Goal: Task Accomplishment & Management: Complete application form

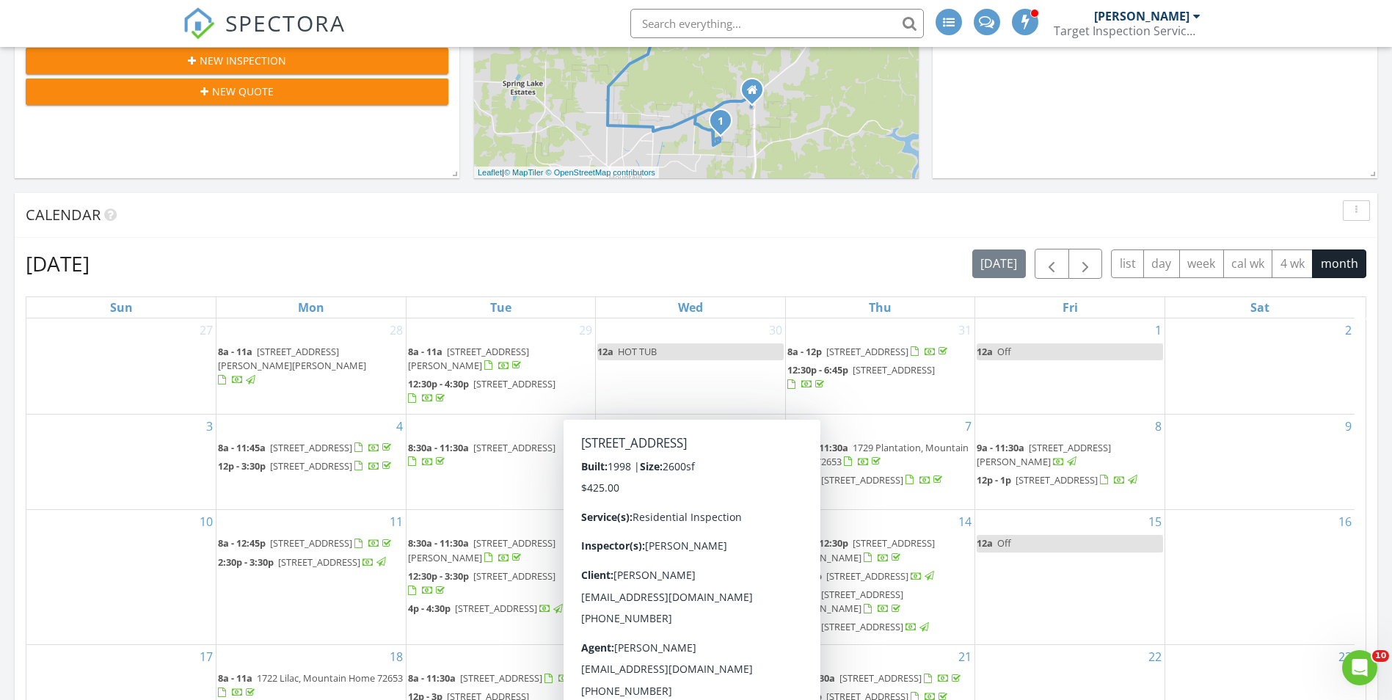
scroll to position [440, 0]
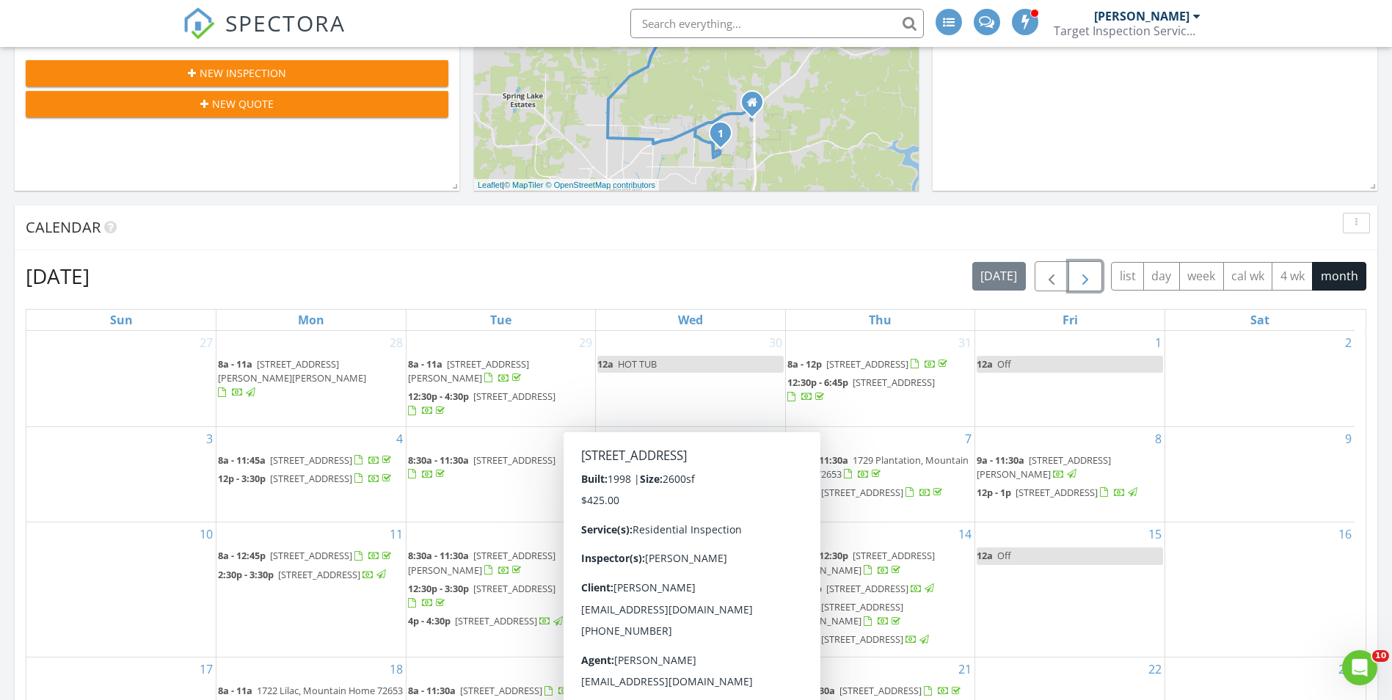
click at [1081, 274] on span "button" at bounding box center [1086, 277] width 18 height 18
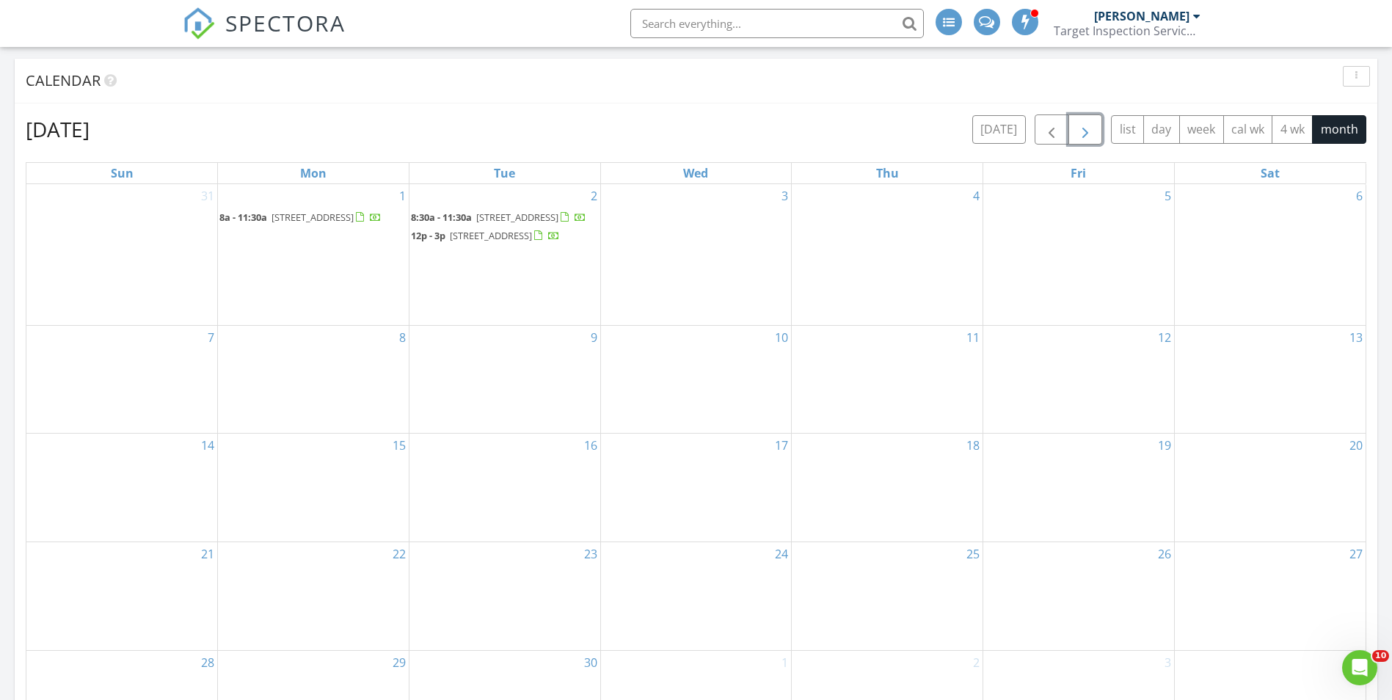
scroll to position [514, 0]
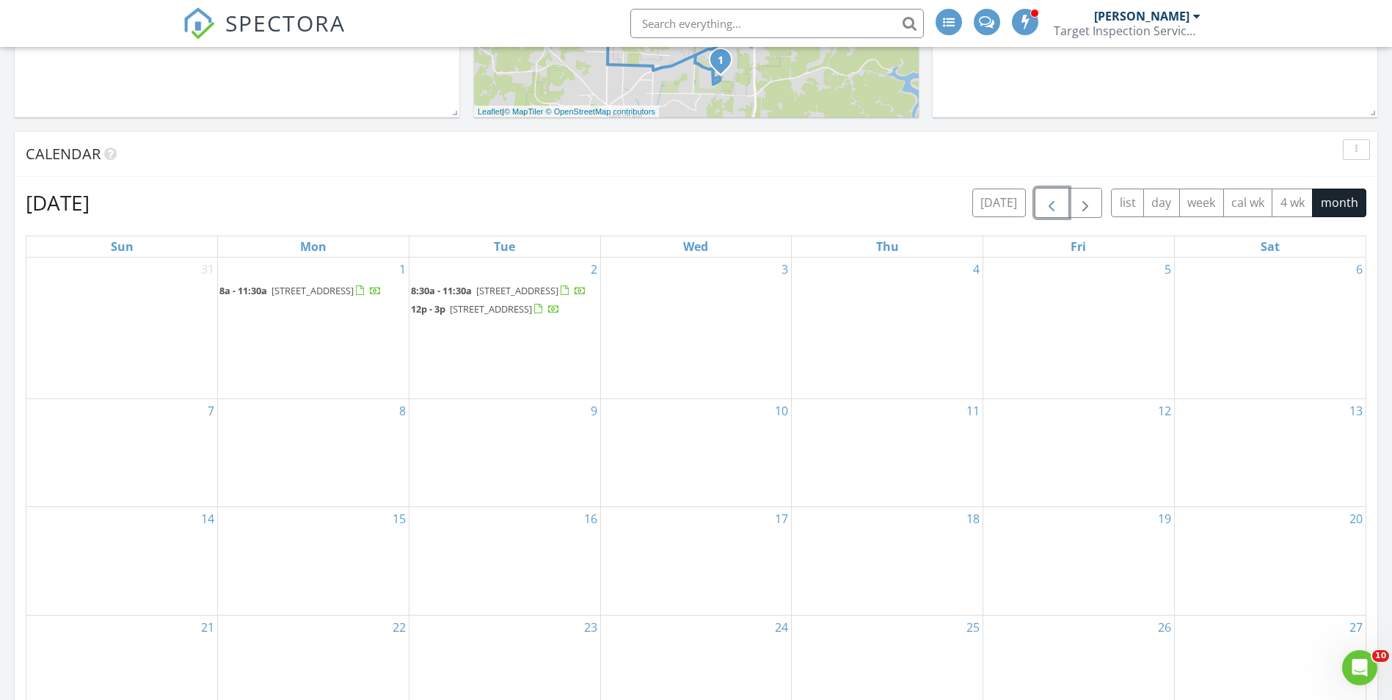
click at [1049, 195] on span "button" at bounding box center [1052, 203] width 18 height 18
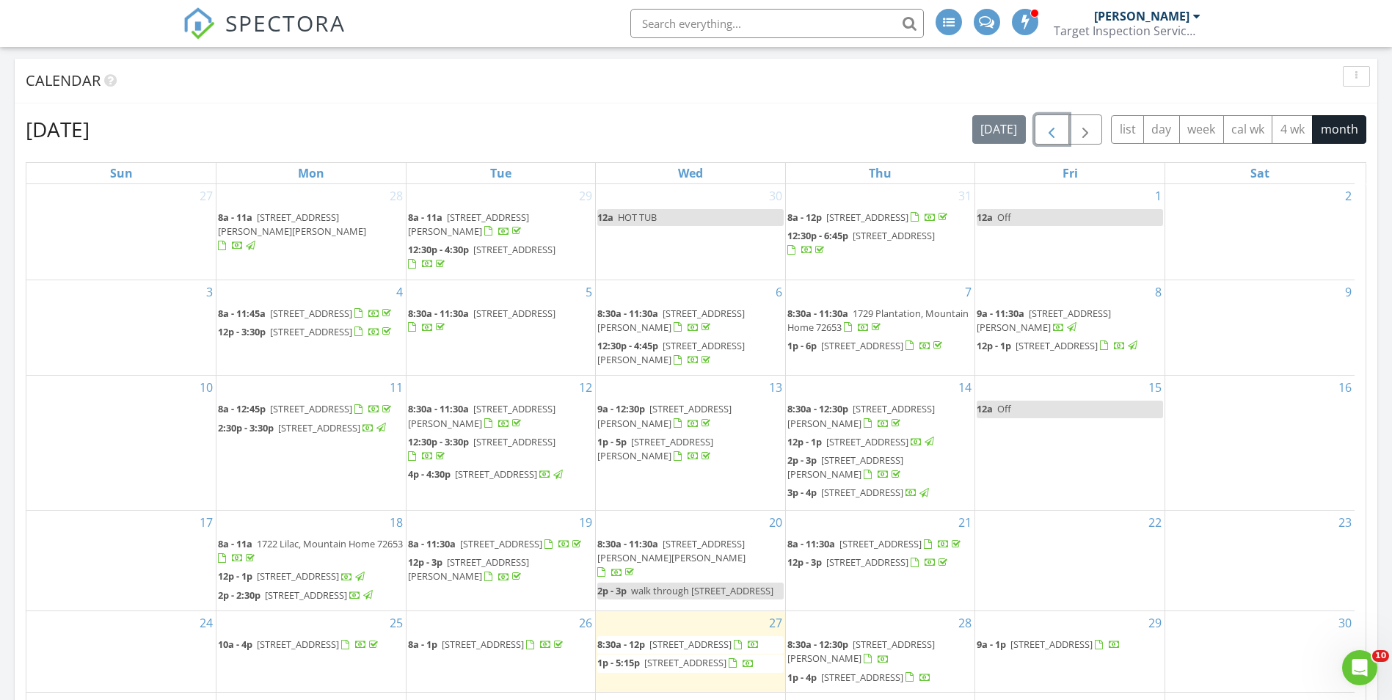
scroll to position [0, 0]
click at [1093, 137] on span "button" at bounding box center [1086, 130] width 18 height 18
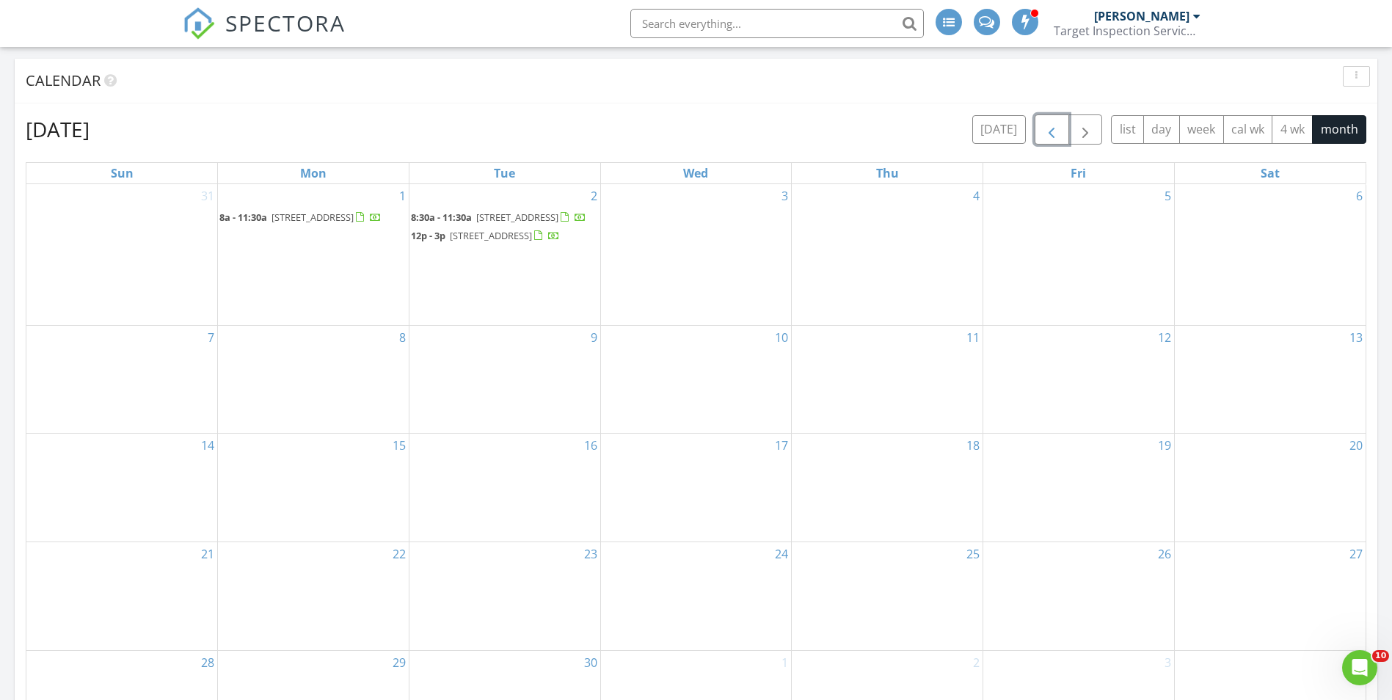
click at [1057, 128] on span "button" at bounding box center [1052, 130] width 18 height 18
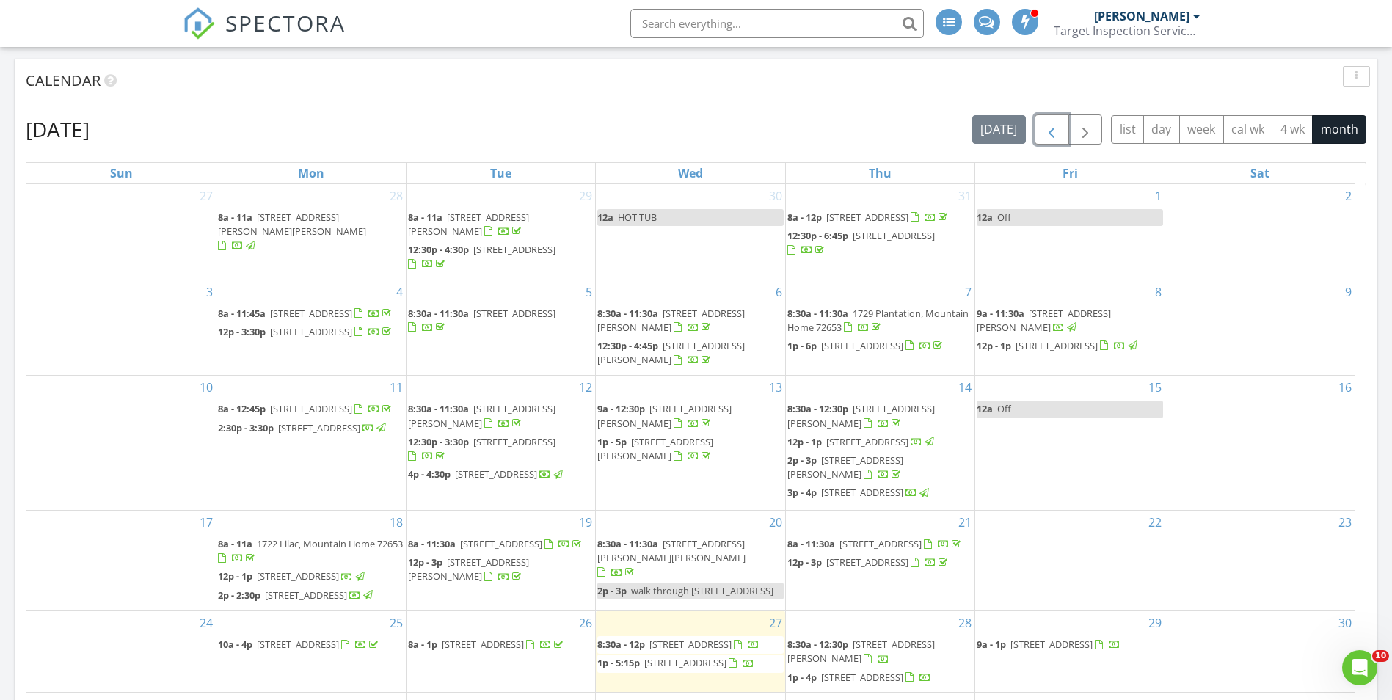
scroll to position [57, 0]
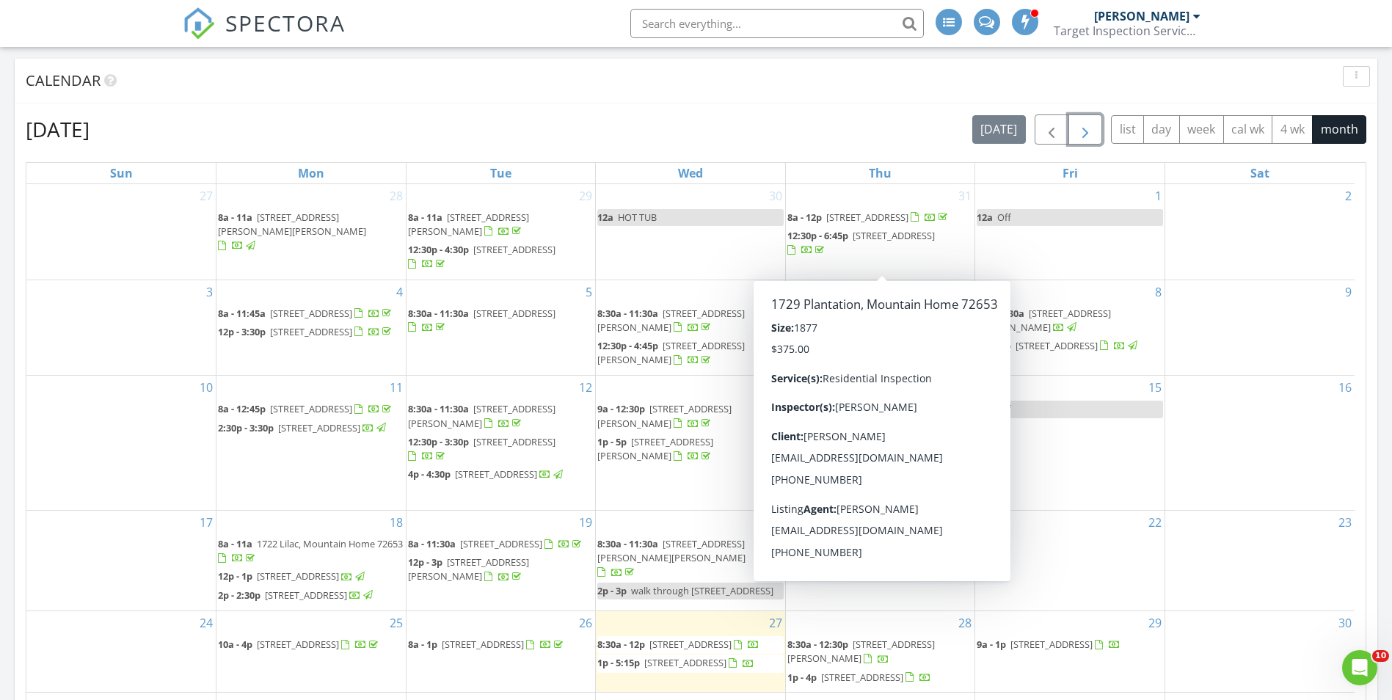
click at [1091, 131] on span "button" at bounding box center [1086, 130] width 18 height 18
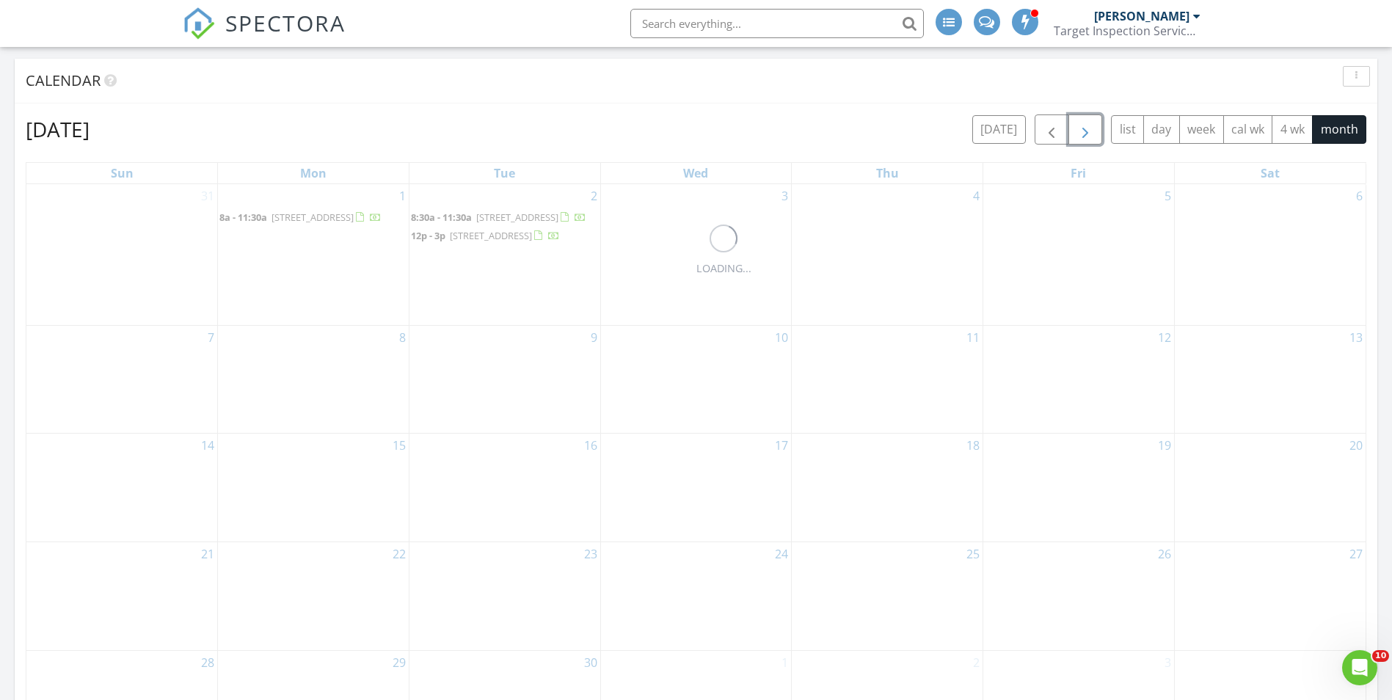
scroll to position [0, 0]
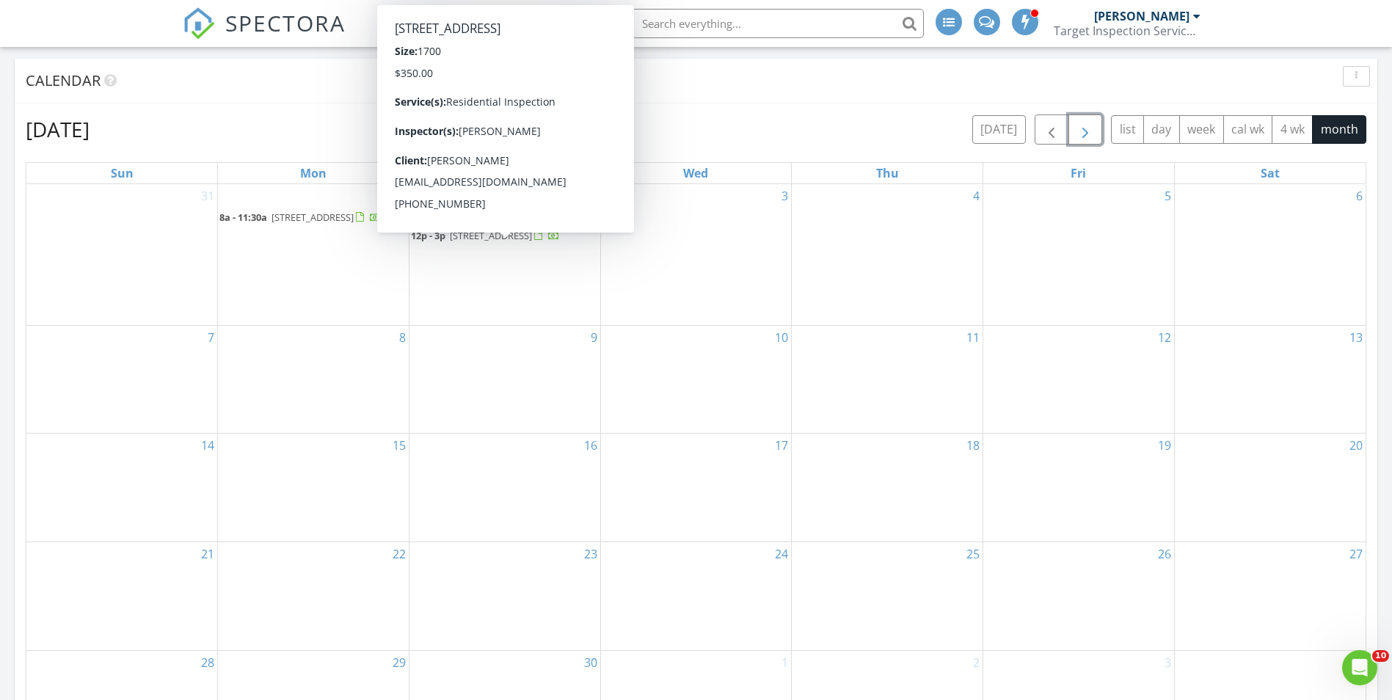
click at [130, 272] on div "31" at bounding box center [121, 254] width 191 height 141
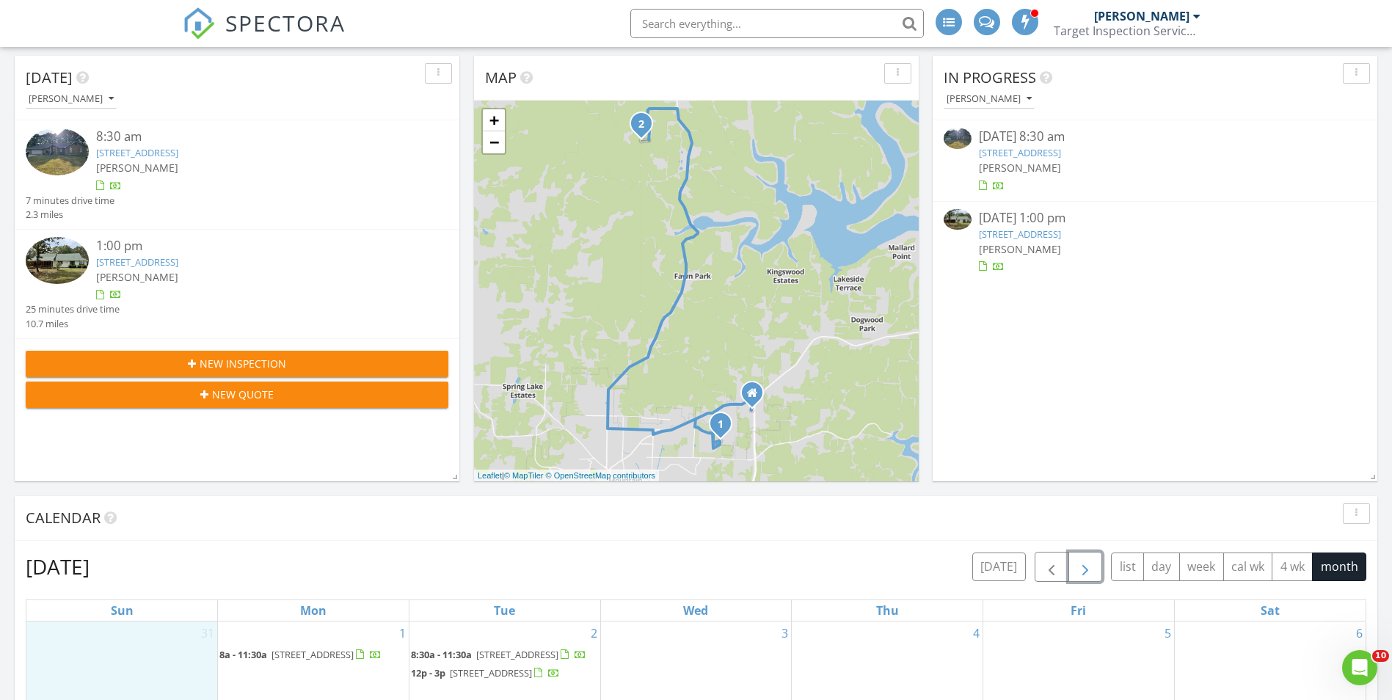
scroll to position [73, 0]
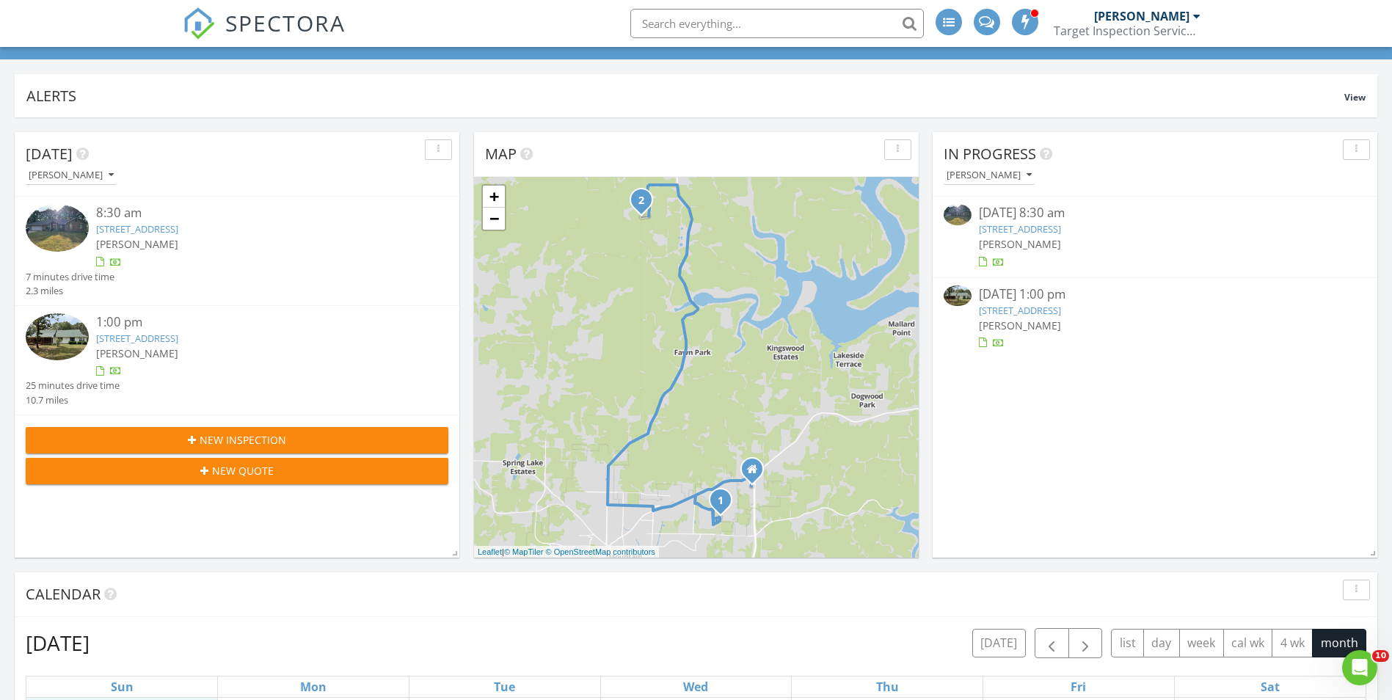
click at [1061, 230] on link "[STREET_ADDRESS]" at bounding box center [1020, 228] width 82 height 13
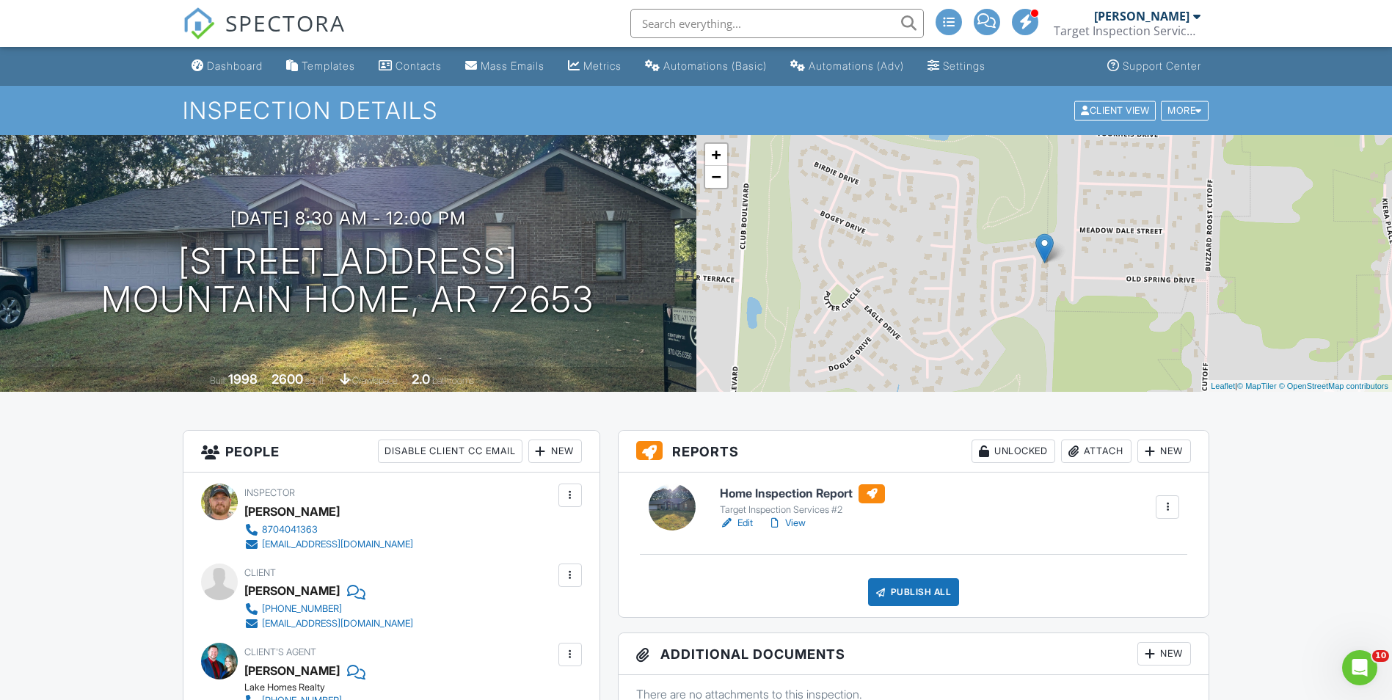
click at [765, 494] on h6 "Home Inspection Report" at bounding box center [802, 493] width 165 height 19
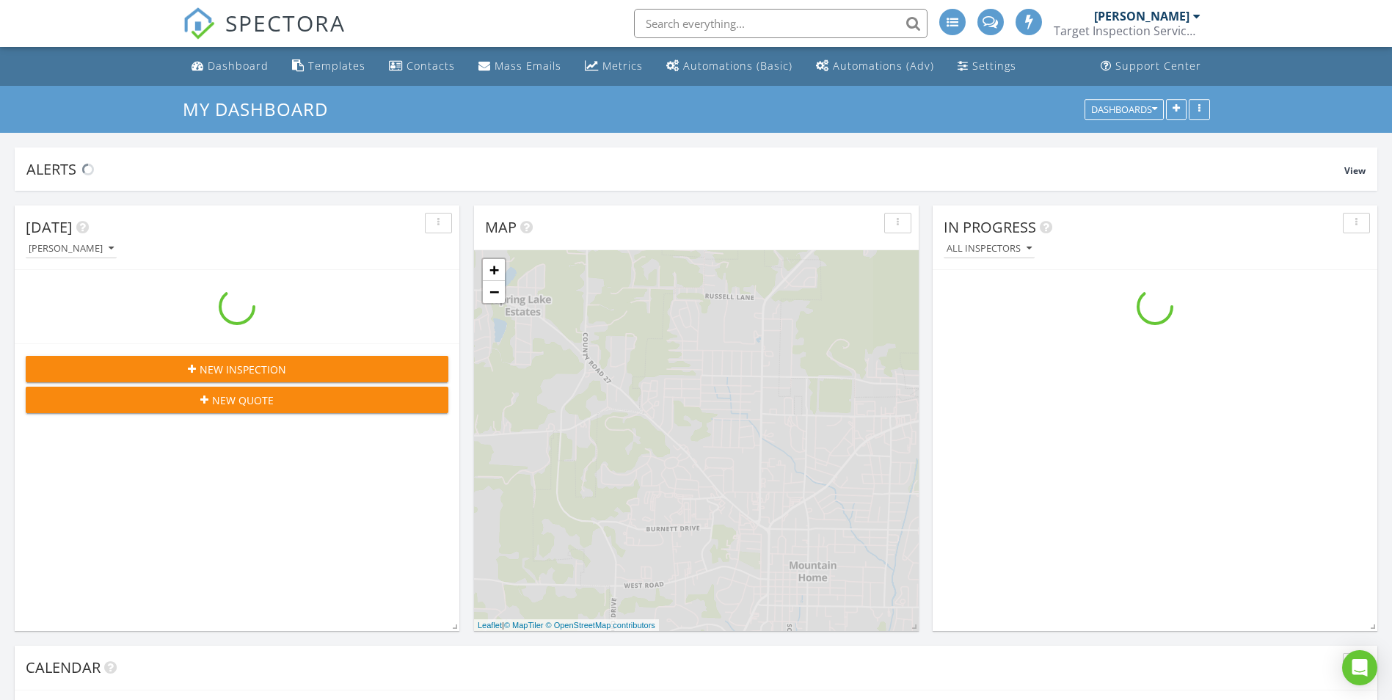
scroll to position [1358, 1415]
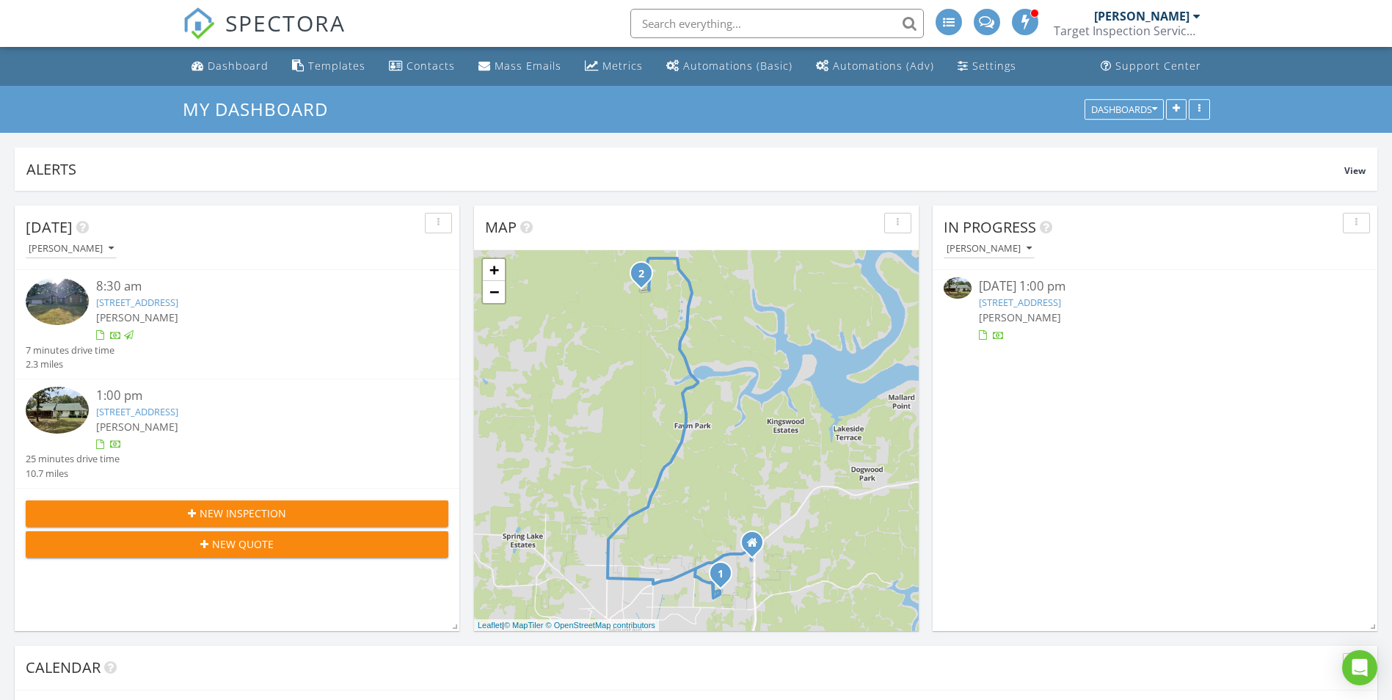
click at [1022, 299] on link "1167 Co Rd 1175, Mountain Home, AR 72653" at bounding box center [1020, 302] width 82 height 13
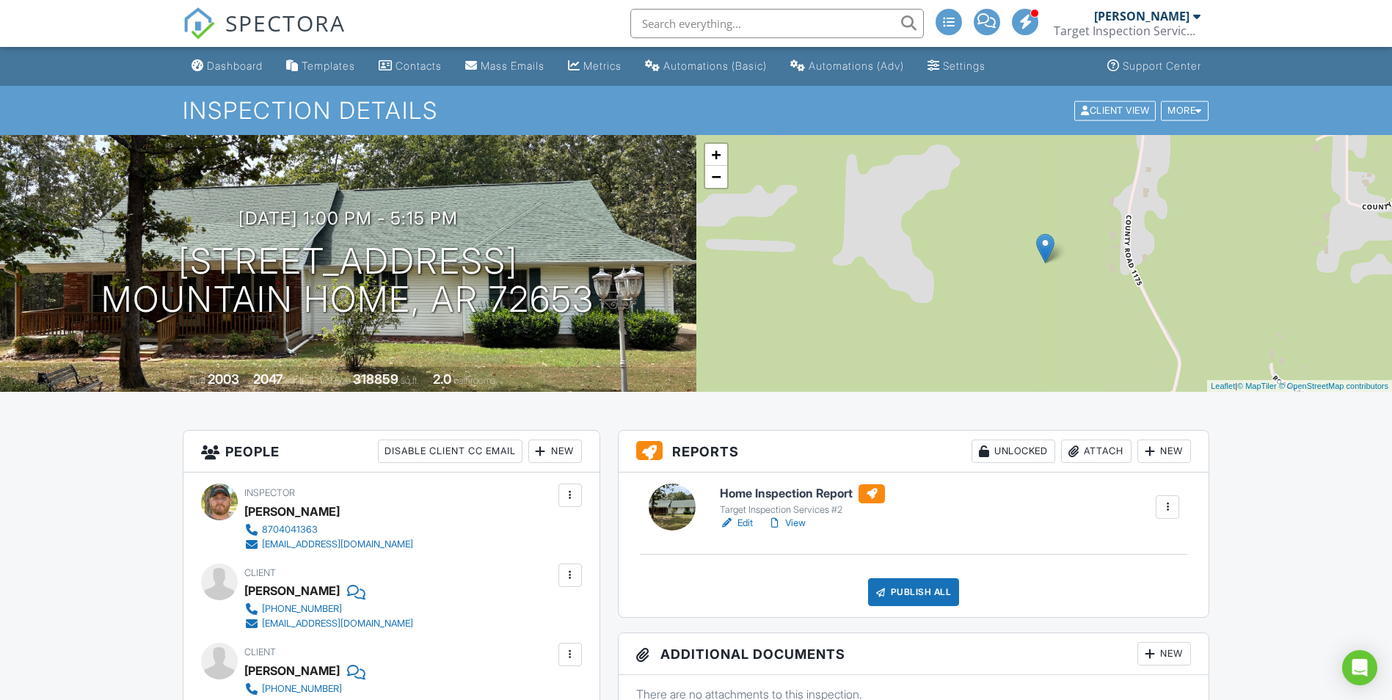
click at [806, 490] on h6 "Home Inspection Report" at bounding box center [802, 493] width 165 height 19
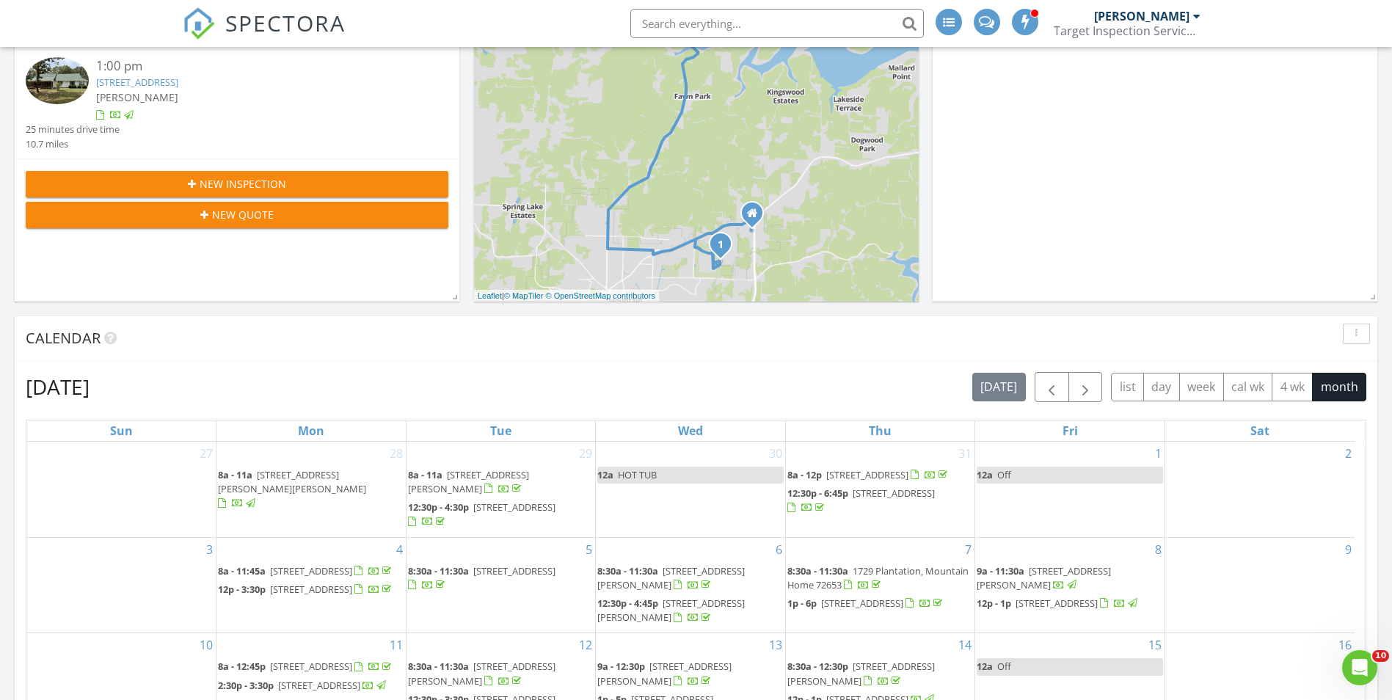
scroll to position [294, 0]
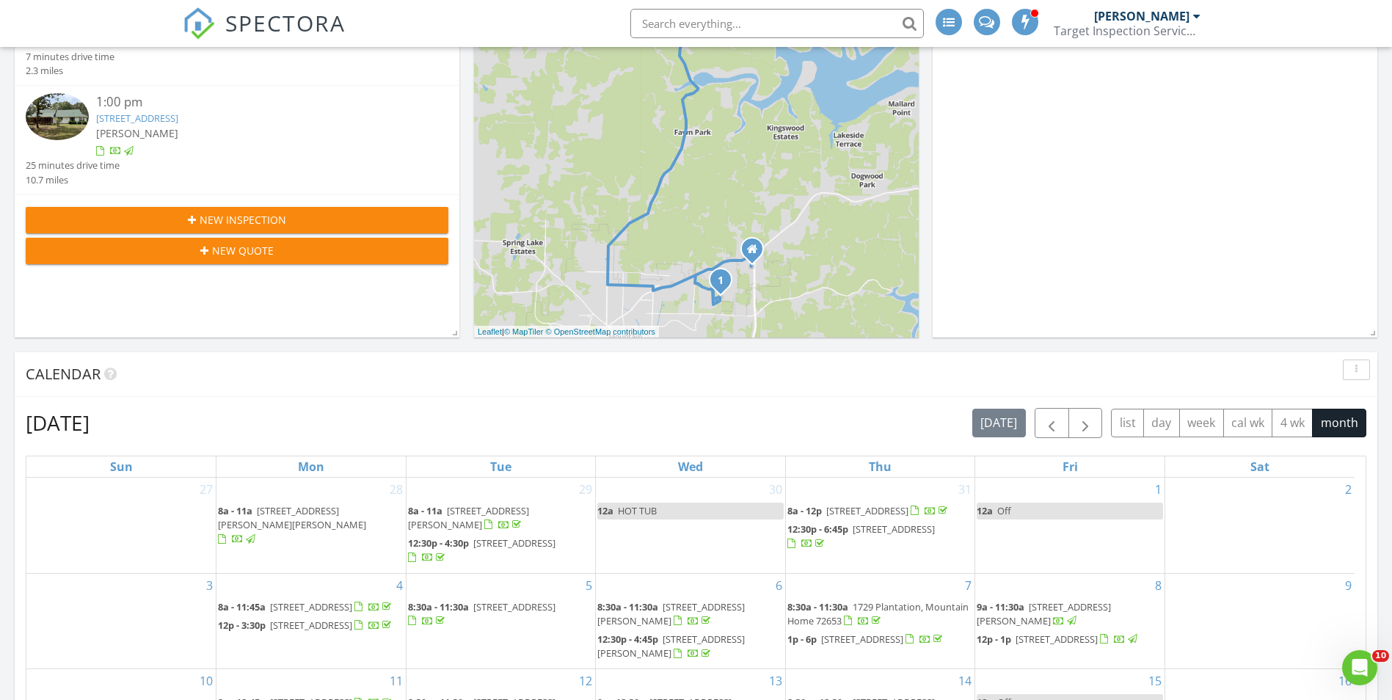
click at [178, 219] on div "New Inspection" at bounding box center [236, 219] width 399 height 15
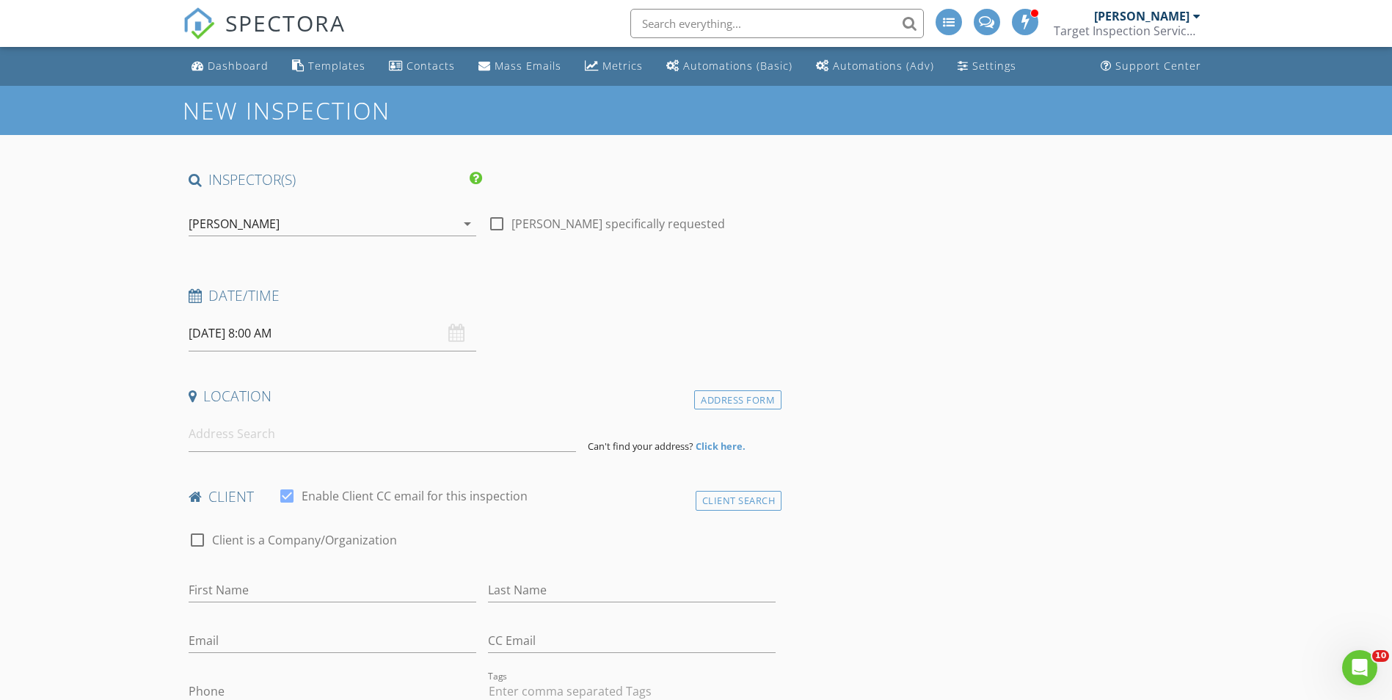
click at [255, 344] on input "[DATE] 8:00 AM" at bounding box center [333, 334] width 288 height 36
select select "8"
type input "09/01/2025 8:00 AM"
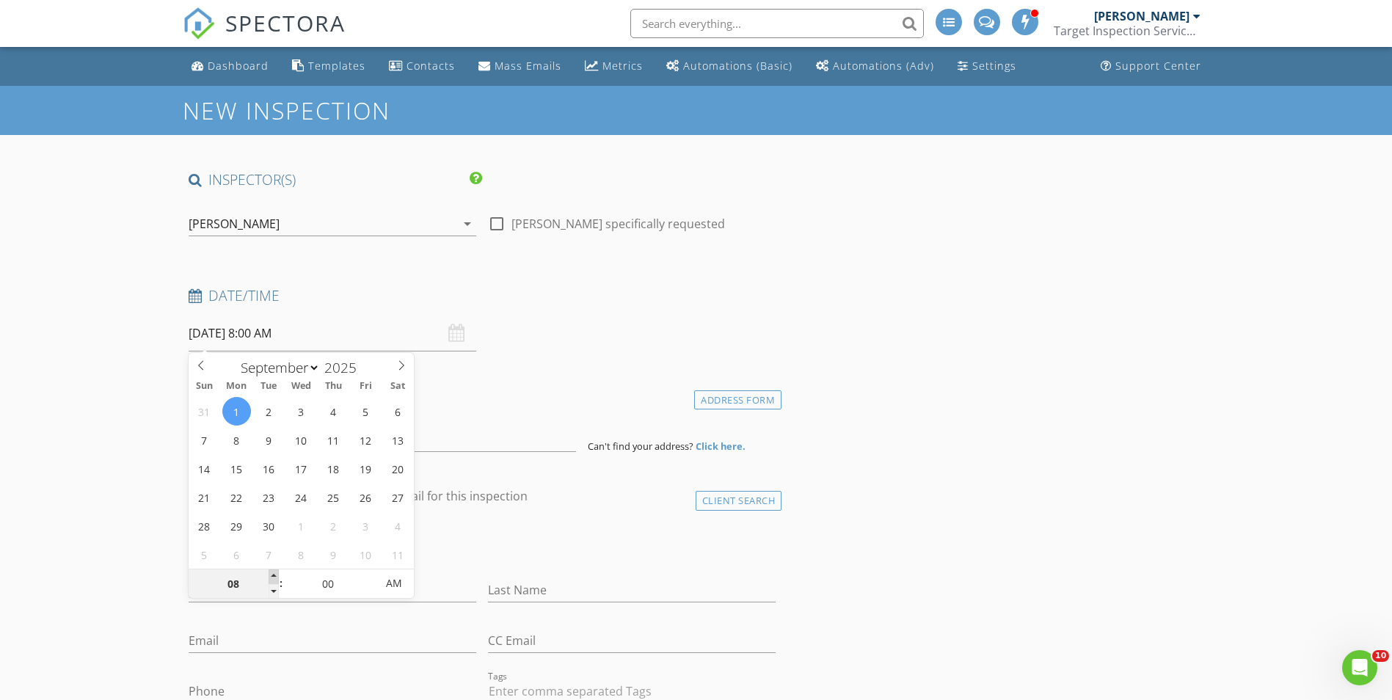
type input "09"
type input "09/01/2025 9:00 AM"
click at [274, 574] on span at bounding box center [274, 576] width 10 height 15
type input "10"
type input "09/01/2025 10:00 AM"
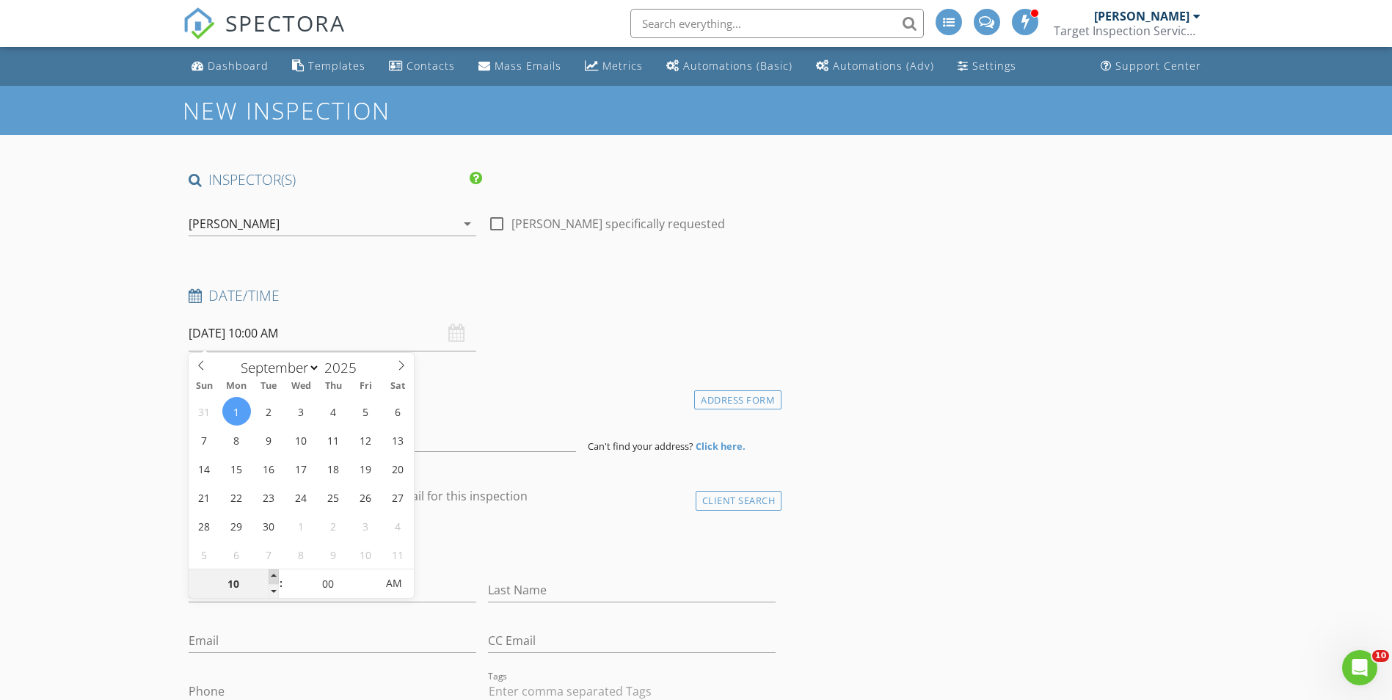
click at [274, 574] on span at bounding box center [274, 576] width 10 height 15
type input "11"
type input "09/01/2025 11:00 AM"
click at [274, 574] on span at bounding box center [274, 576] width 10 height 15
type input "12"
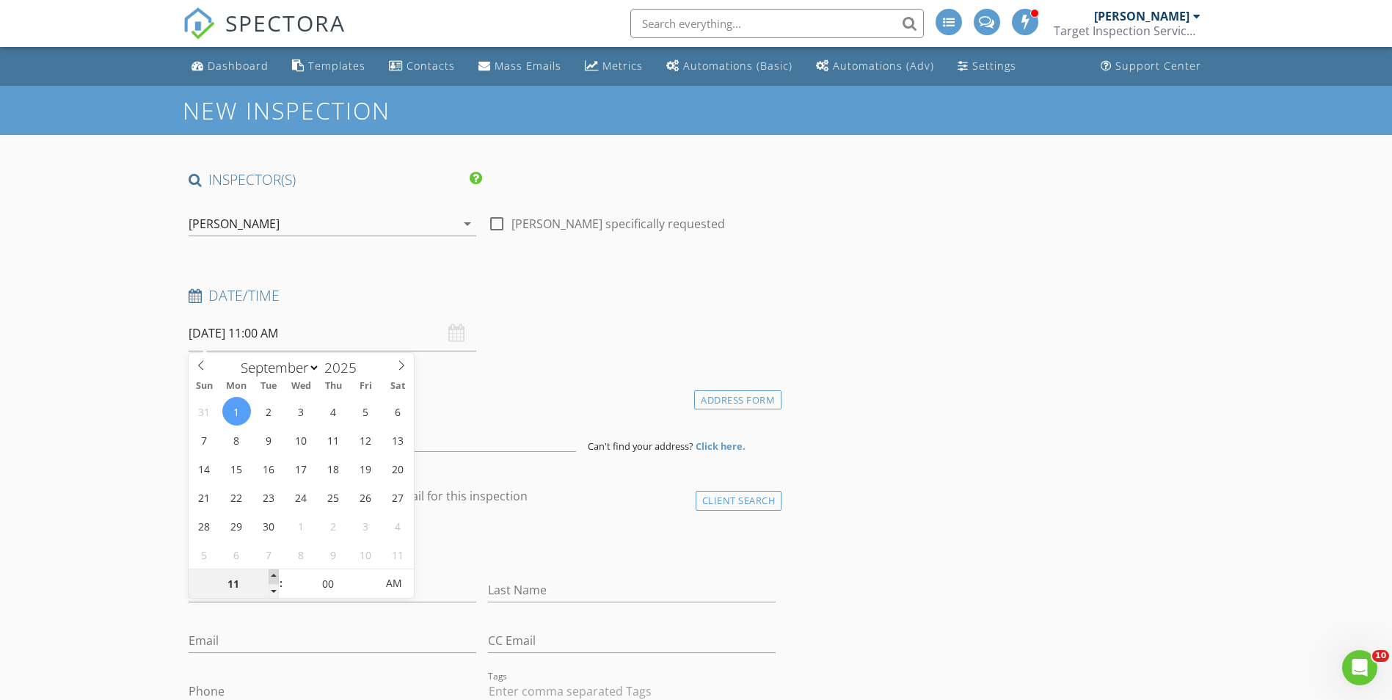
type input "09/01/2025 12:00 PM"
click at [274, 574] on span at bounding box center [274, 576] width 10 height 15
type input "05"
type input "09/01/2025 12:05 PM"
click at [365, 573] on span at bounding box center [368, 576] width 10 height 15
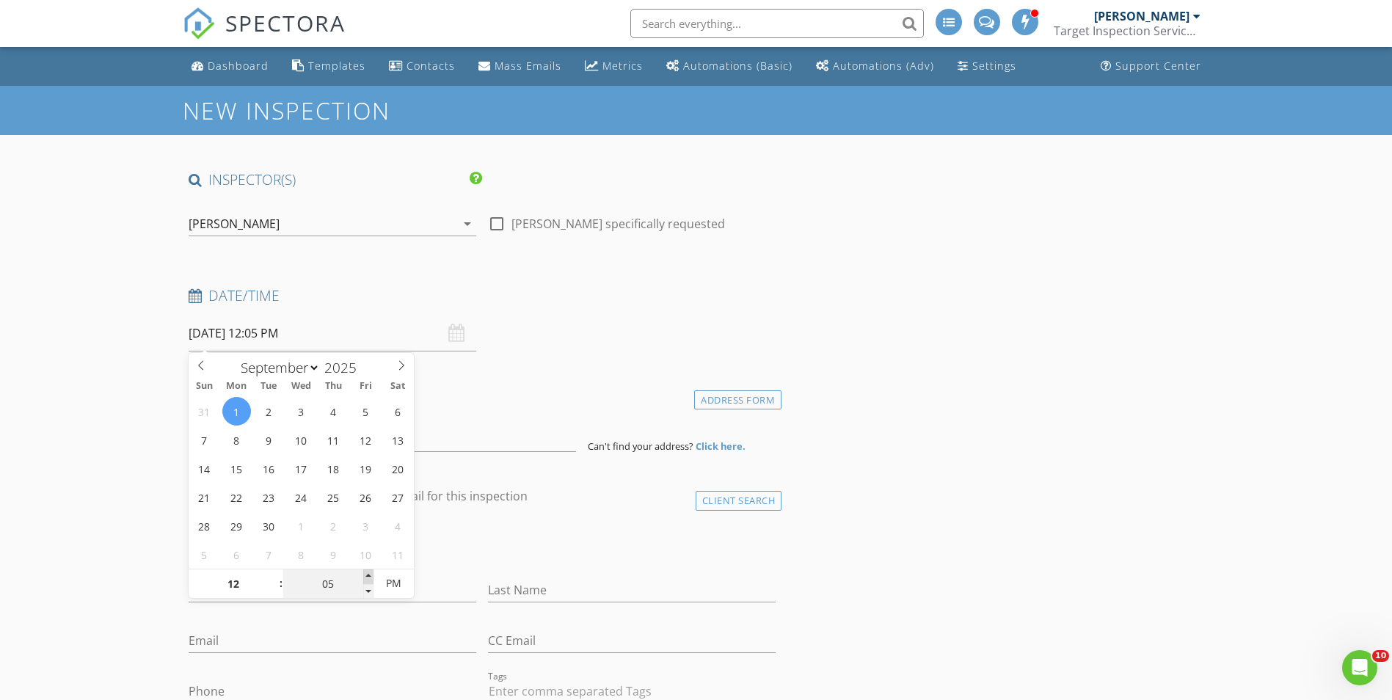
type input "10"
type input "09/01/2025 12:10 PM"
click at [365, 573] on span at bounding box center [368, 576] width 10 height 15
type input "15"
type input "09/01/2025 12:15 PM"
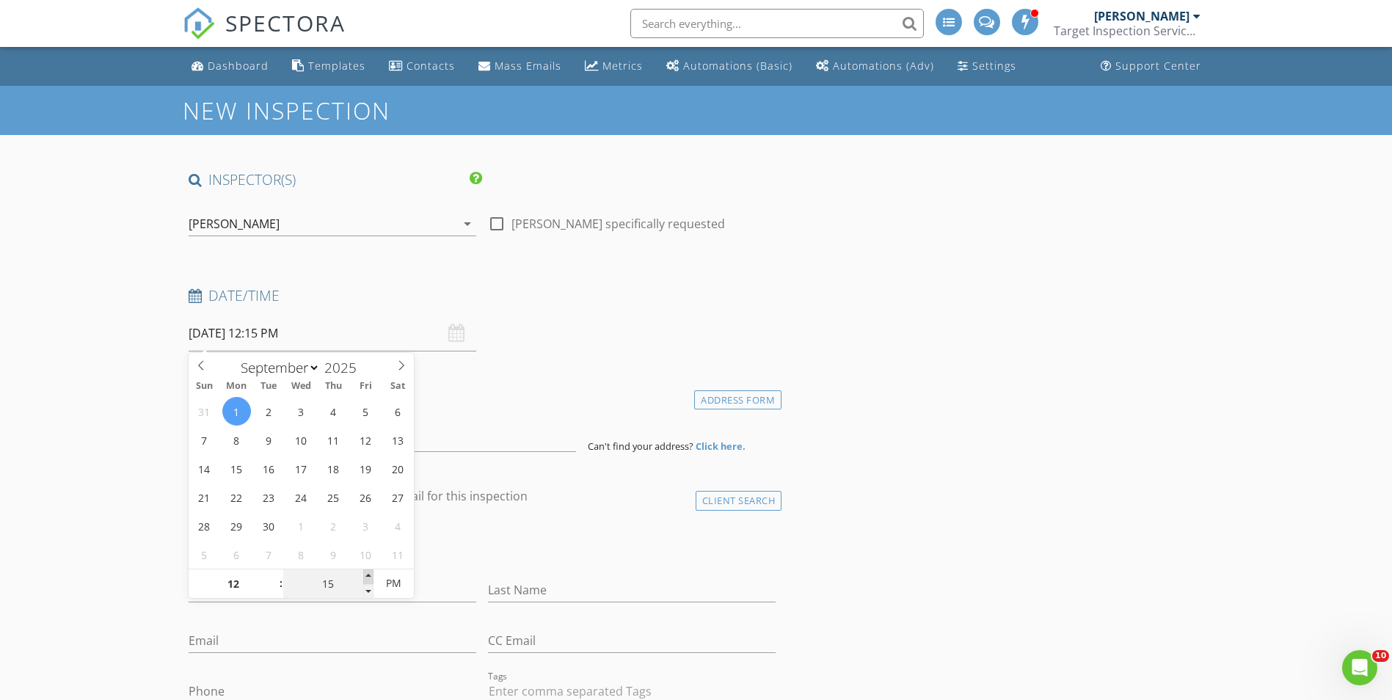
click at [365, 573] on span at bounding box center [368, 576] width 10 height 15
type input "20"
type input "09/01/2025 12:20 PM"
click at [365, 573] on span at bounding box center [368, 576] width 10 height 15
type input "25"
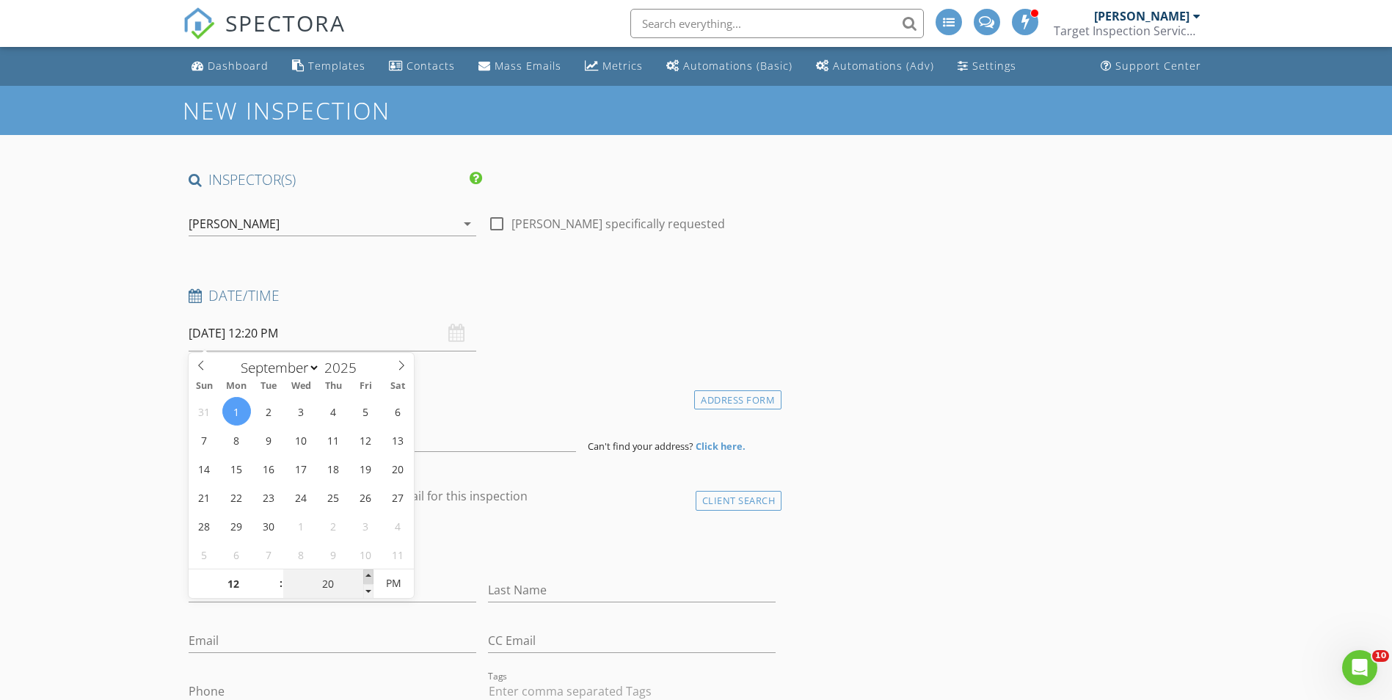
type input "09/01/2025 12:25 PM"
click at [365, 573] on span at bounding box center [368, 576] width 10 height 15
type input "30"
type input "09/01/2025 12:30 PM"
click at [365, 573] on span at bounding box center [368, 576] width 10 height 15
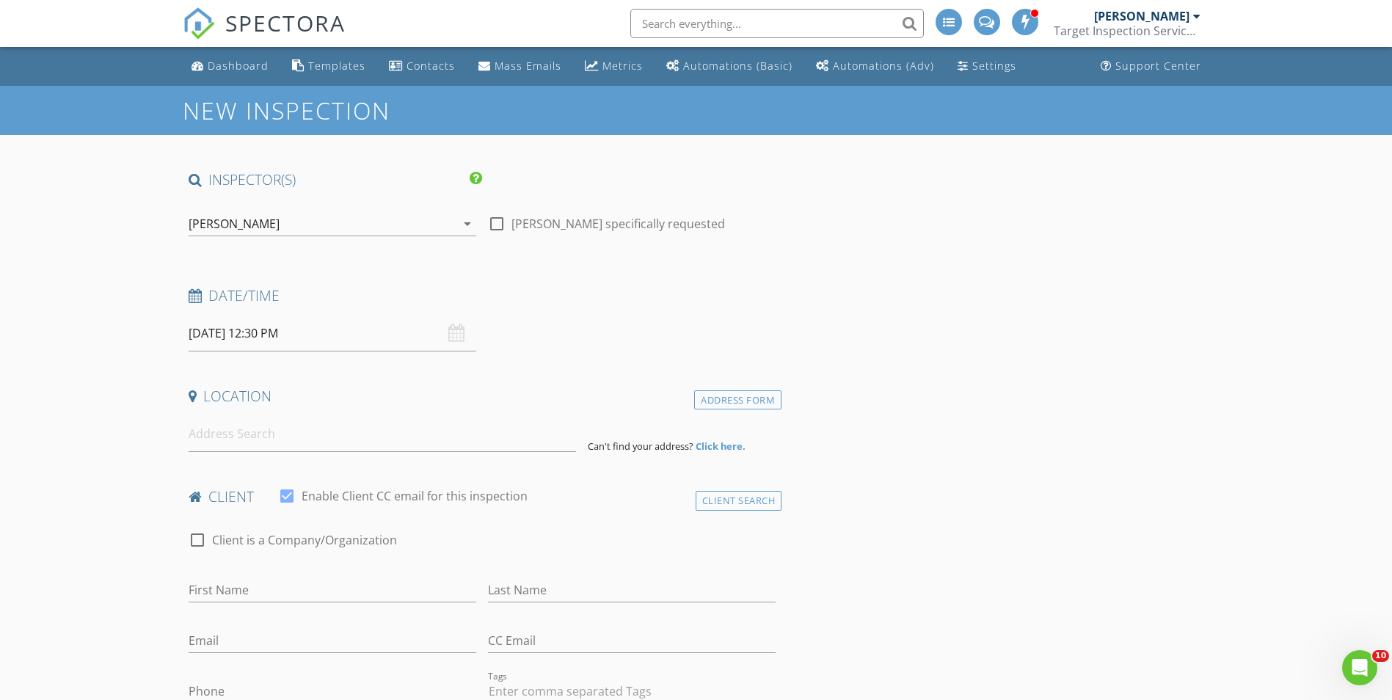
click at [216, 442] on input at bounding box center [382, 434] width 387 height 36
type input "577 Deemar Ln, Mountain Home, AR, USA"
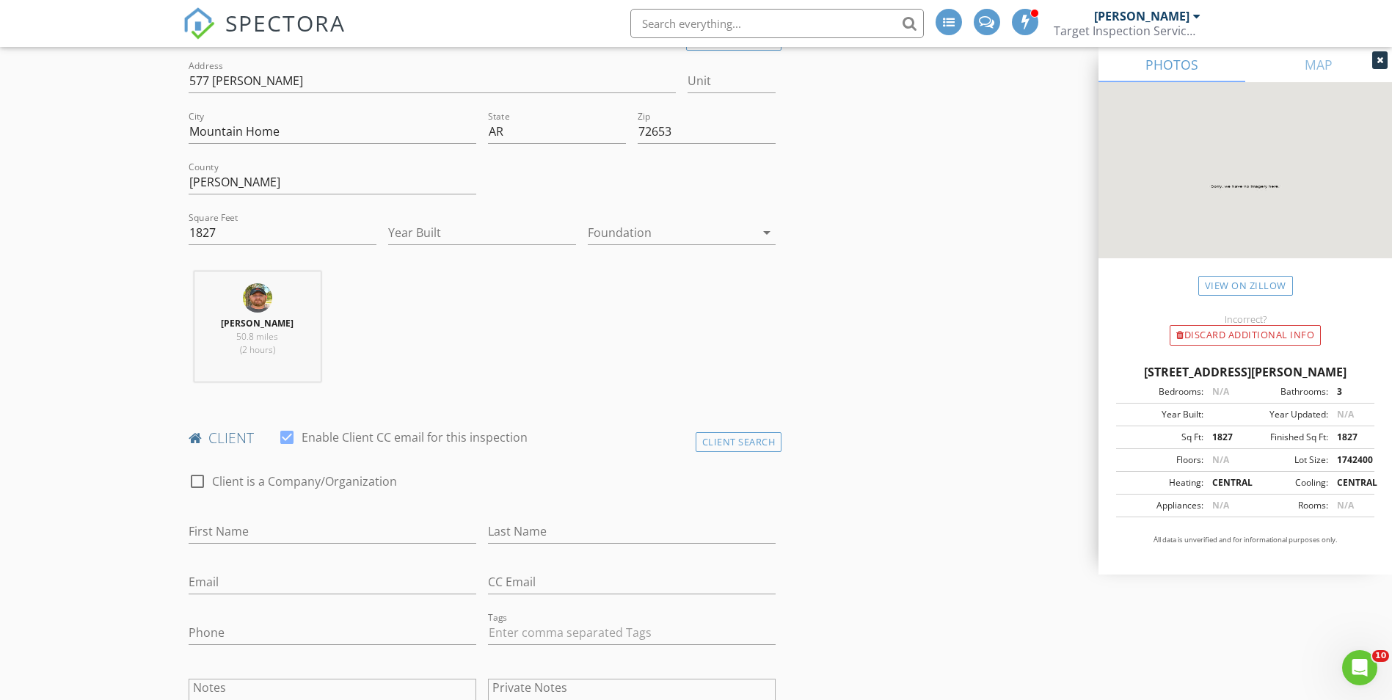
scroll to position [440, 0]
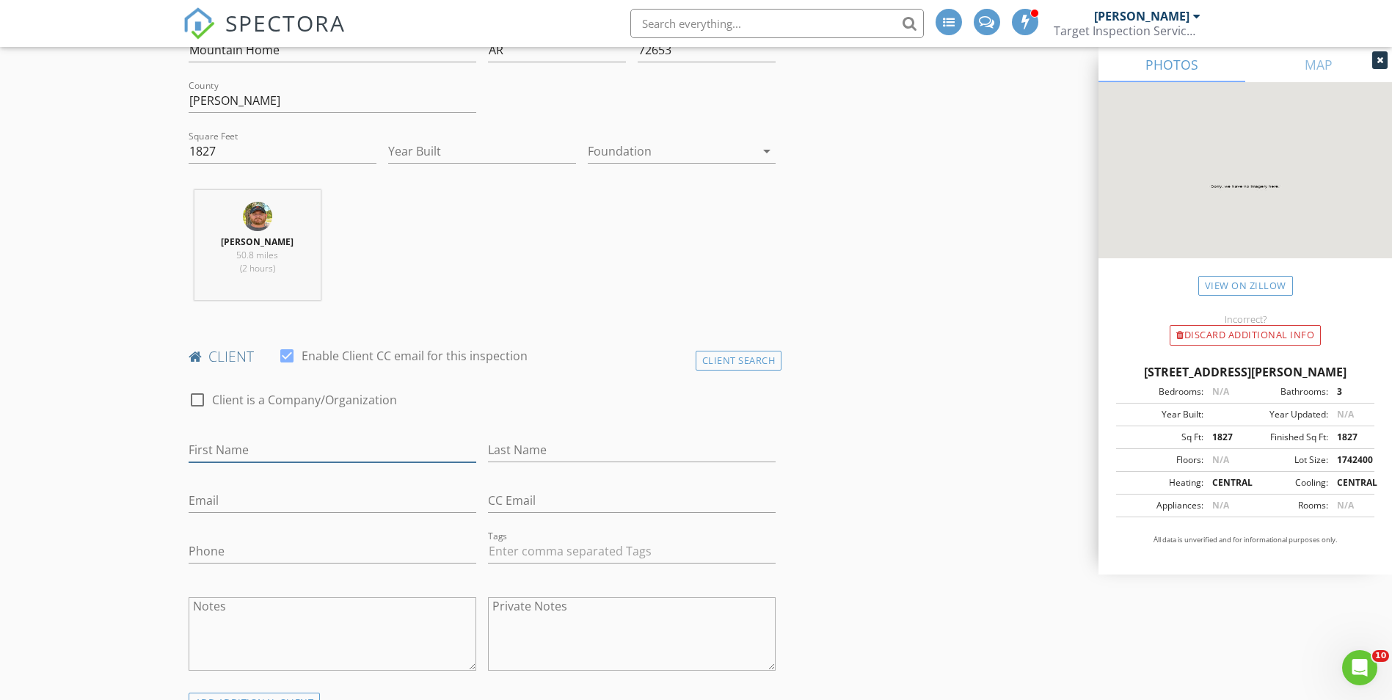
click at [252, 449] on input "First Name" at bounding box center [333, 450] width 288 height 24
type input "Luke"
type input "Cochran"
click at [202, 513] on input "Email" at bounding box center [333, 501] width 288 height 24
type input "ss.silverstar@yahoo.com"
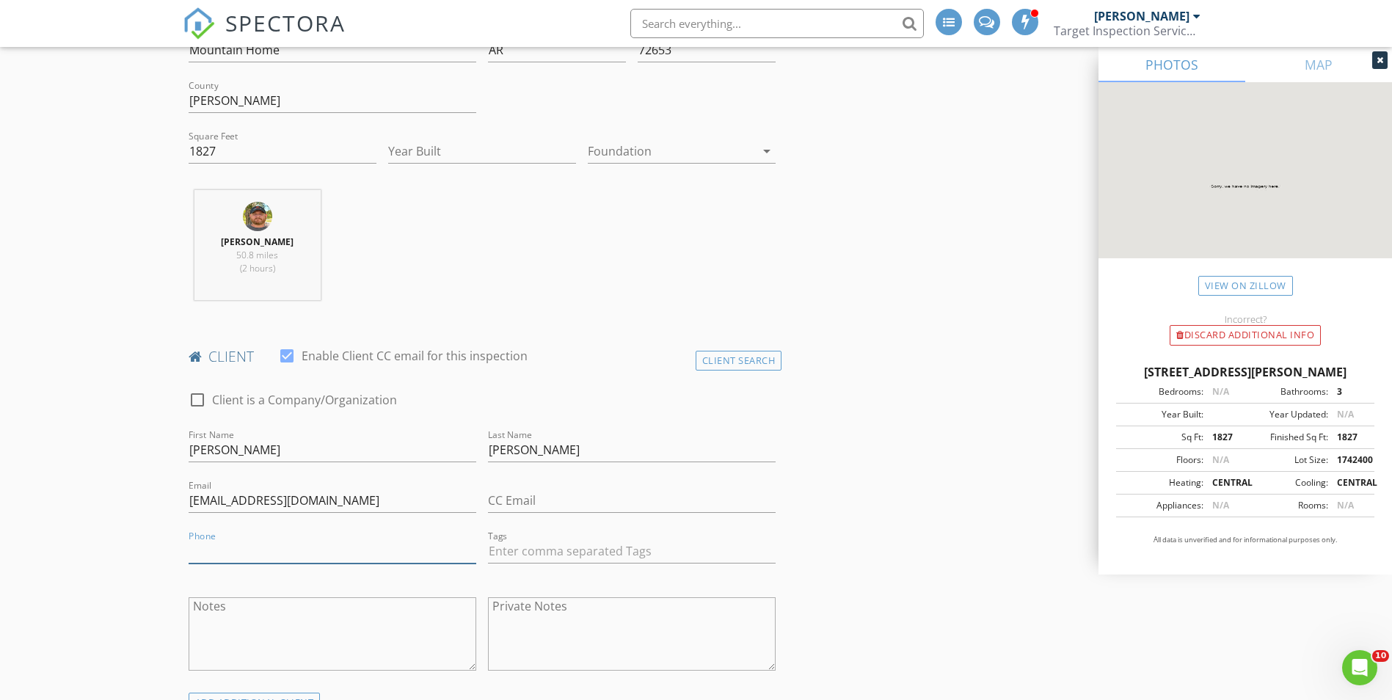
click at [204, 548] on input "Phone" at bounding box center [333, 551] width 288 height 24
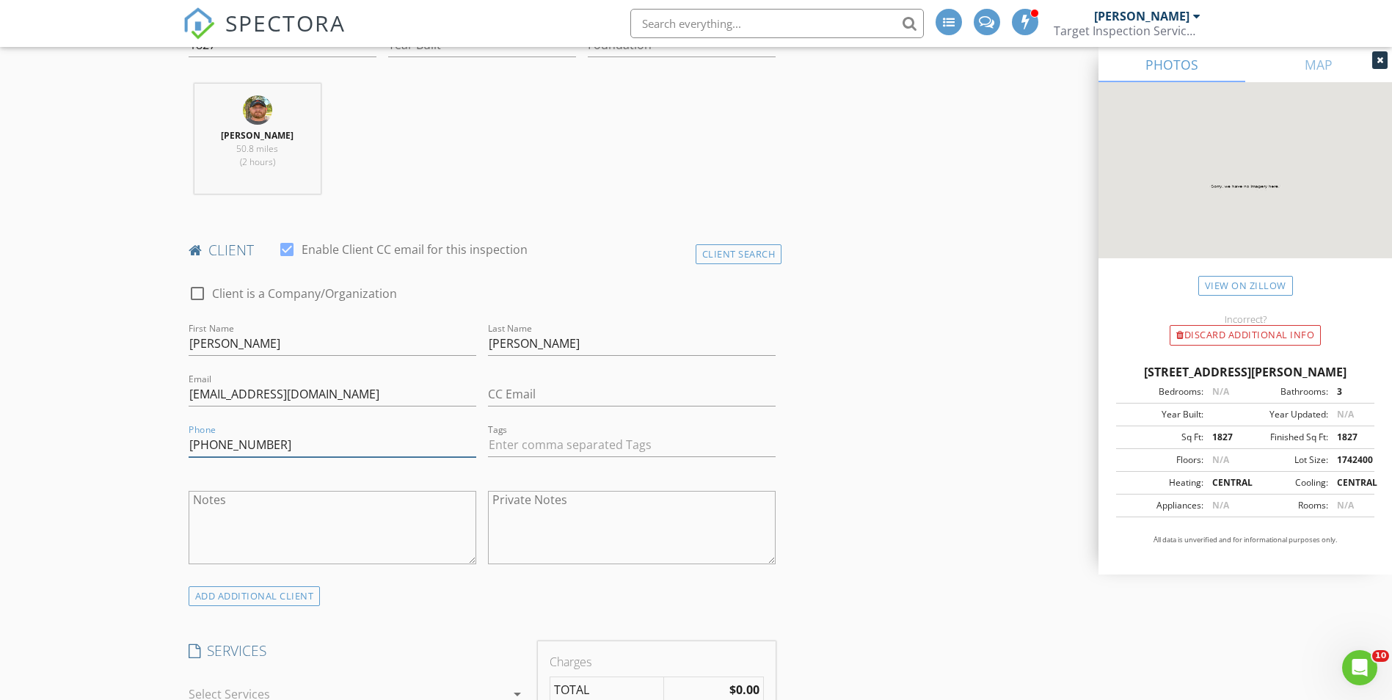
scroll to position [734, 0]
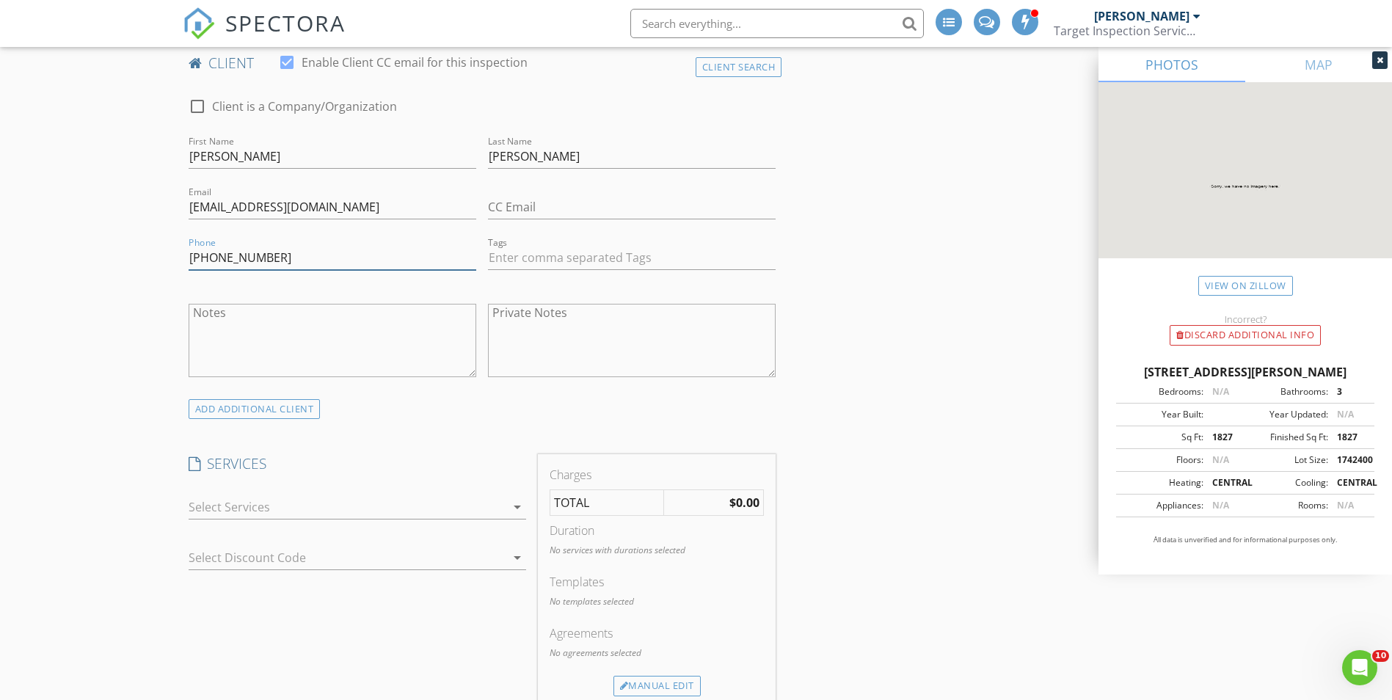
type input "707-362-7070"
click at [312, 506] on div at bounding box center [347, 506] width 317 height 23
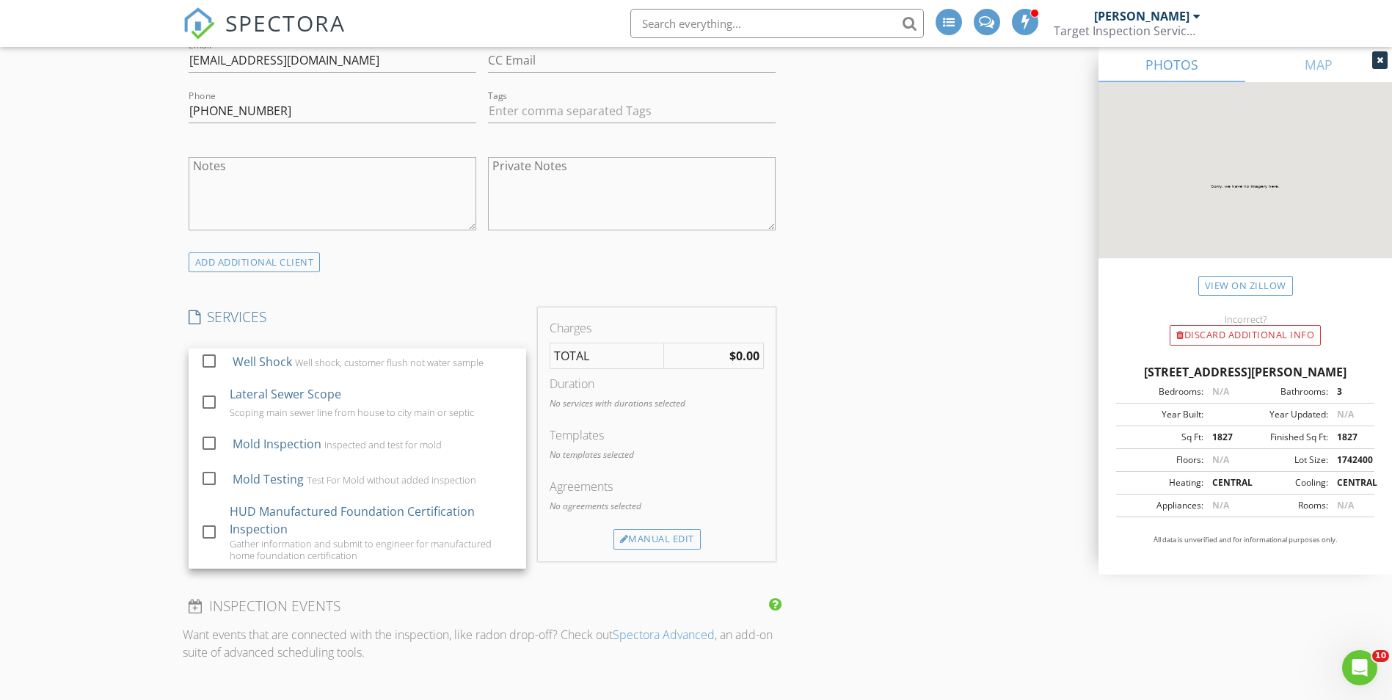
scroll to position [216, 0]
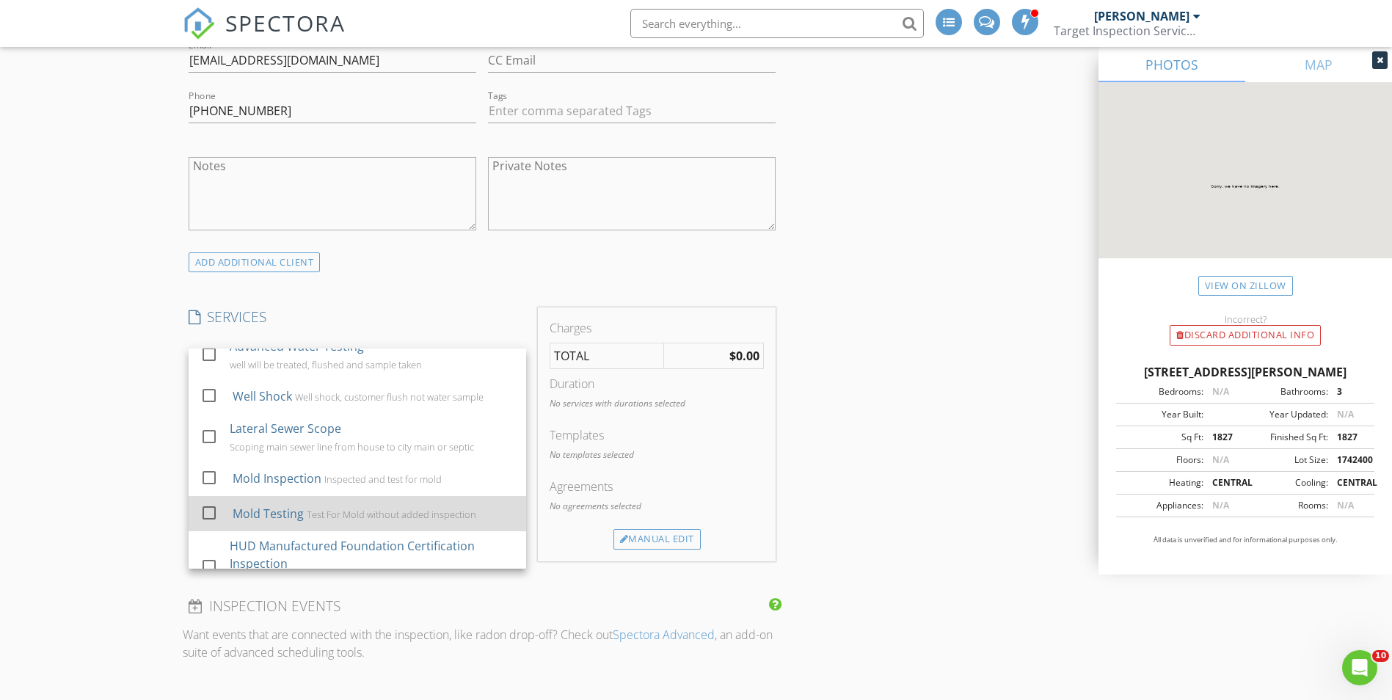
click at [205, 507] on div at bounding box center [209, 513] width 25 height 25
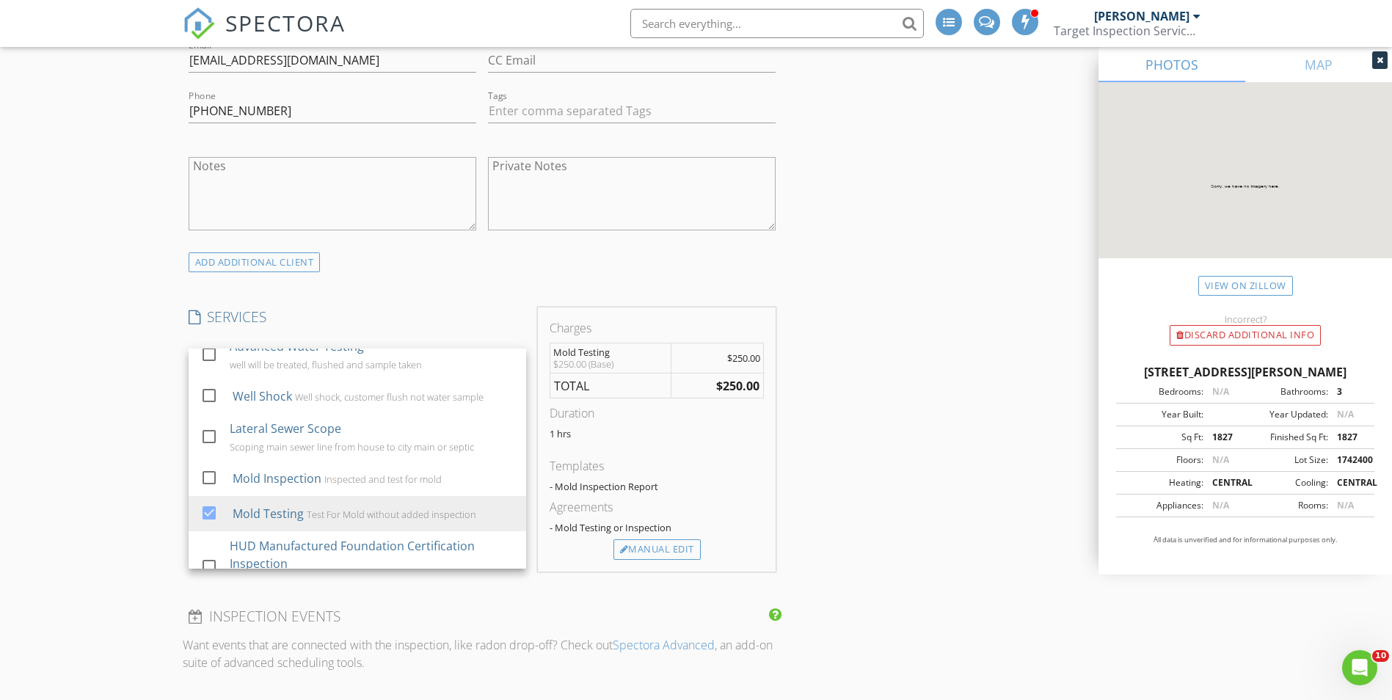
click at [161, 500] on div "New Inspection INSPECTOR(S) check_box Jesse Gilliam PRIMARY Jesse Gilliam arrow…" at bounding box center [696, 650] width 1392 height 2891
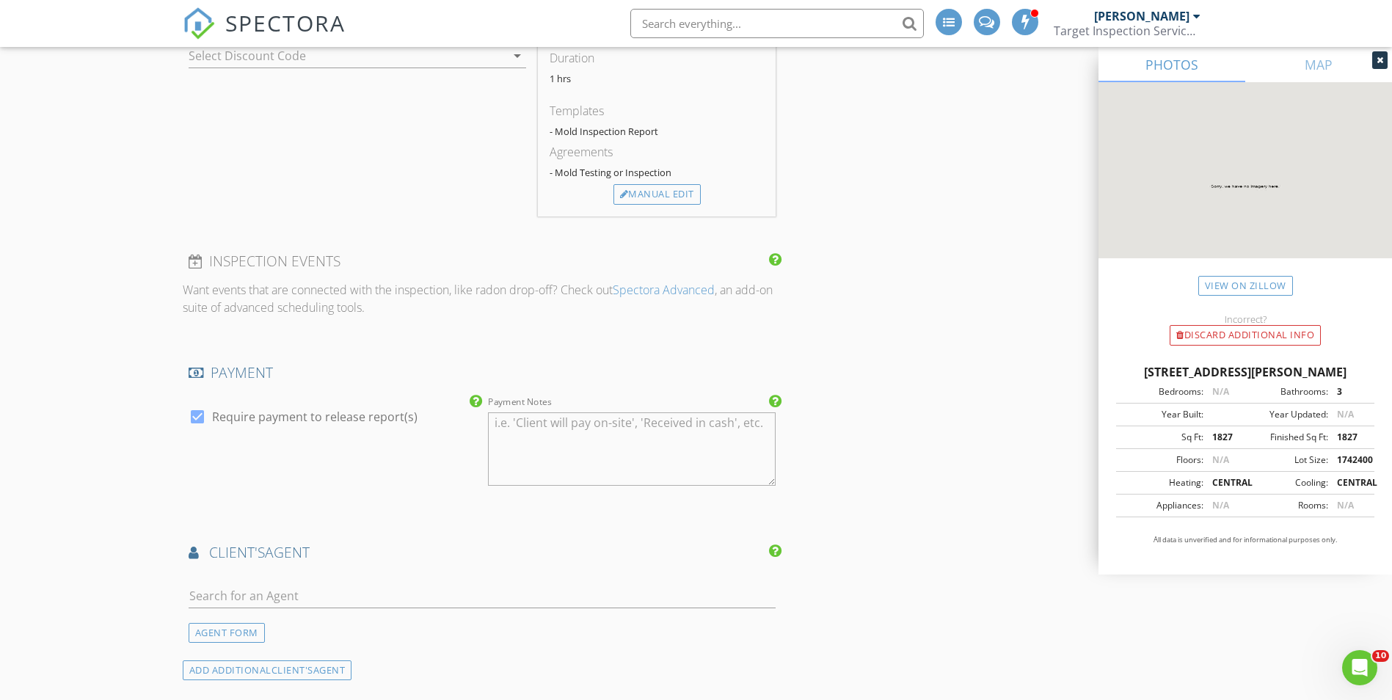
scroll to position [1321, 0]
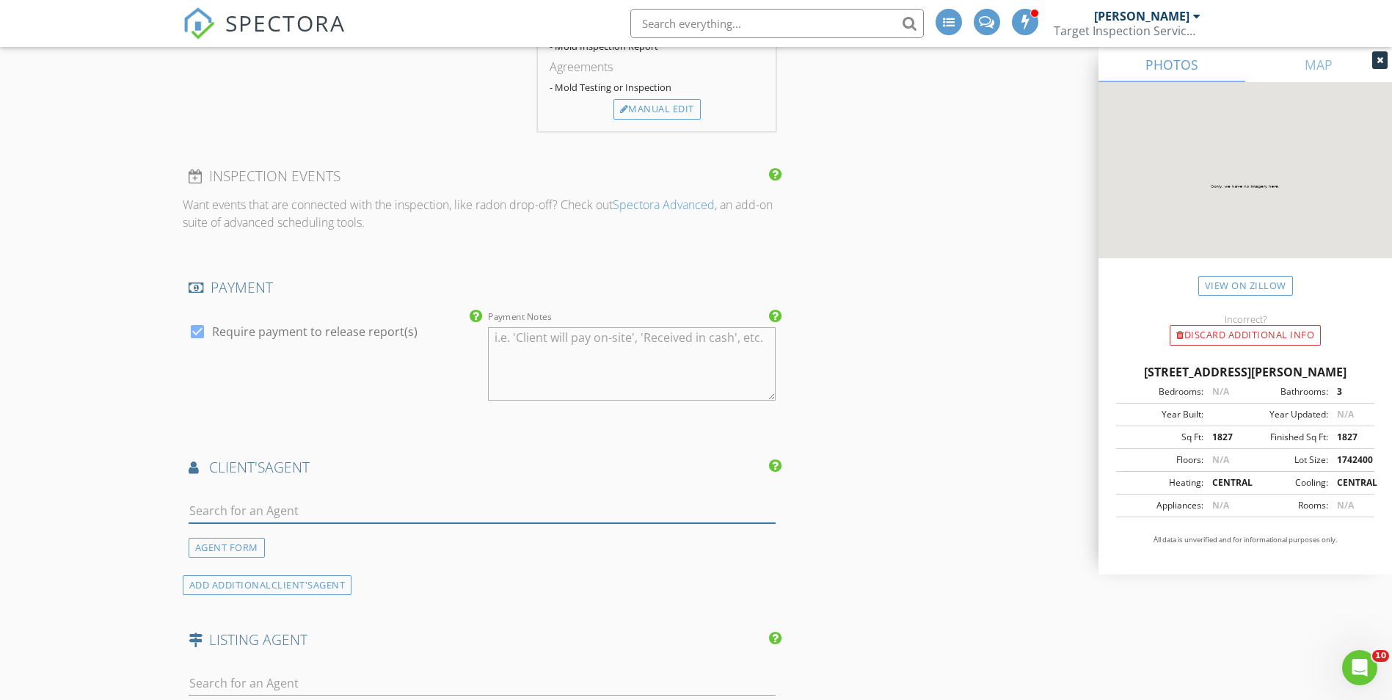
click at [426, 506] on input "text" at bounding box center [483, 511] width 588 height 24
click at [908, 534] on div "INSPECTOR(S) check_box Jesse Gilliam PRIMARY Jesse Gilliam arrow_drop_down chec…" at bounding box center [696, 234] width 1027 height 2771
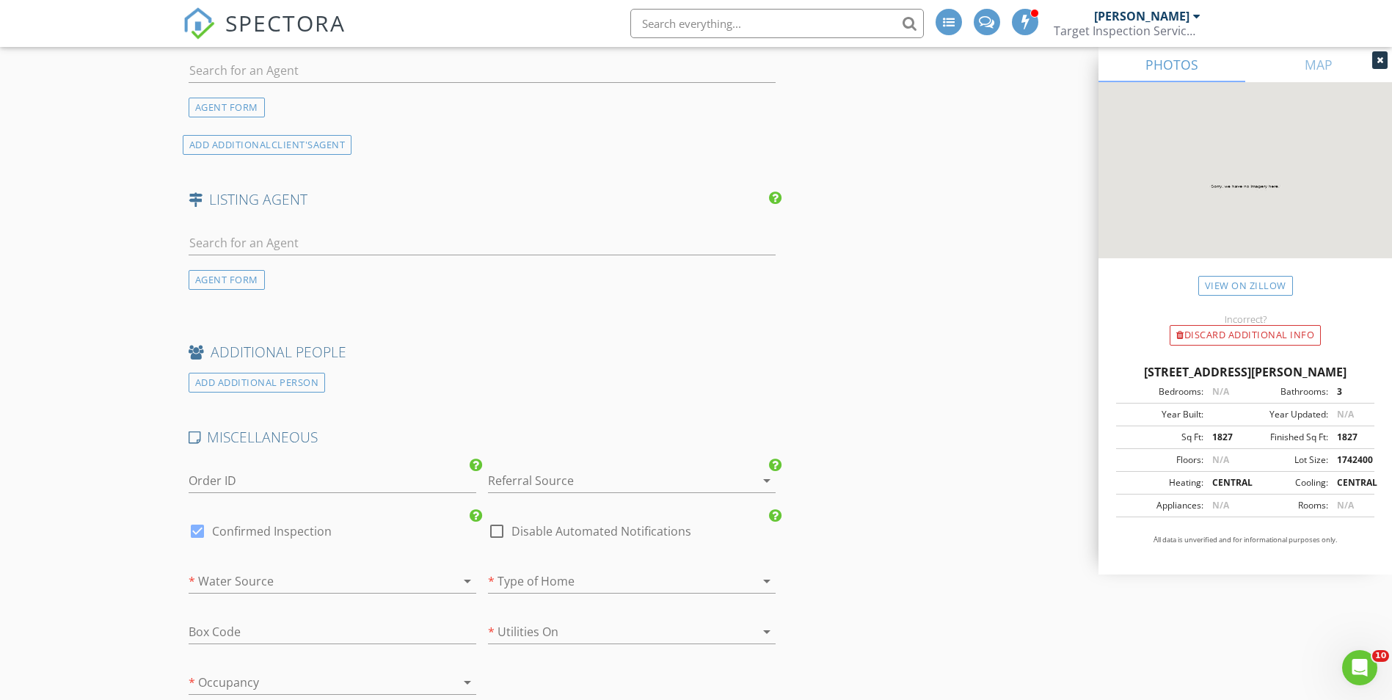
scroll to position [1835, 0]
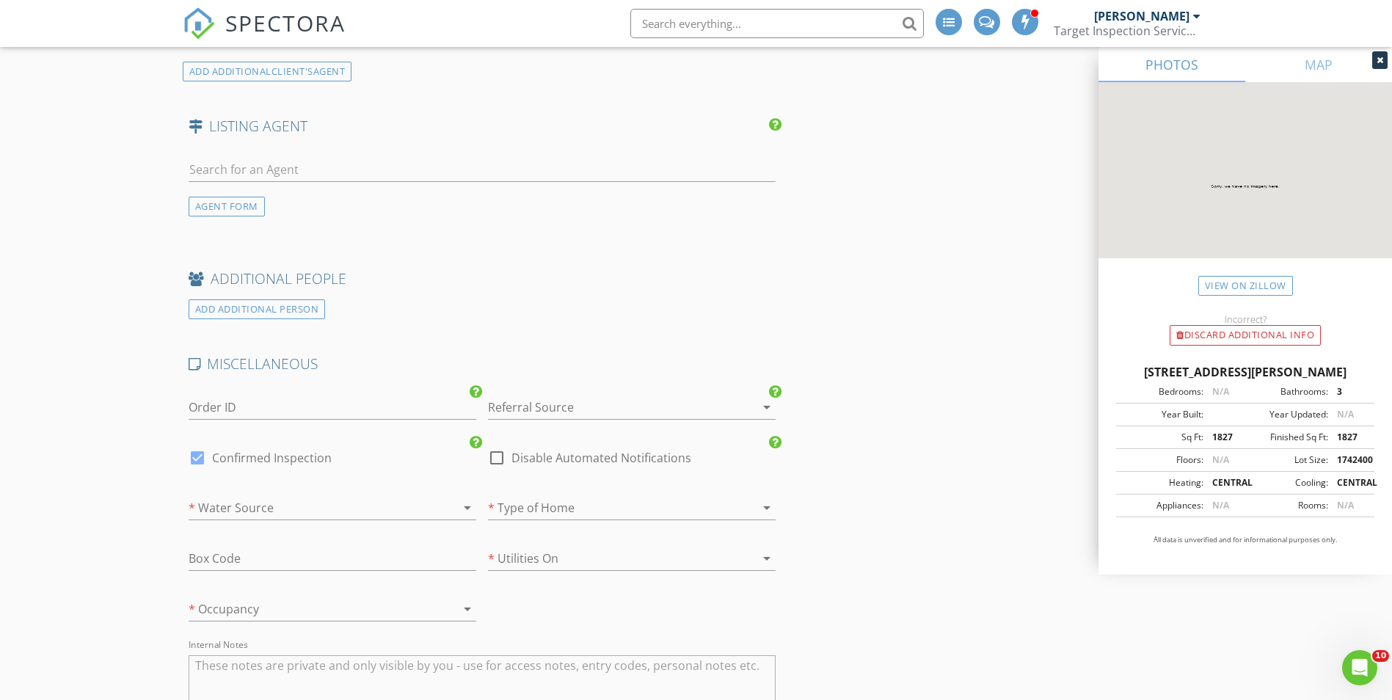
click at [592, 405] on div at bounding box center [611, 407] width 247 height 23
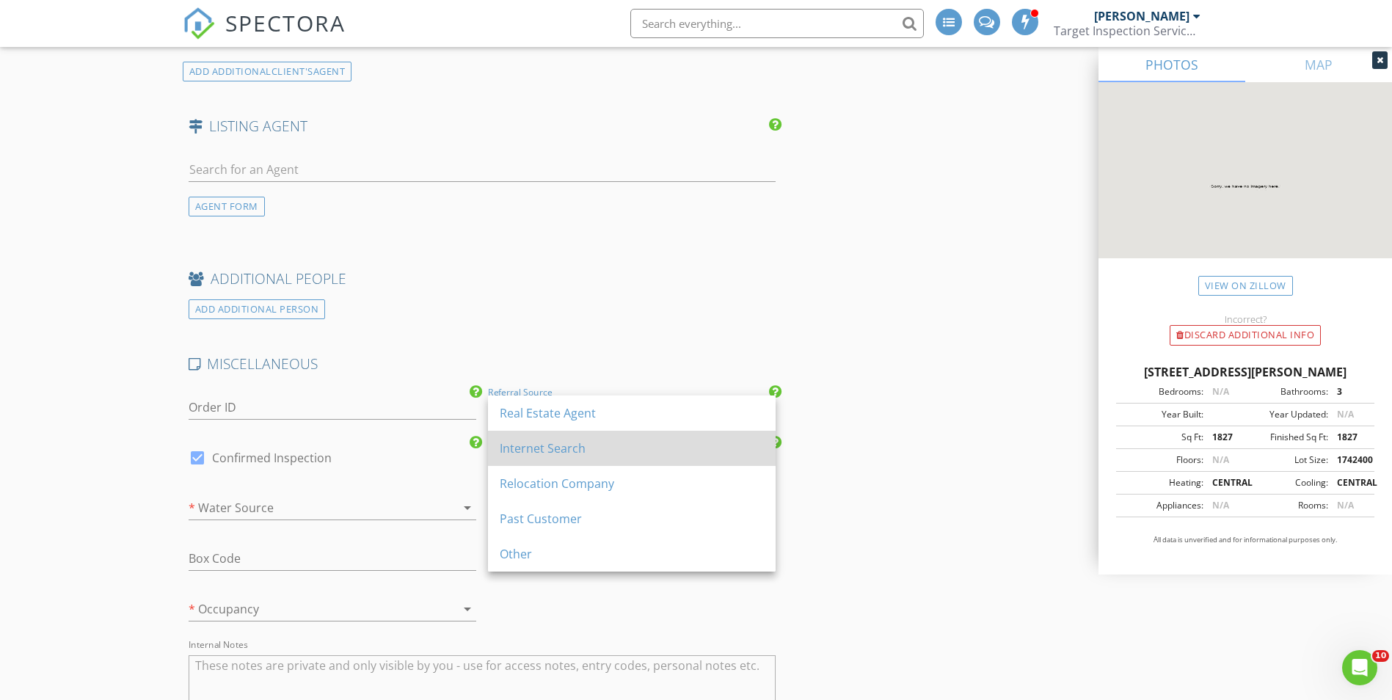
click at [565, 437] on div "Internet Search" at bounding box center [632, 448] width 264 height 35
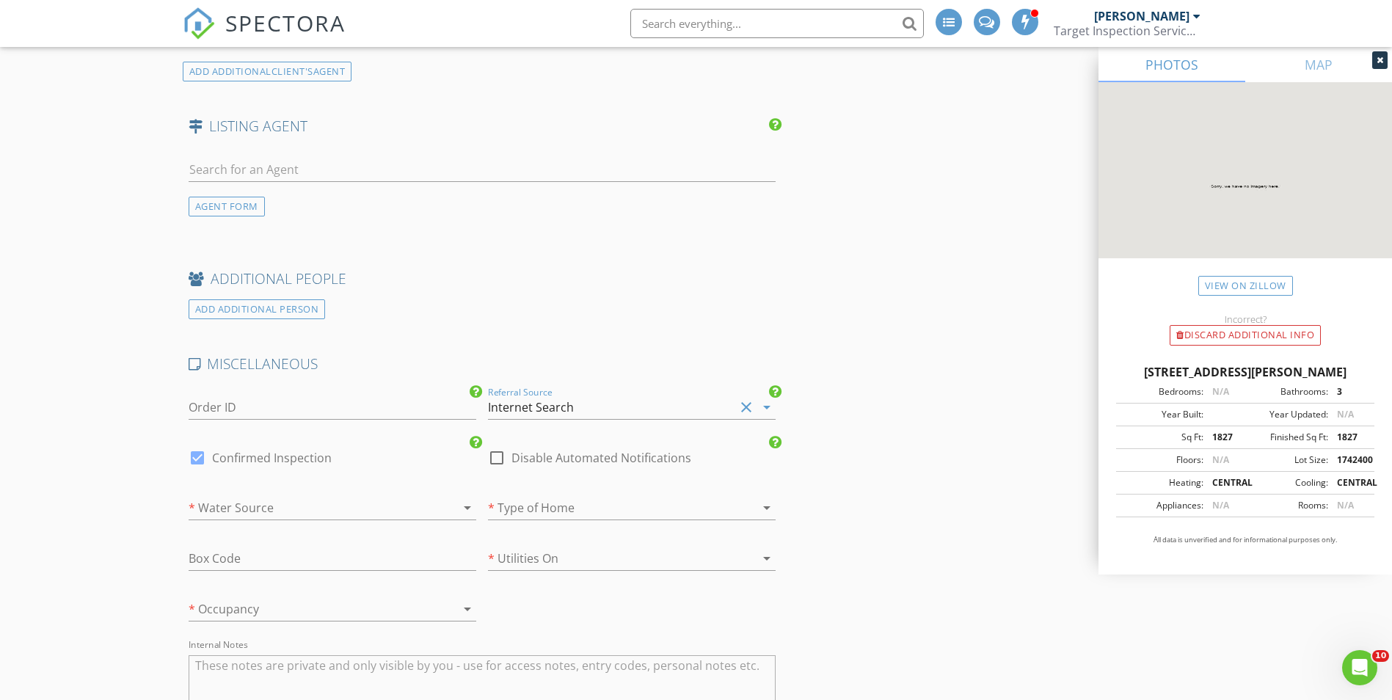
click at [374, 510] on div at bounding box center [312, 507] width 247 height 23
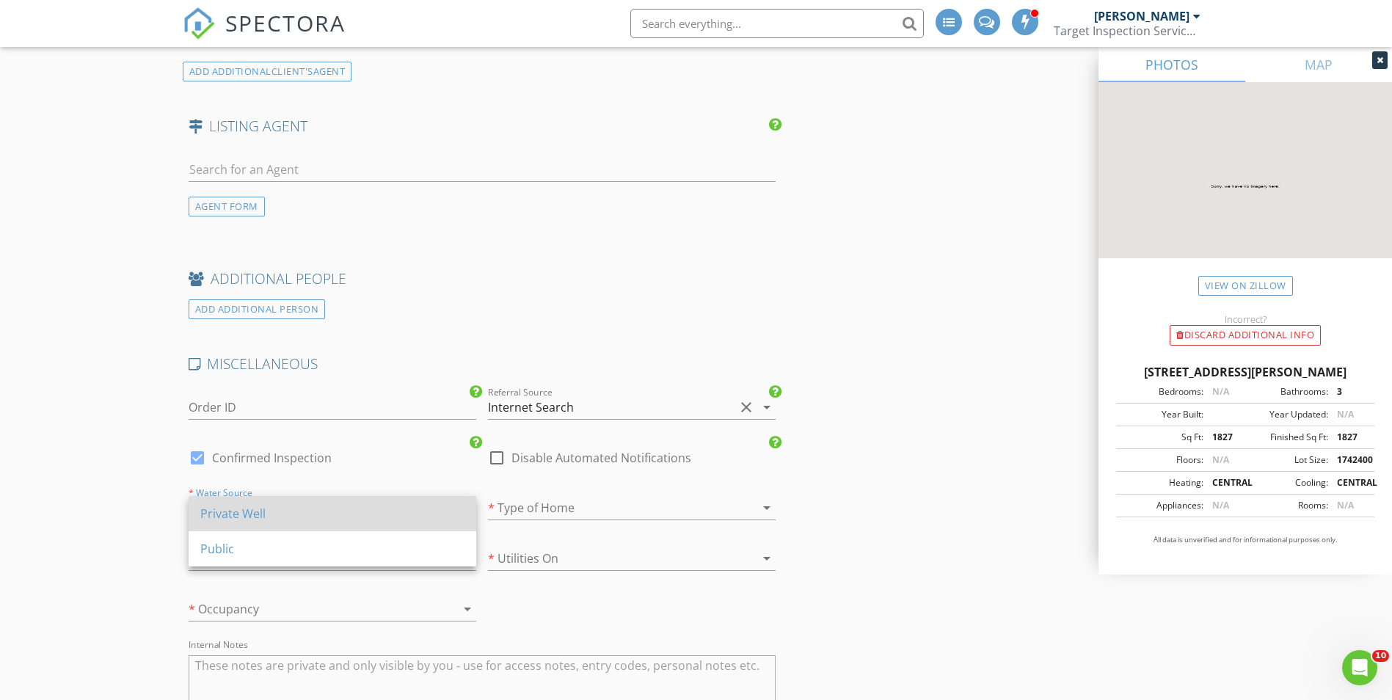
click at [321, 525] on div "Private Well" at bounding box center [332, 513] width 264 height 35
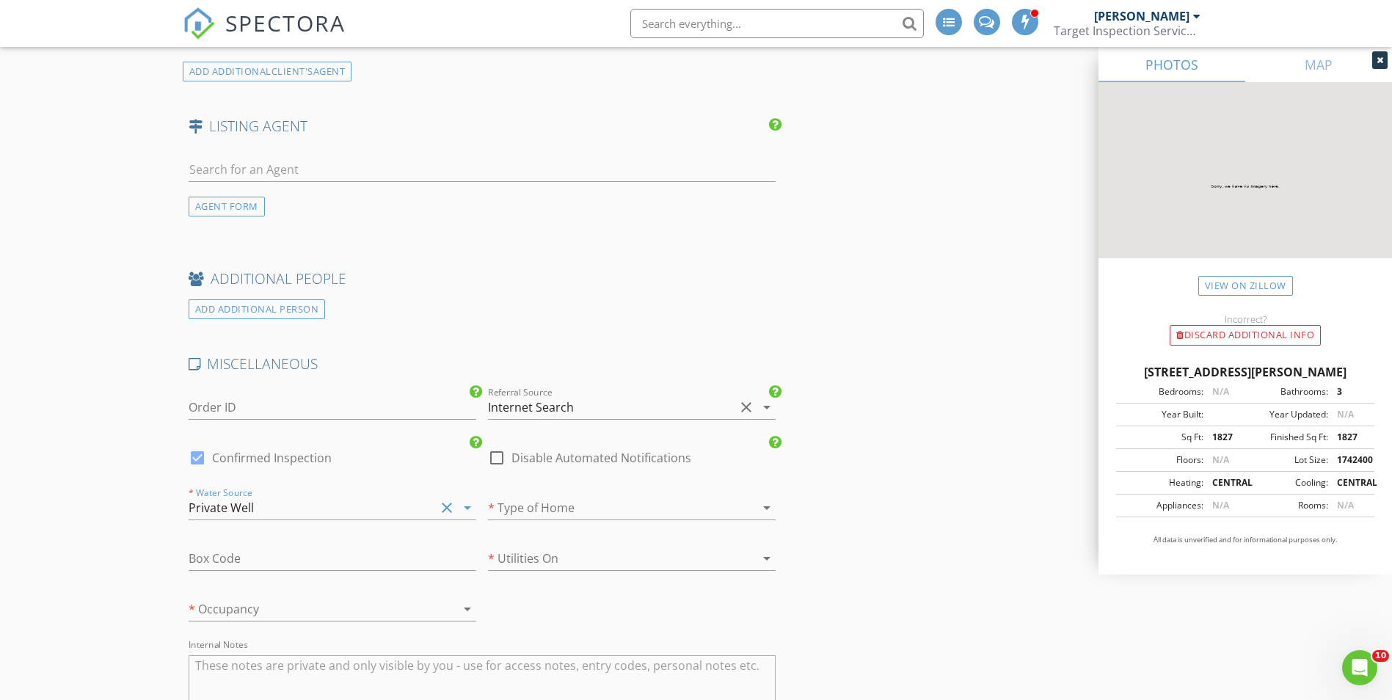
click at [517, 515] on div at bounding box center [611, 507] width 247 height 23
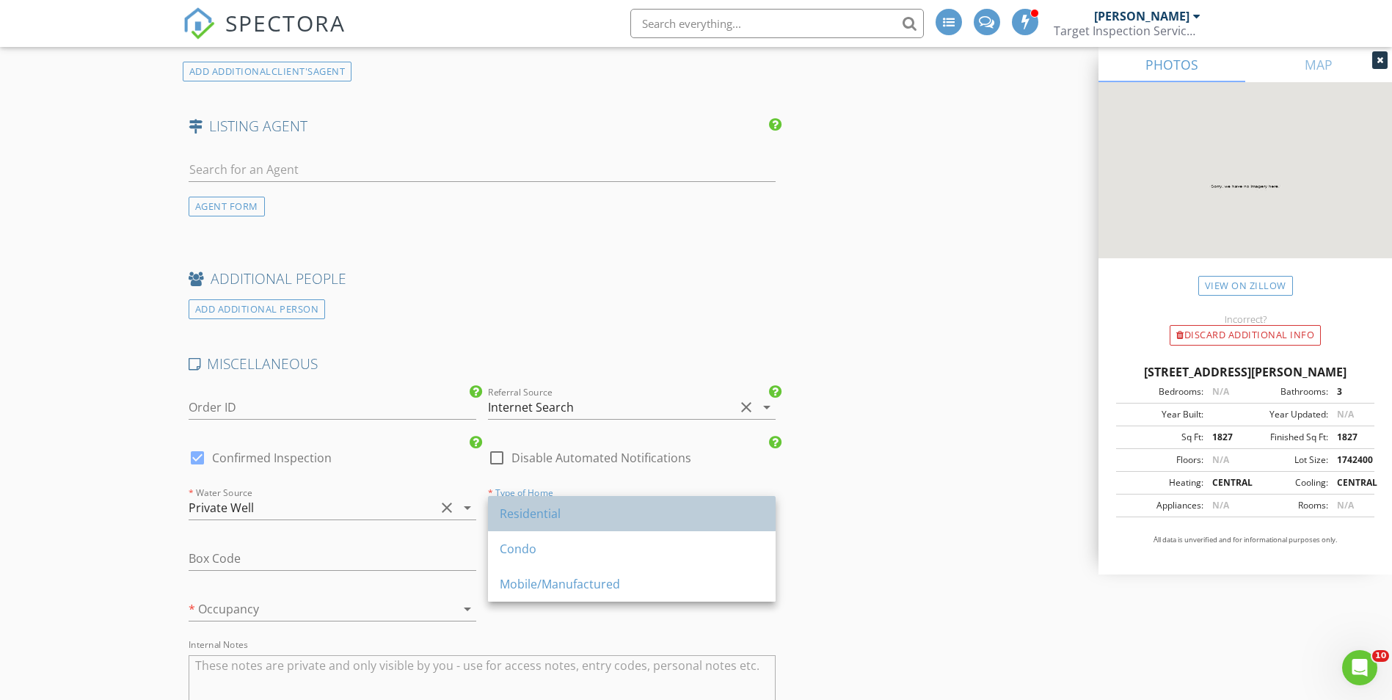
click at [522, 521] on div "Residential" at bounding box center [632, 514] width 264 height 18
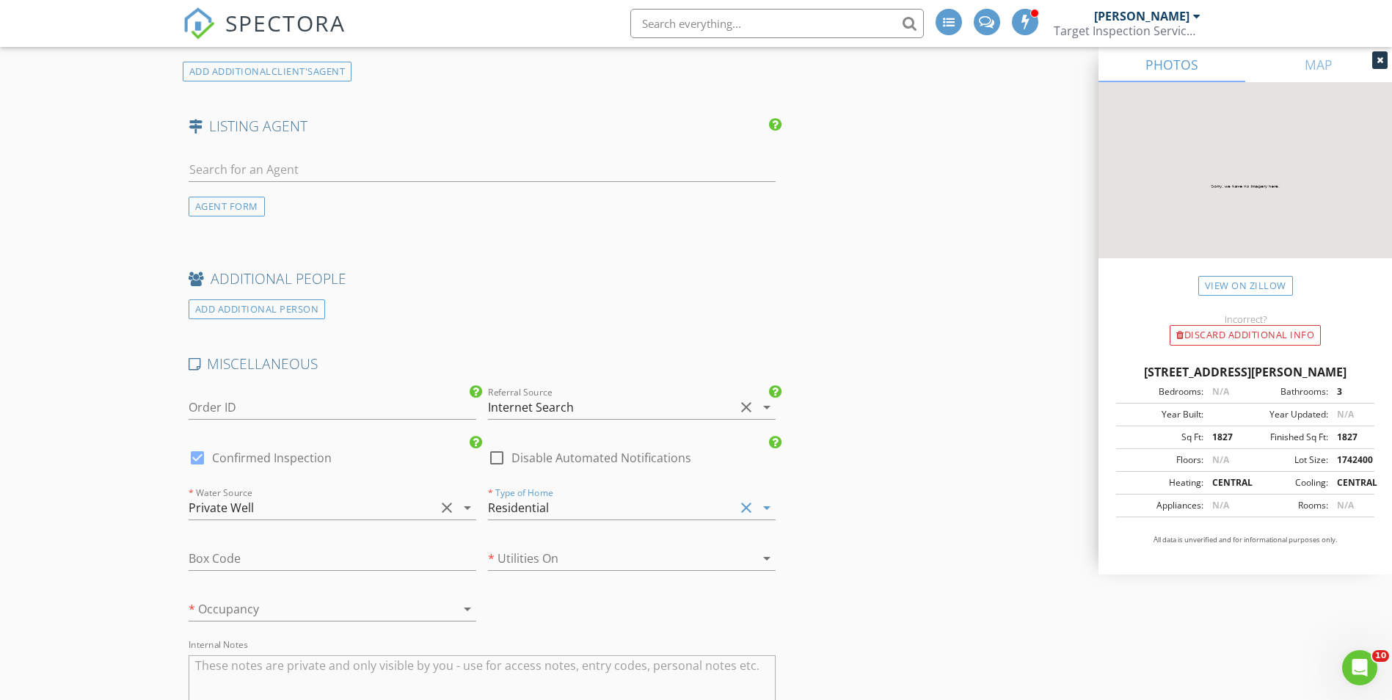
click at [536, 561] on div at bounding box center [611, 558] width 247 height 23
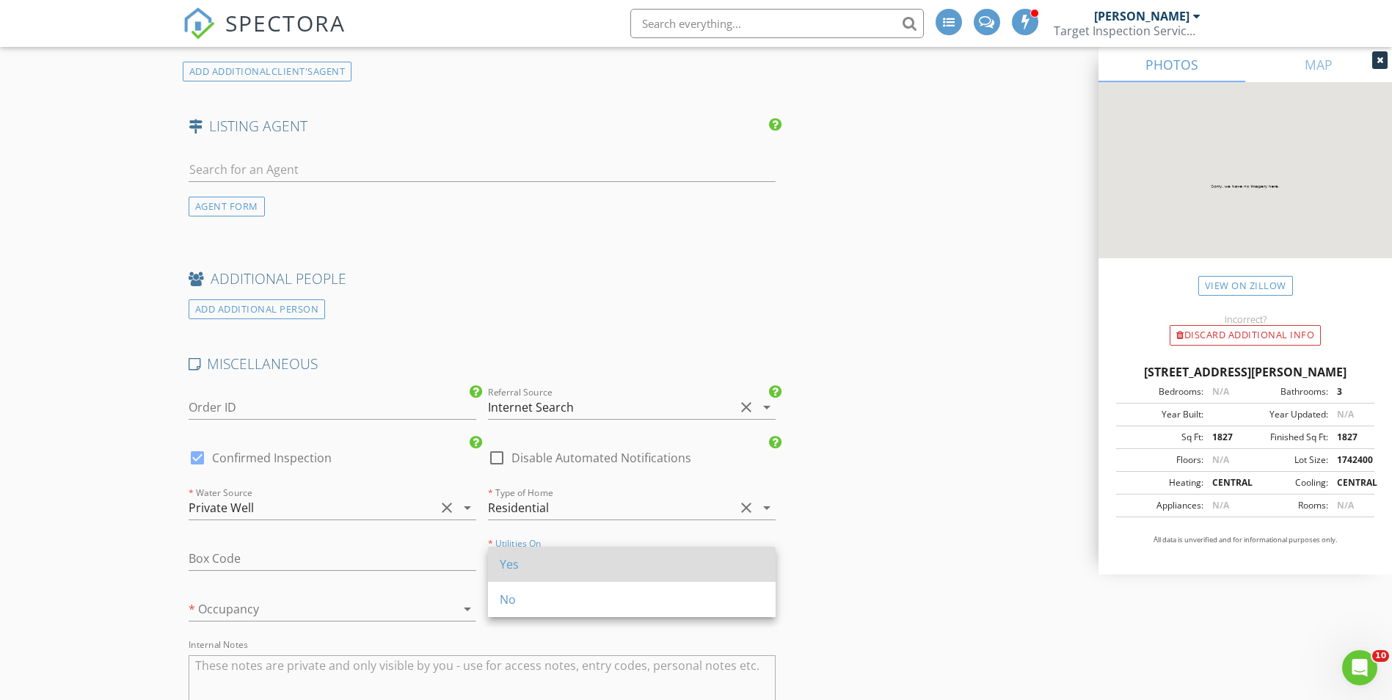
click at [531, 563] on div "Yes" at bounding box center [632, 565] width 264 height 18
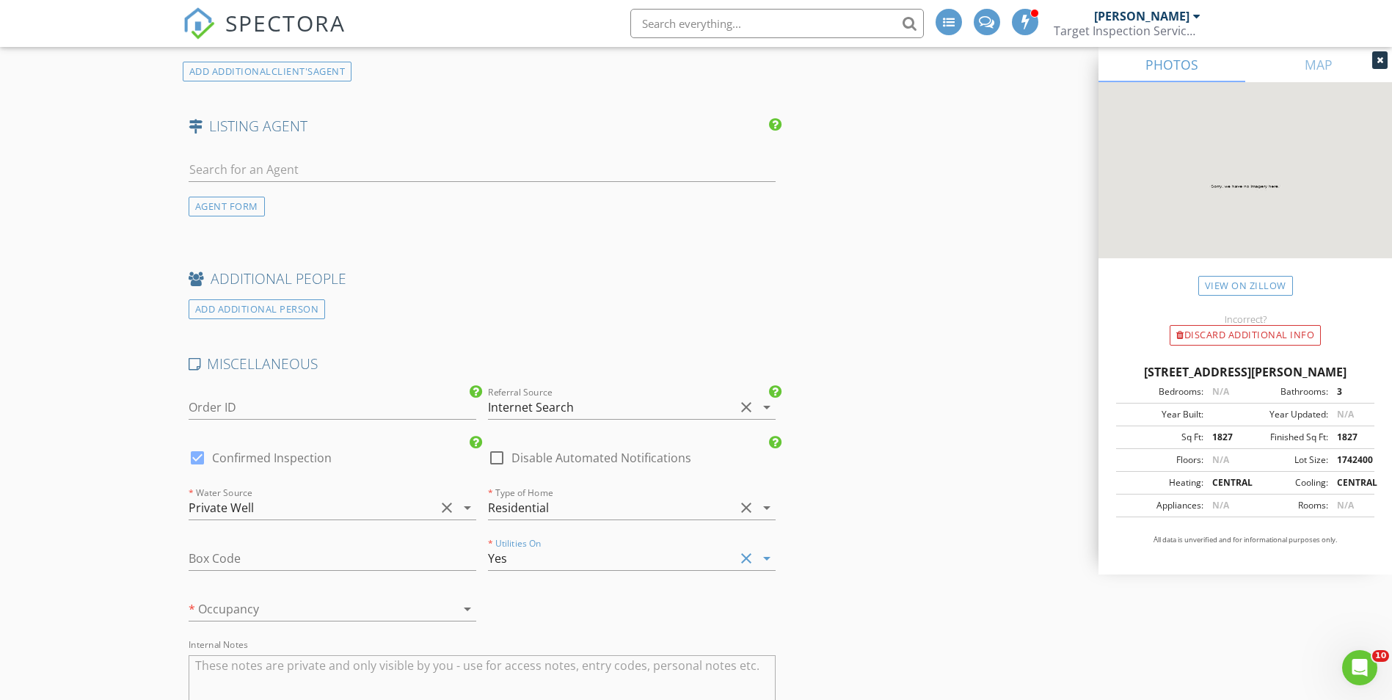
click at [404, 608] on div at bounding box center [312, 608] width 247 height 23
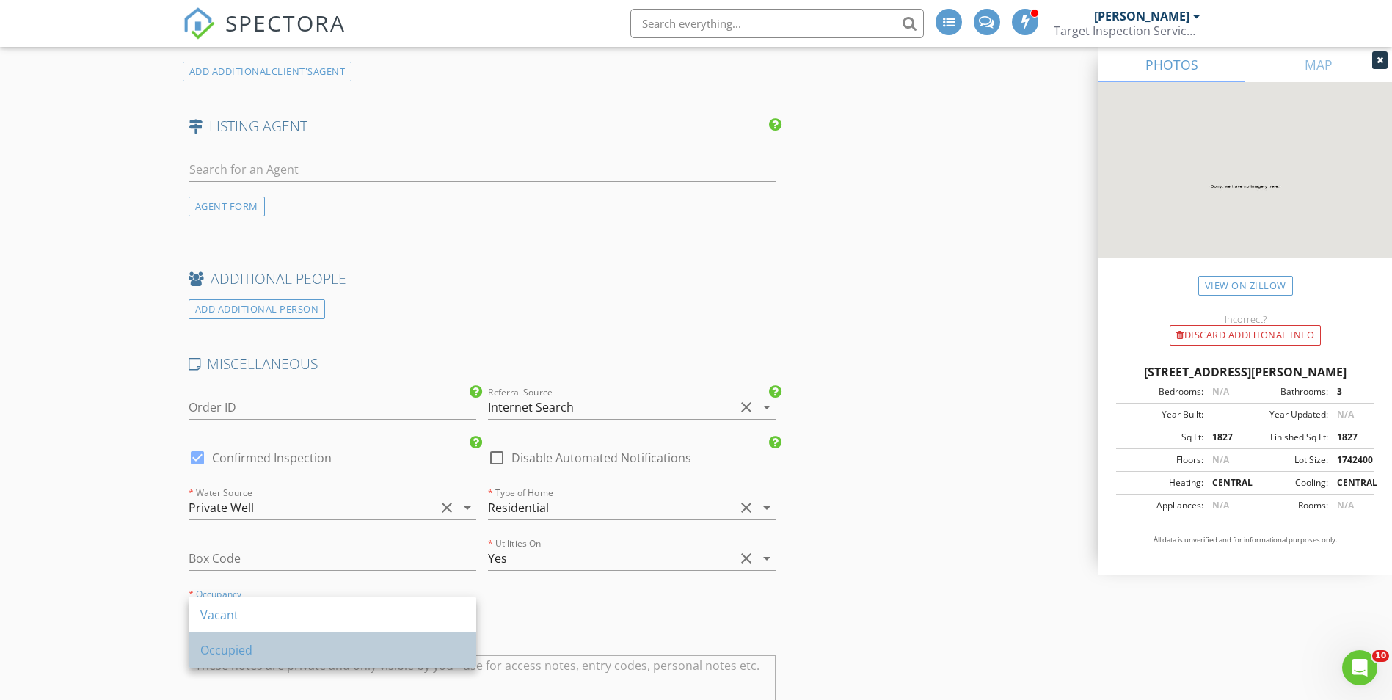
click at [332, 635] on div "Occupied" at bounding box center [332, 650] width 264 height 35
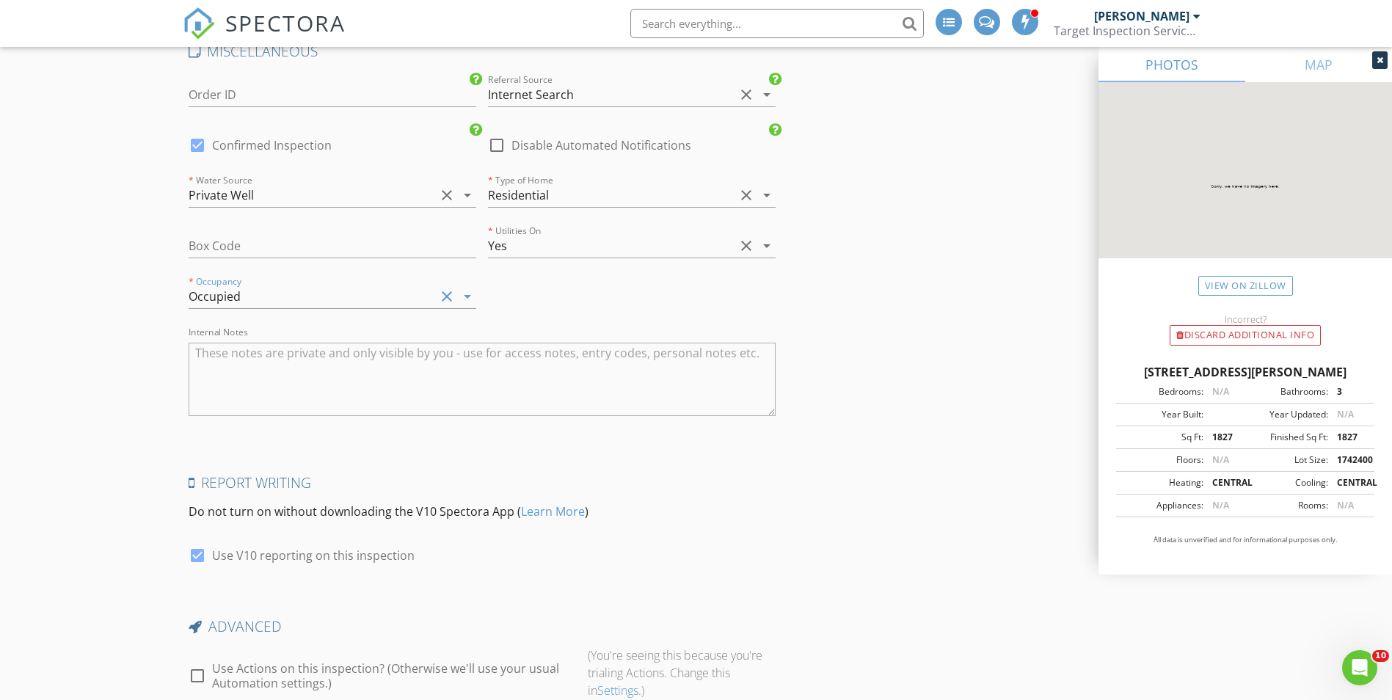
scroll to position [2277, 0]
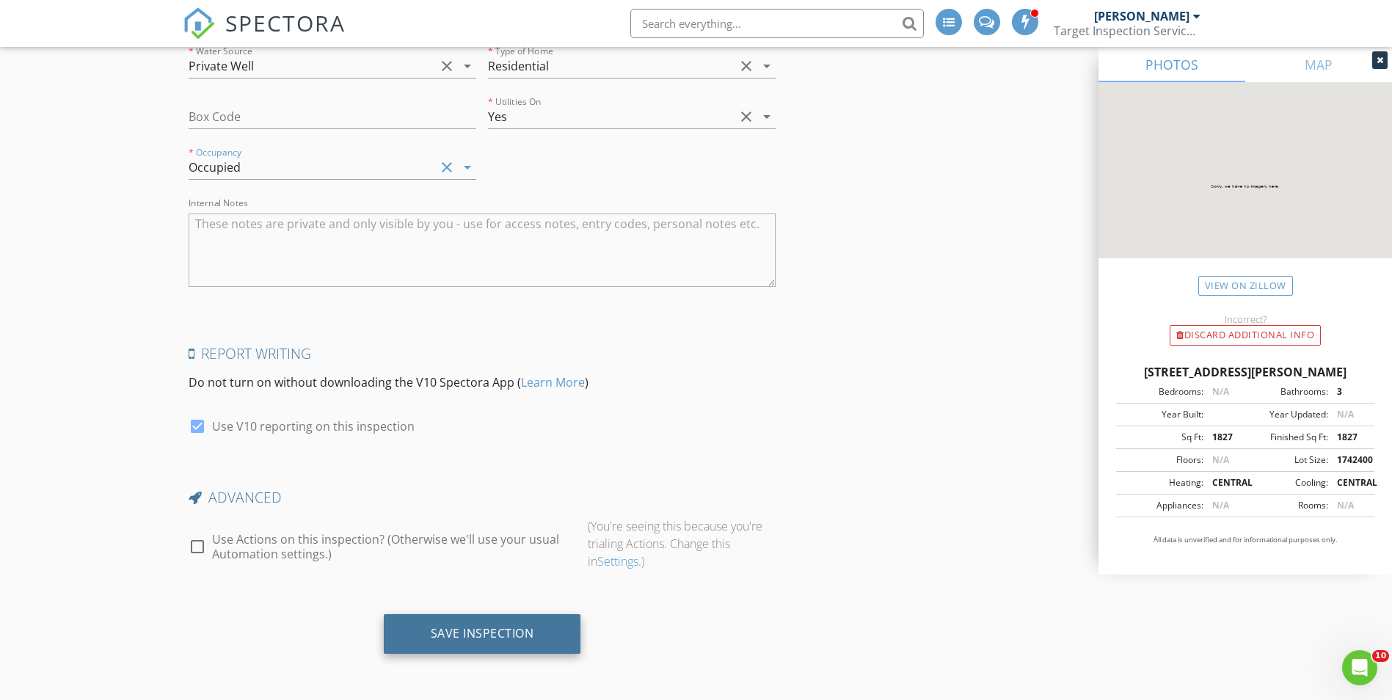
click at [532, 628] on div "Save Inspection" at bounding box center [482, 633] width 103 height 15
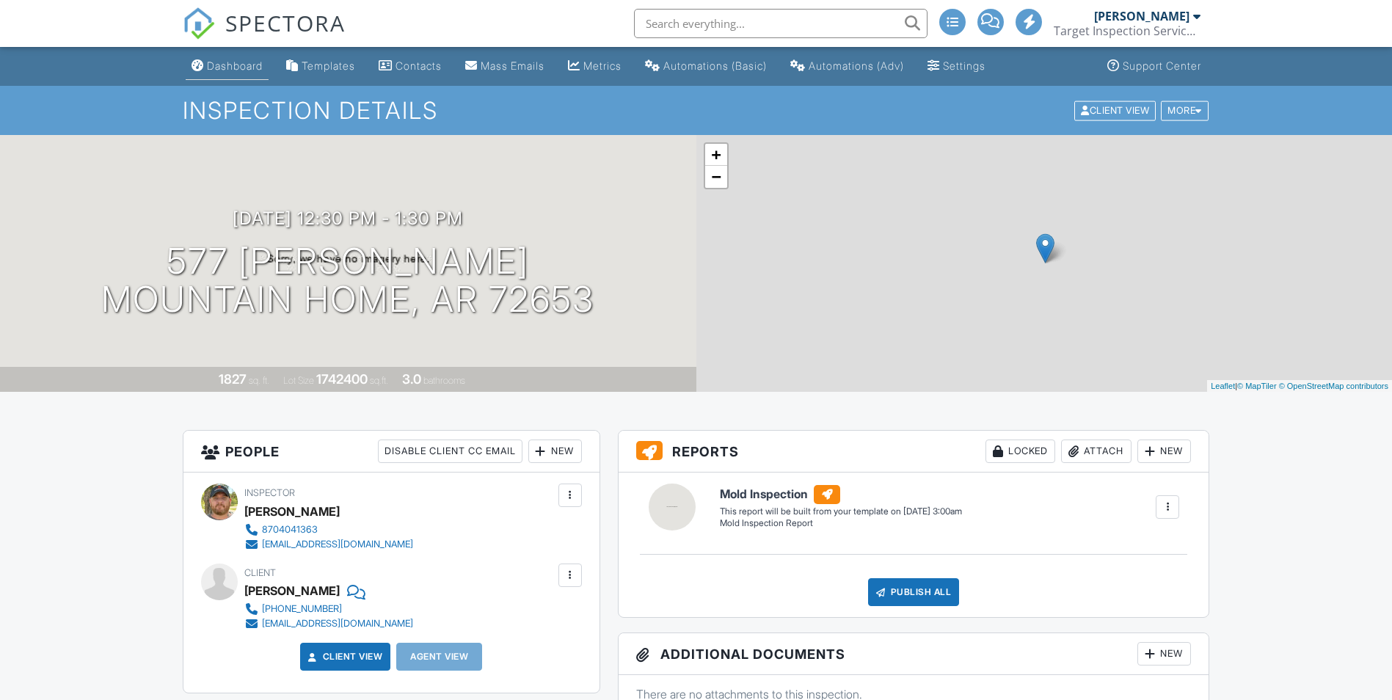
drag, startPoint x: 0, startPoint y: 0, endPoint x: 242, endPoint y: 65, distance: 250.6
click at [242, 65] on div "Dashboard" at bounding box center [235, 65] width 56 height 12
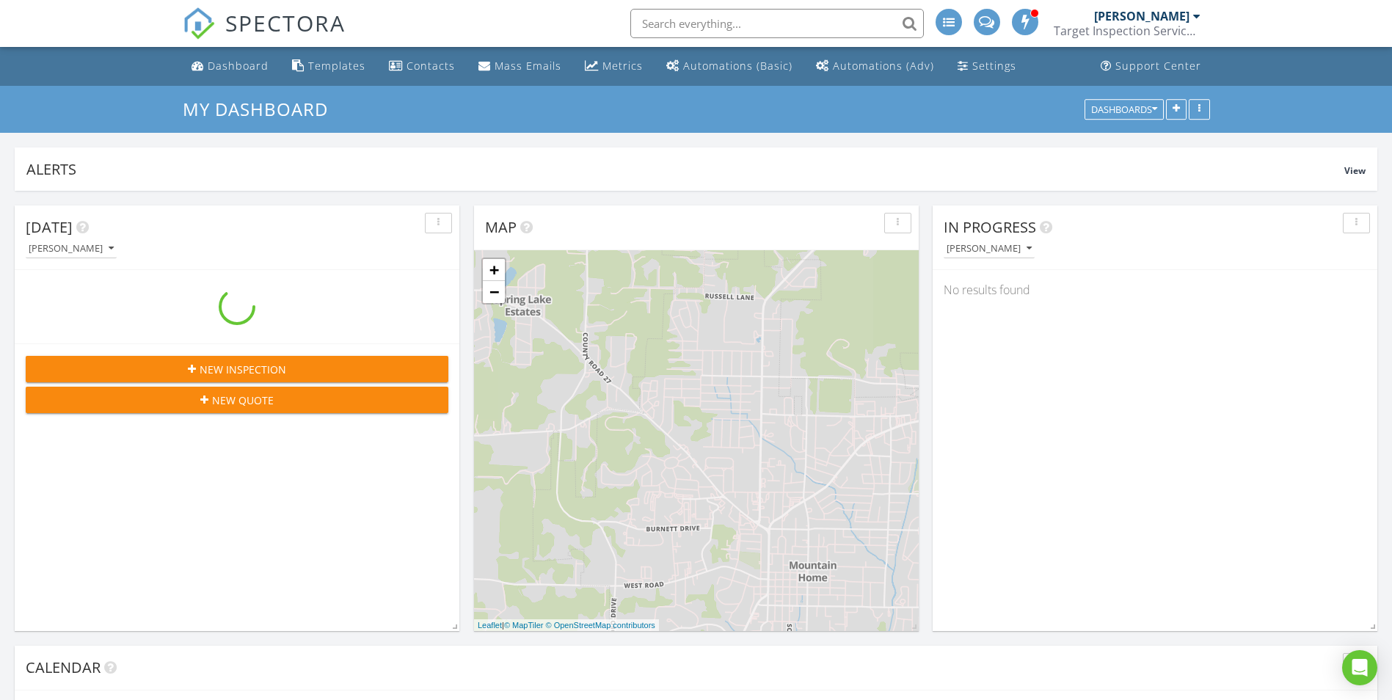
scroll to position [1358, 1415]
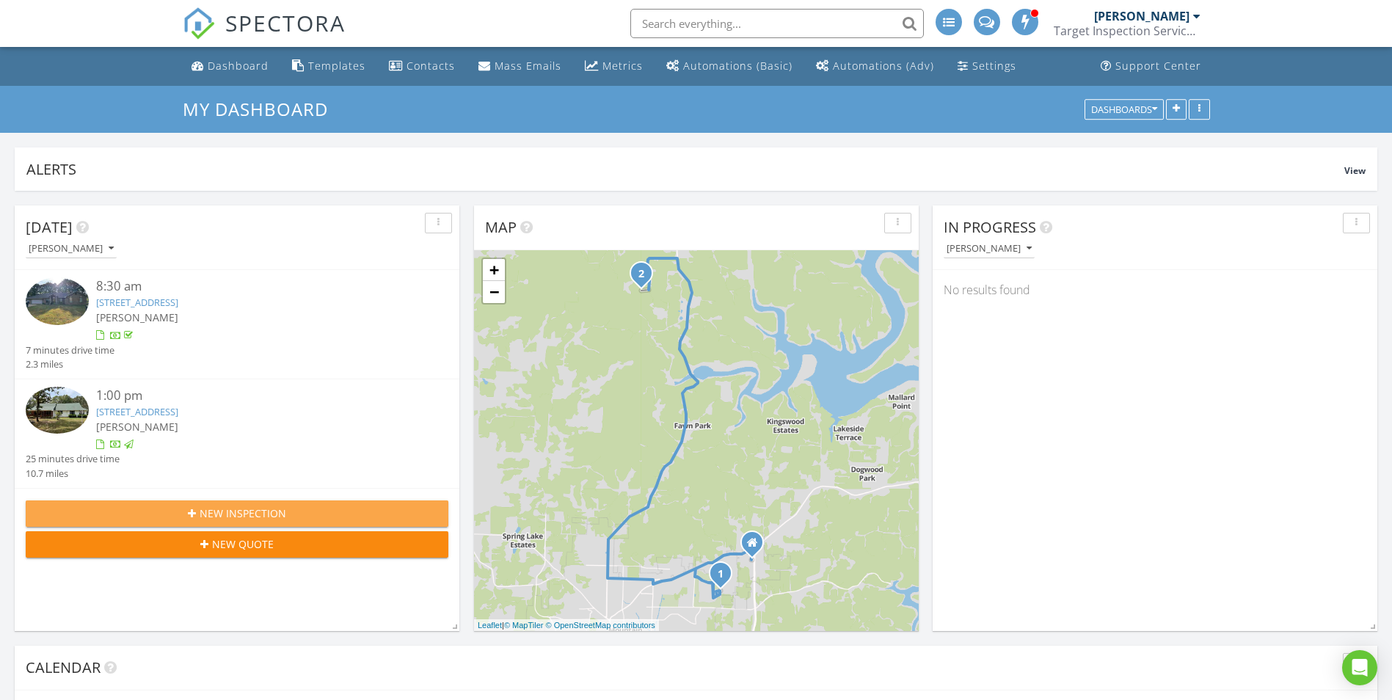
click at [209, 514] on span "New Inspection" at bounding box center [243, 513] width 87 height 15
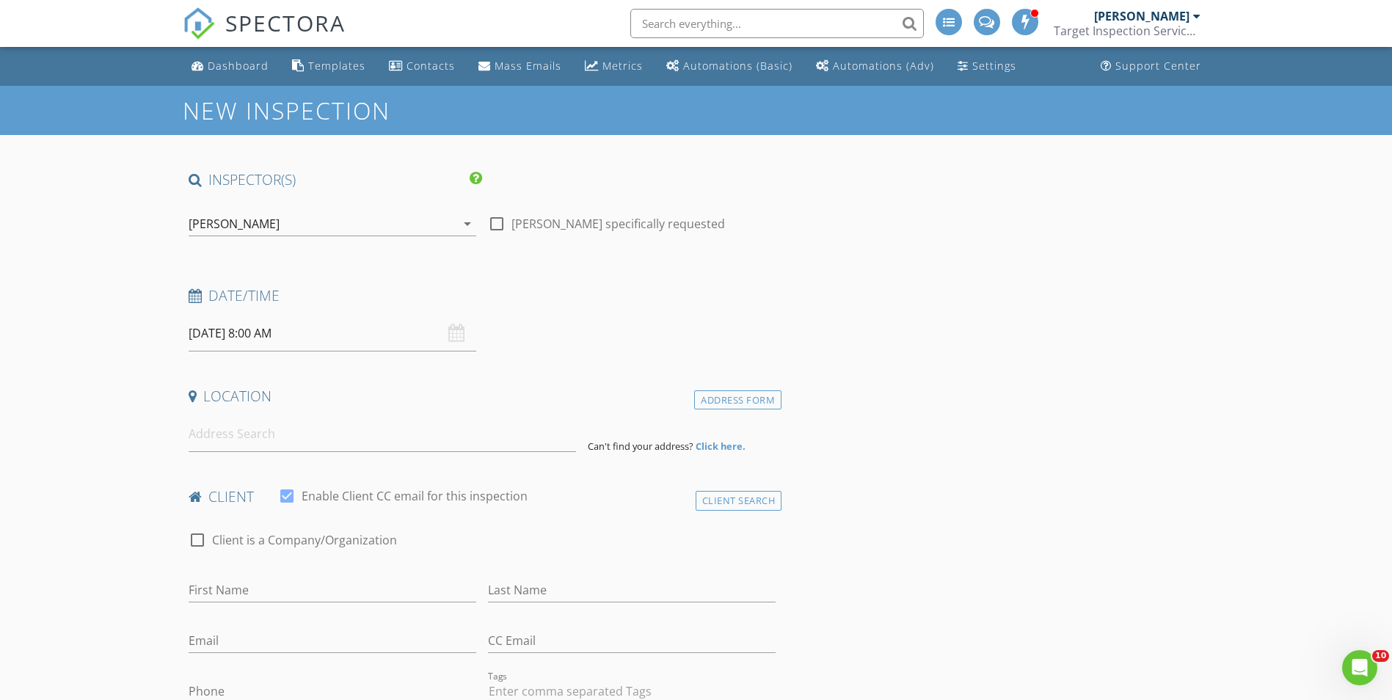
click at [245, 338] on input "[DATE] 8:00 AM" at bounding box center [333, 334] width 288 height 36
select select "8"
type input "[DATE] 8:00 AM"
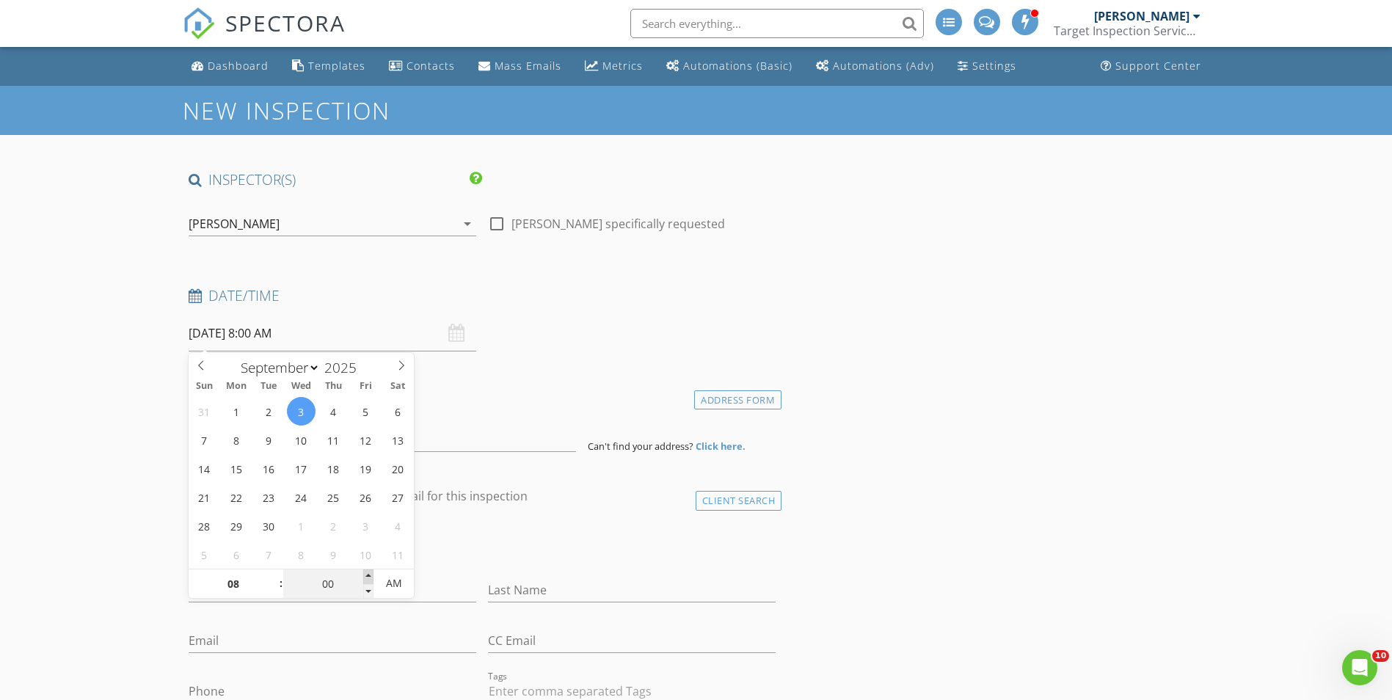
type input "05"
type input "[DATE] 8:05 AM"
click at [364, 573] on span at bounding box center [368, 576] width 10 height 15
type input "10"
type input "[DATE] 8:10 AM"
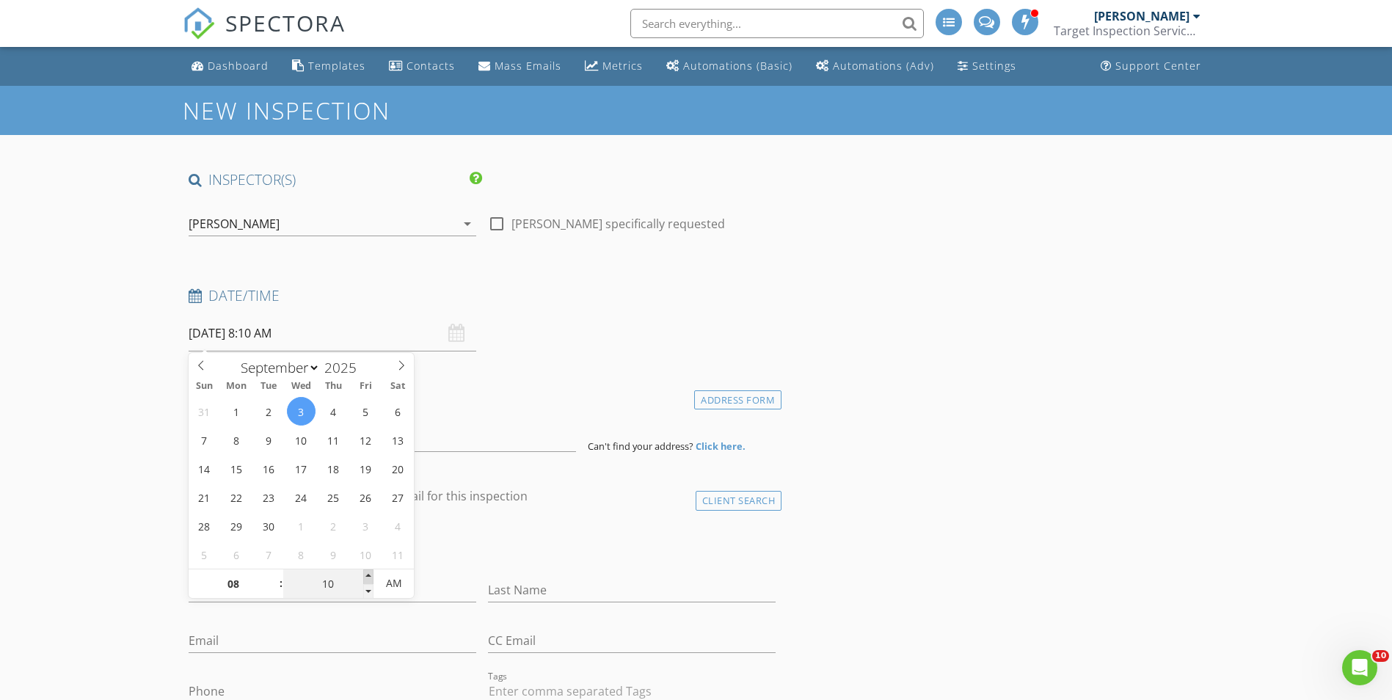
click at [364, 573] on span at bounding box center [368, 576] width 10 height 15
type input "15"
type input "[DATE] 8:15 AM"
click at [364, 573] on span at bounding box center [368, 576] width 10 height 15
type input "20"
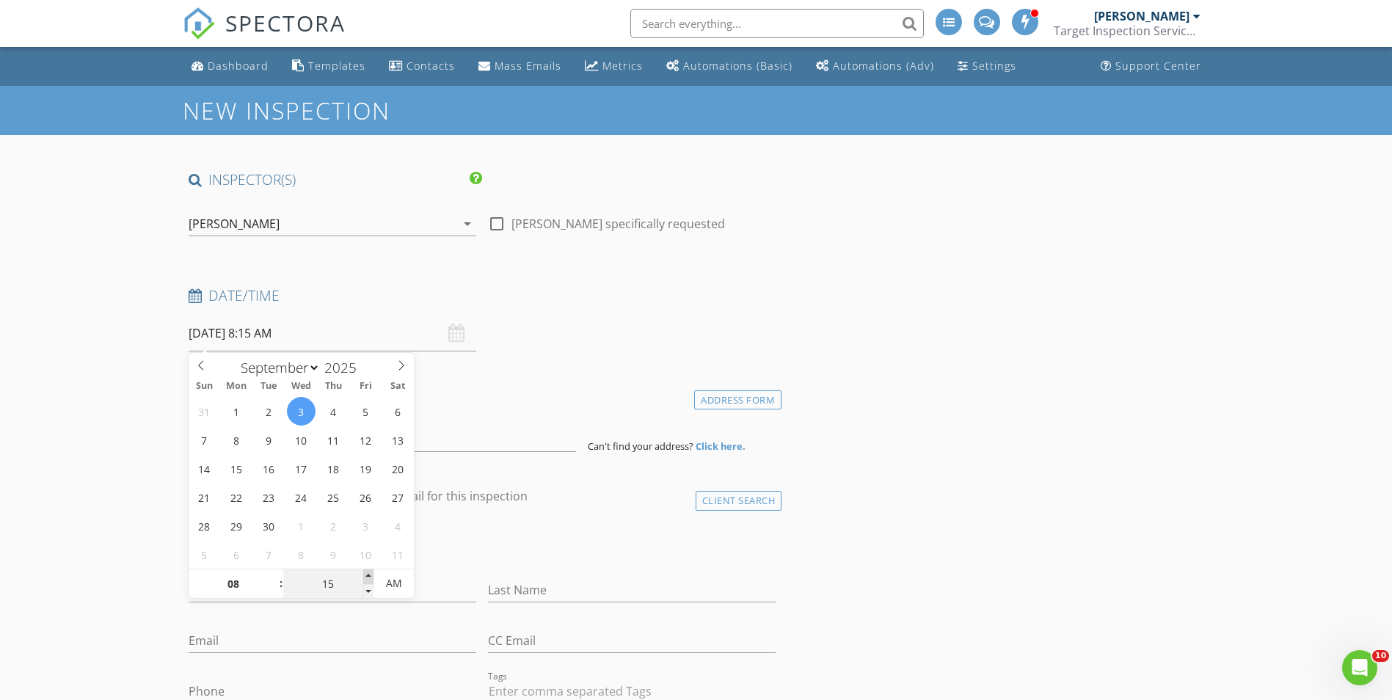
type input "[DATE] 8:20 AM"
click at [364, 573] on span at bounding box center [368, 576] width 10 height 15
type input "25"
type input "09/03/2025 8:25 AM"
click at [364, 573] on span at bounding box center [368, 576] width 10 height 15
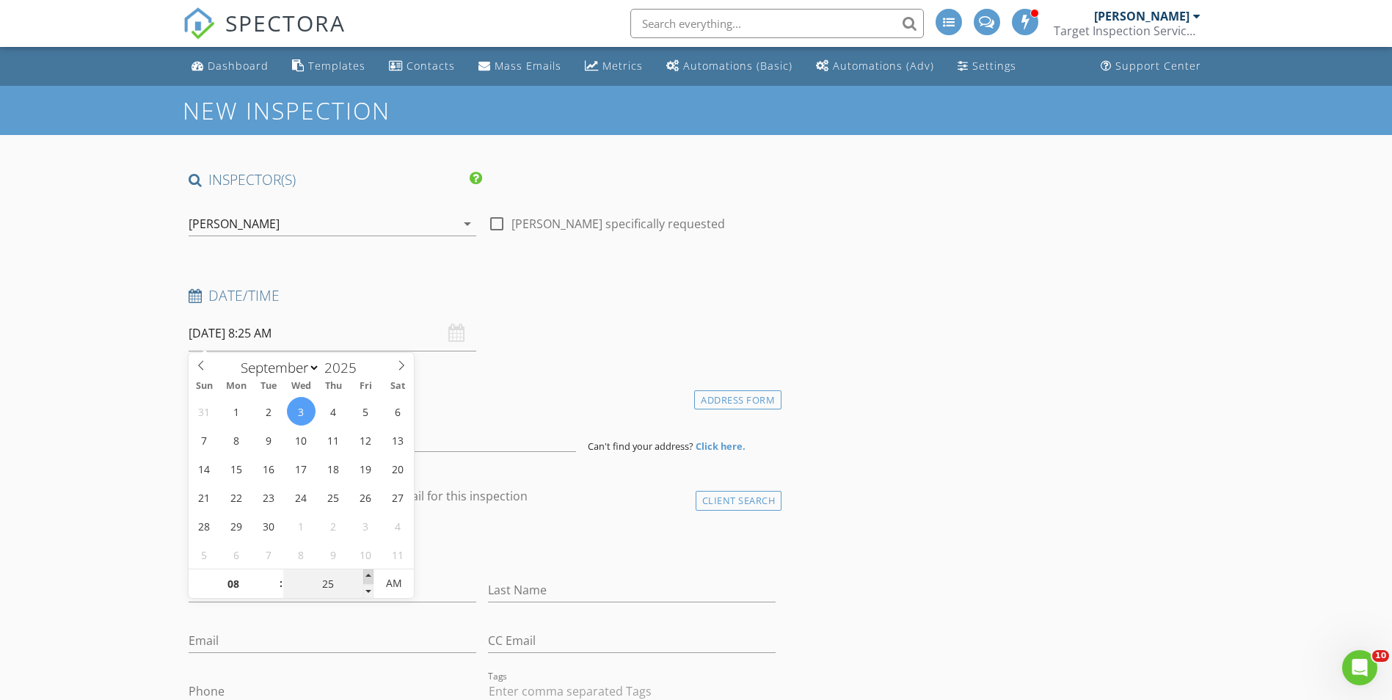
type input "30"
type input "09/03/2025 8:30 AM"
click at [364, 573] on span at bounding box center [368, 576] width 10 height 15
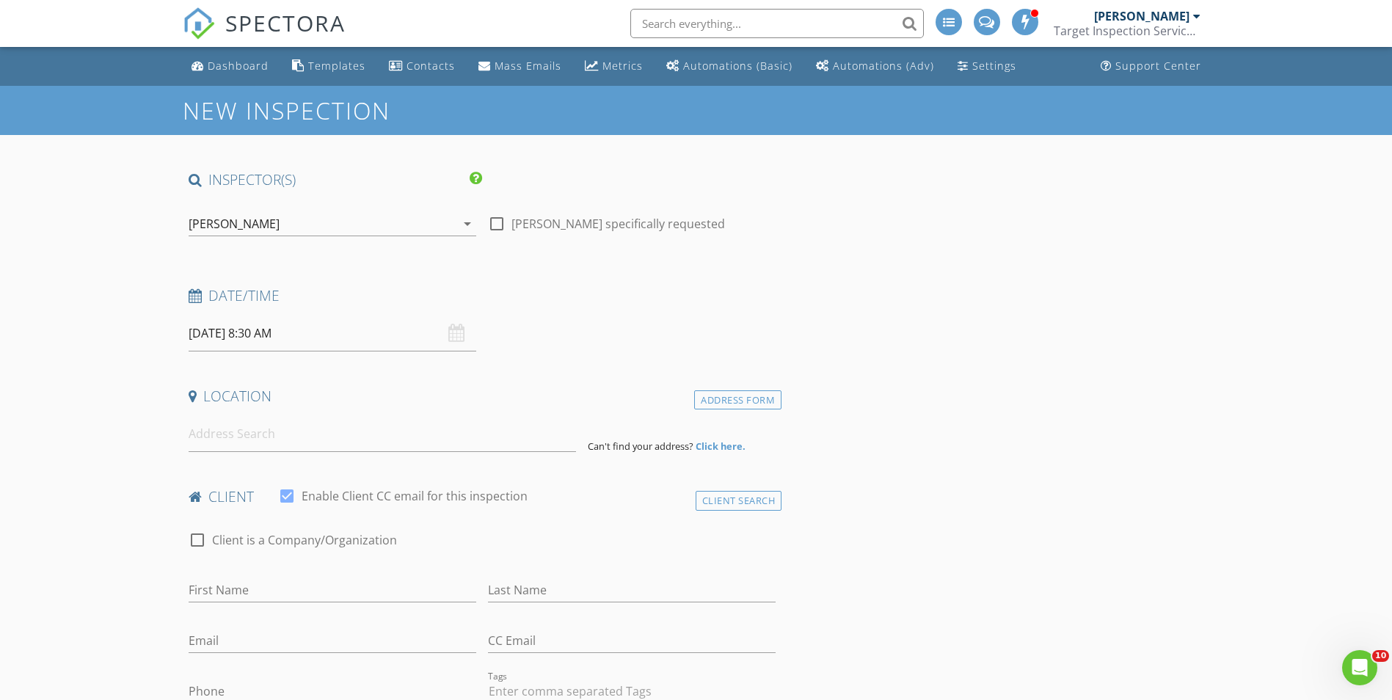
drag, startPoint x: 37, startPoint y: 531, endPoint x: 50, endPoint y: 523, distance: 14.5
click at [247, 436] on input at bounding box center [382, 434] width 387 height 36
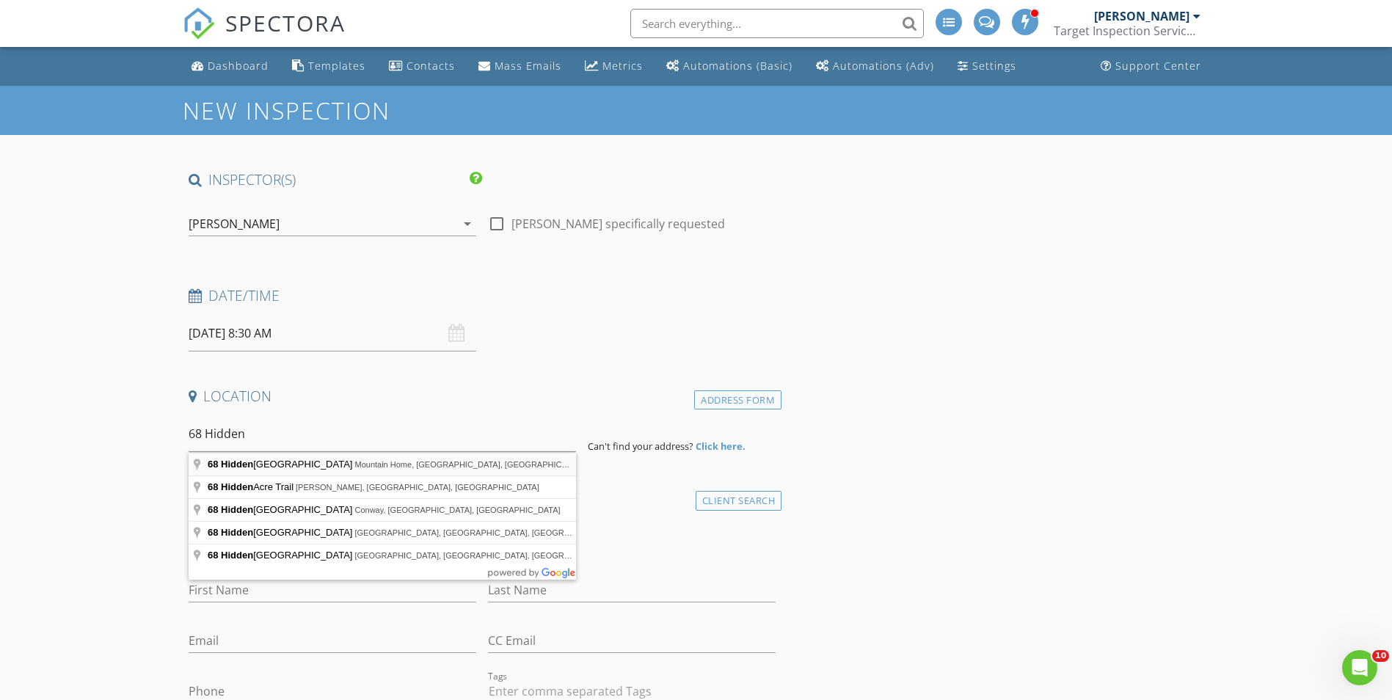
type input "68 Hidden Valley Drive, Mountain Home, AR, USA"
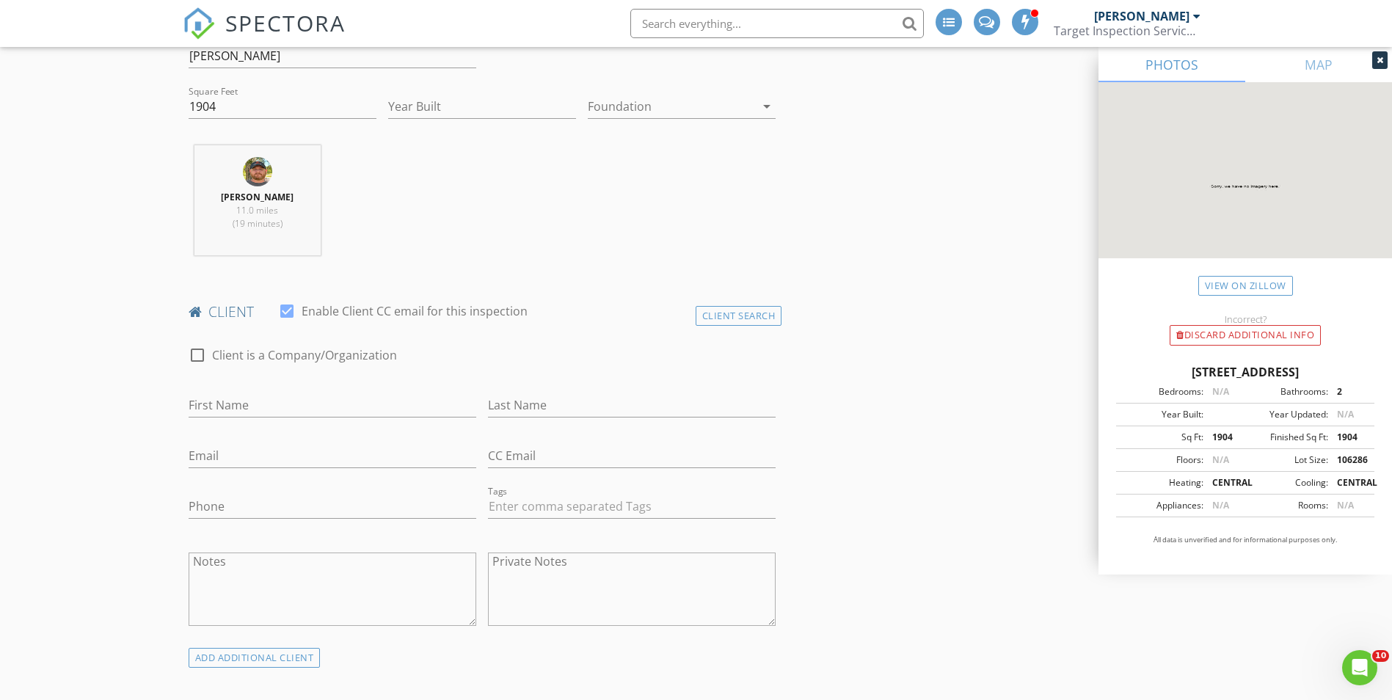
scroll to position [514, 0]
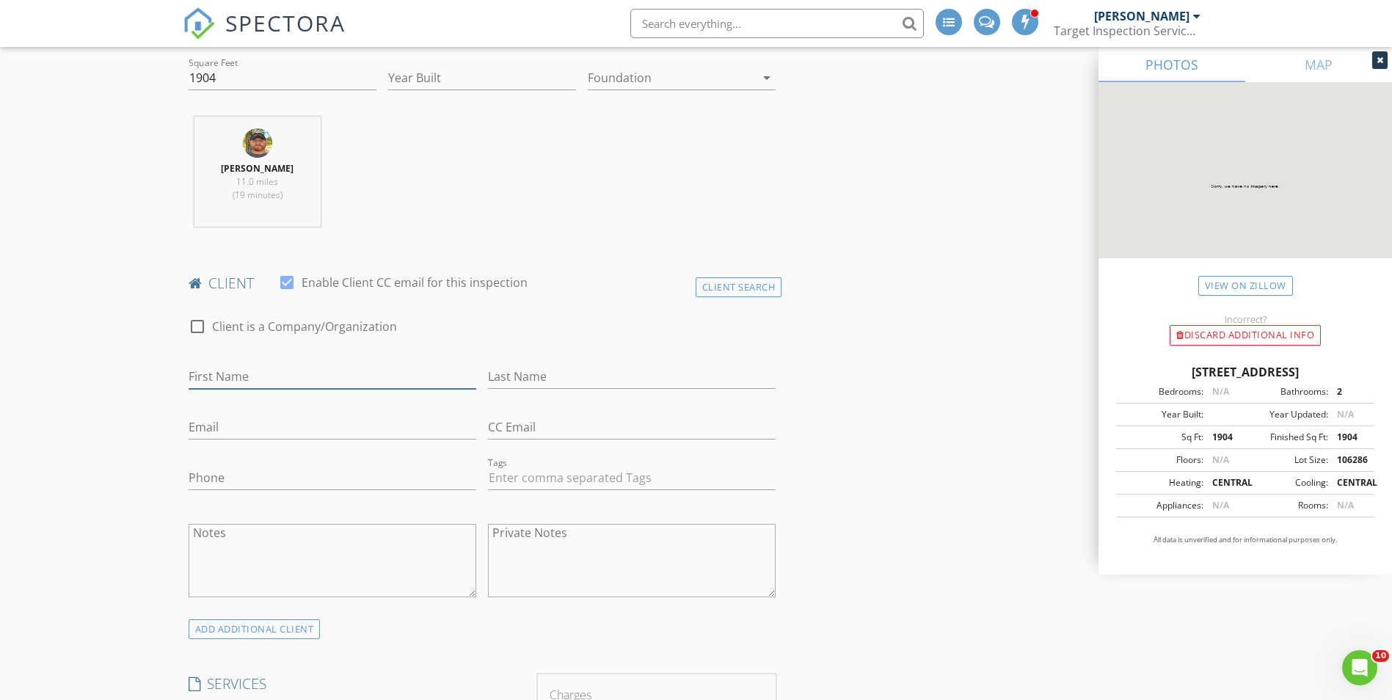
click at [216, 369] on input "First Name" at bounding box center [333, 377] width 288 height 24
type input "James"
type input "Booth"
click at [234, 432] on input "Email" at bounding box center [333, 427] width 288 height 24
type input "[EMAIL_ADDRESS][DOMAIN_NAME]"
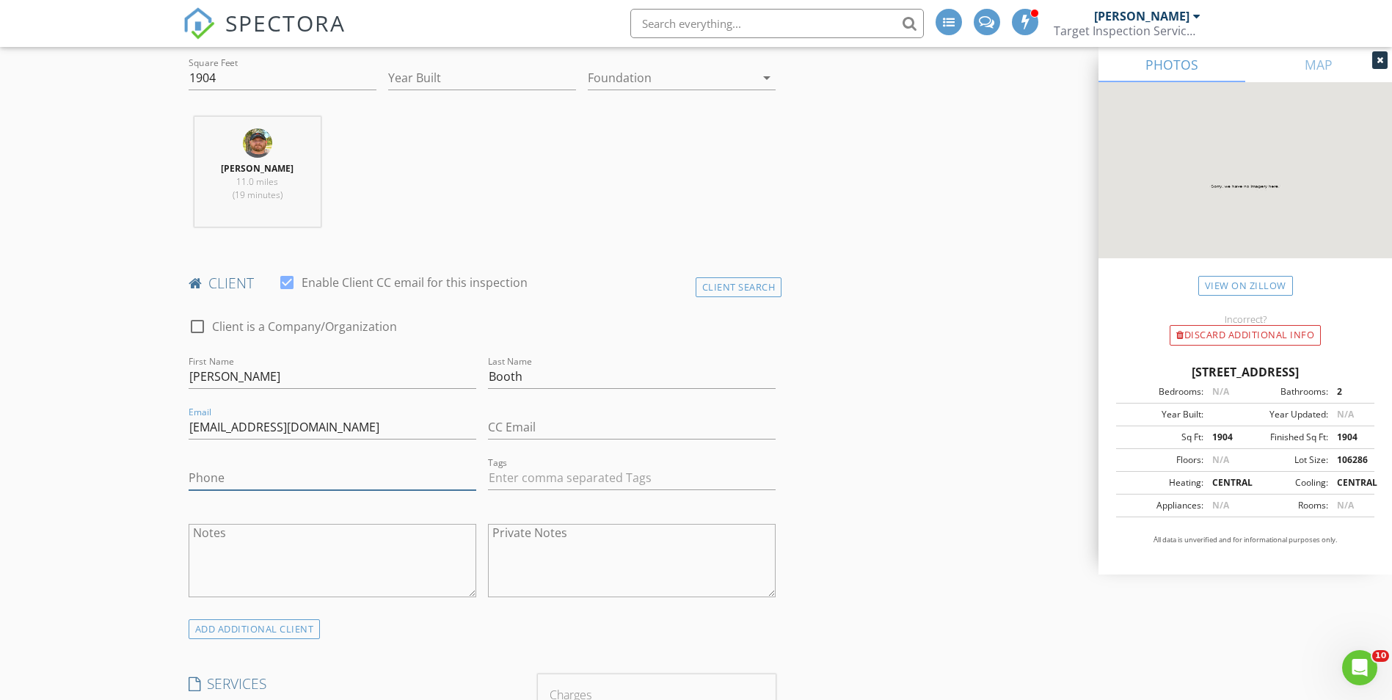
click at [208, 481] on input "Phone" at bounding box center [333, 478] width 288 height 24
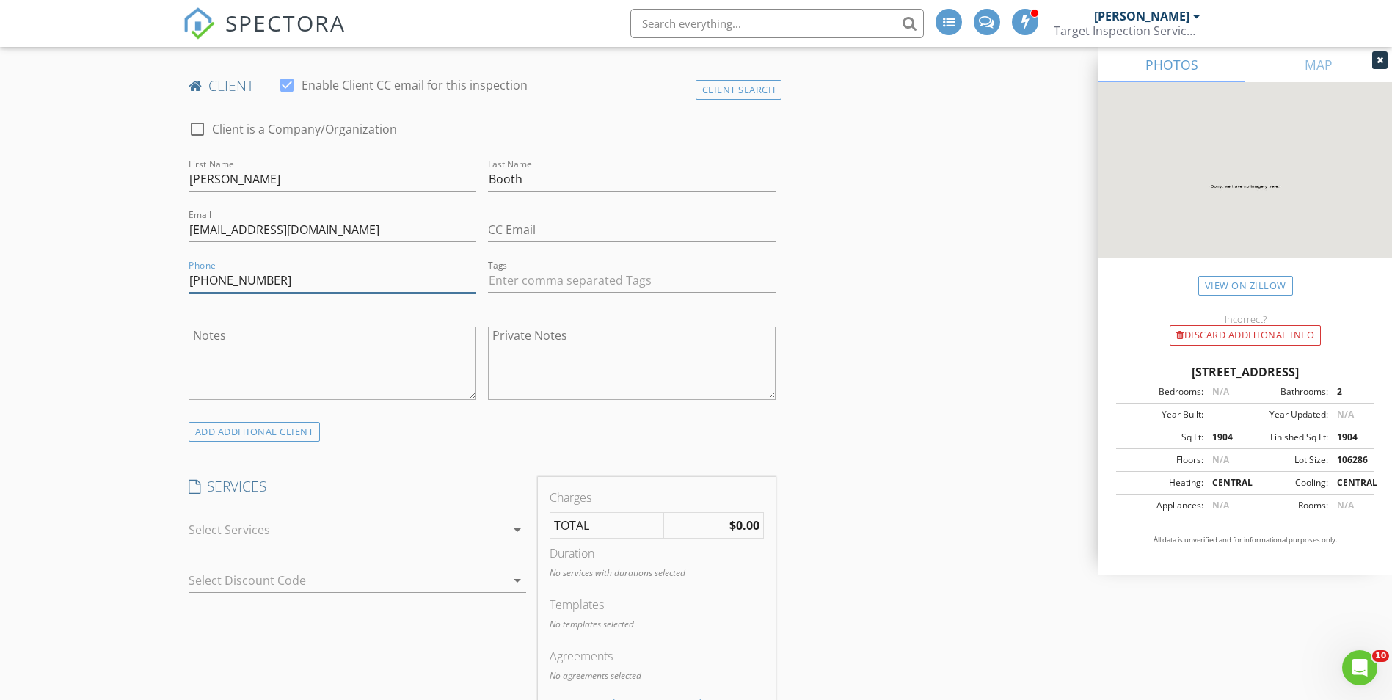
scroll to position [734, 0]
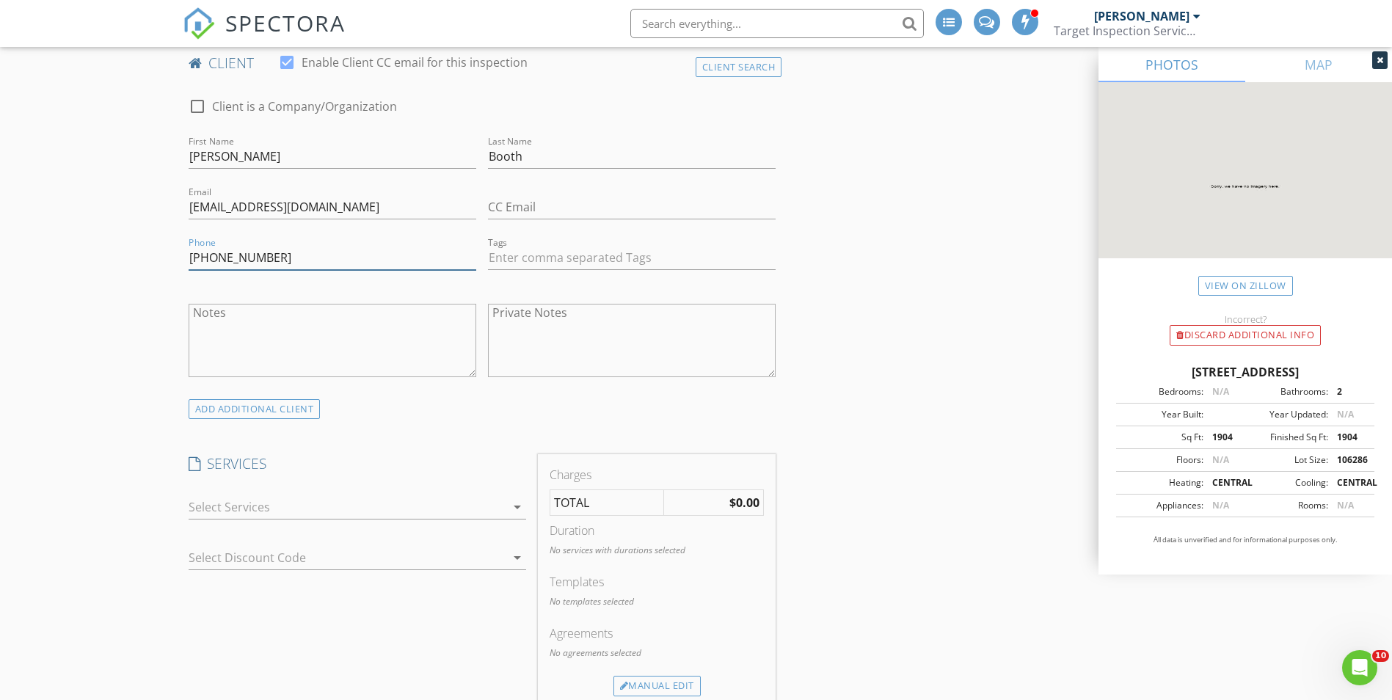
type input "[PHONE_NUMBER]"
click at [266, 508] on div at bounding box center [347, 506] width 317 height 23
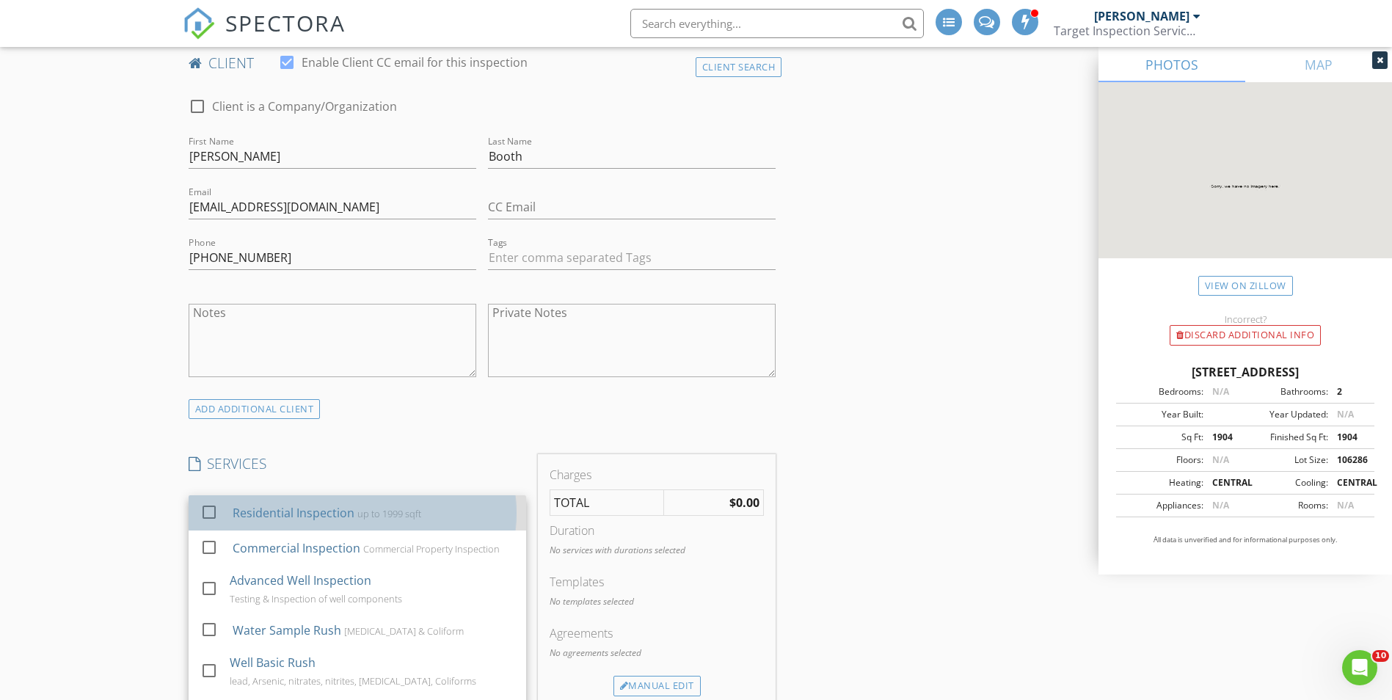
click at [266, 508] on div "Residential Inspection" at bounding box center [293, 513] width 122 height 18
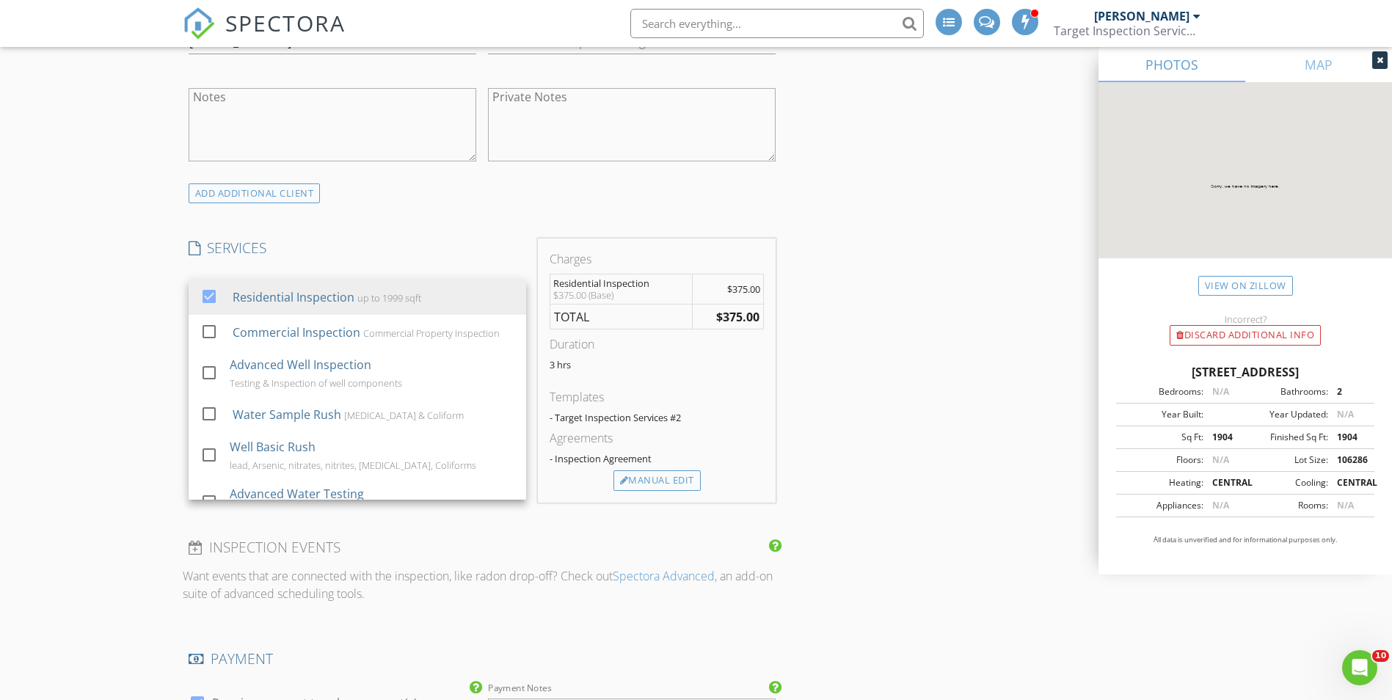
scroll to position [954, 0]
click at [153, 495] on div "New Inspection INSPECTOR(S) check_box Jesse Gilliam PRIMARY Jesse Gilliam arrow…" at bounding box center [696, 577] width 1392 height 2891
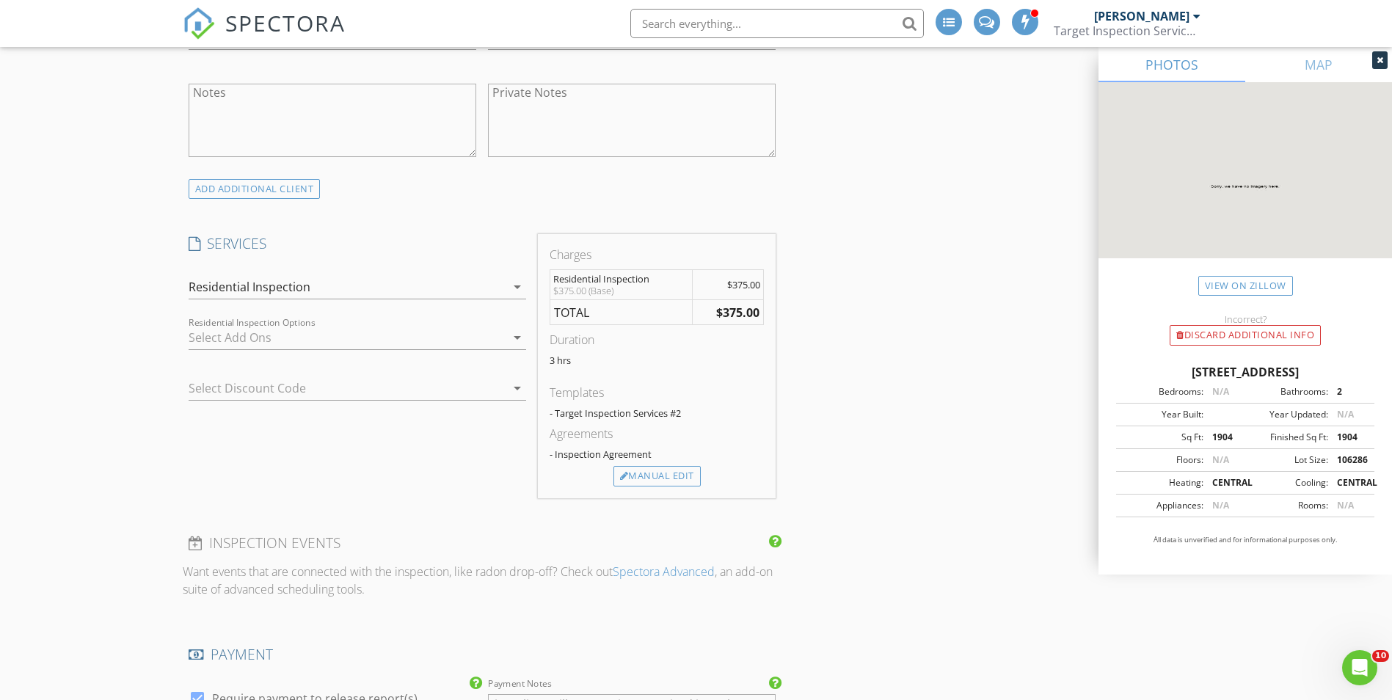
click at [247, 341] on div at bounding box center [347, 337] width 317 height 23
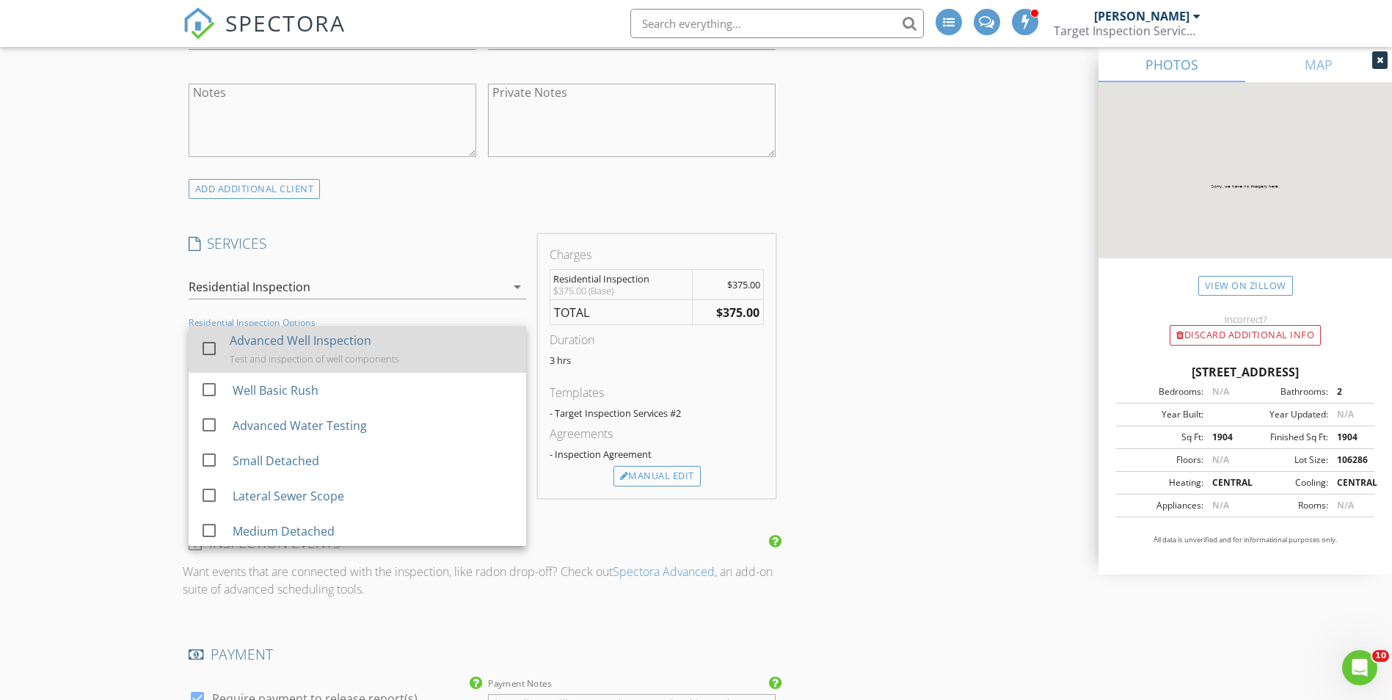
click at [207, 347] on div at bounding box center [209, 348] width 25 height 25
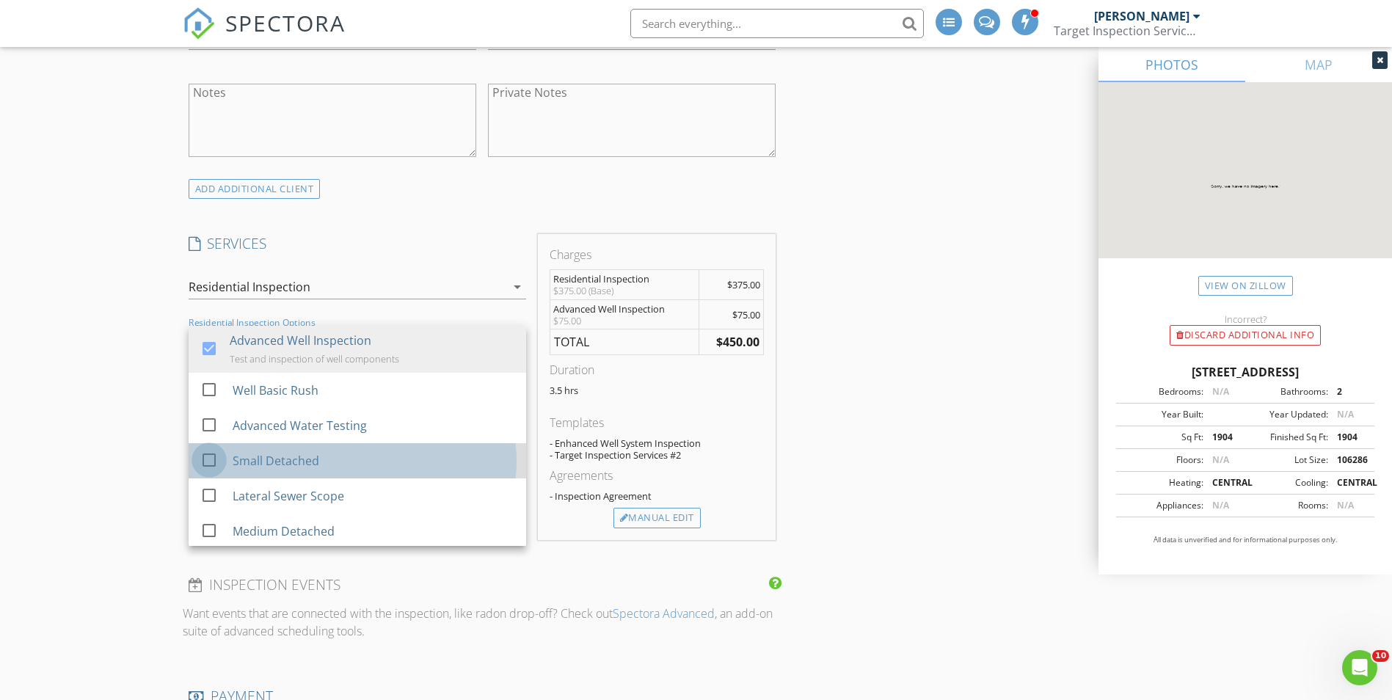
click at [208, 457] on div at bounding box center [209, 460] width 25 height 25
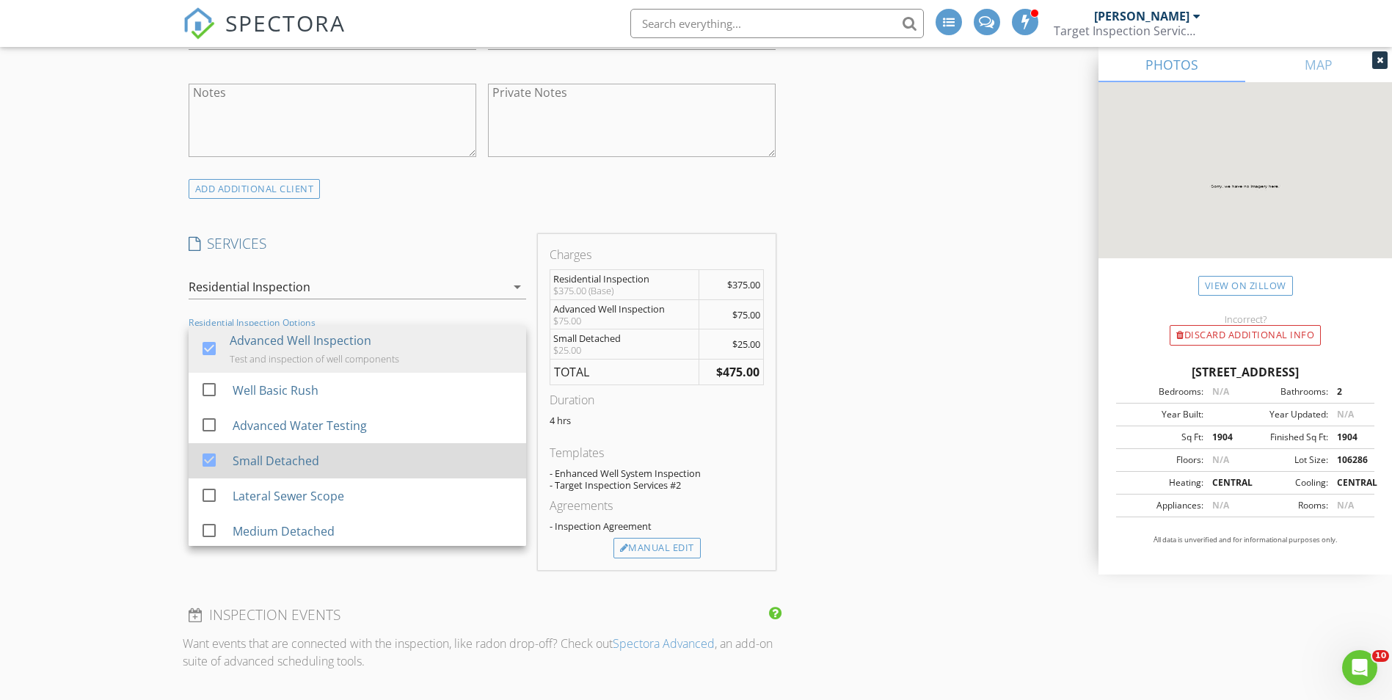
scroll to position [73, 0]
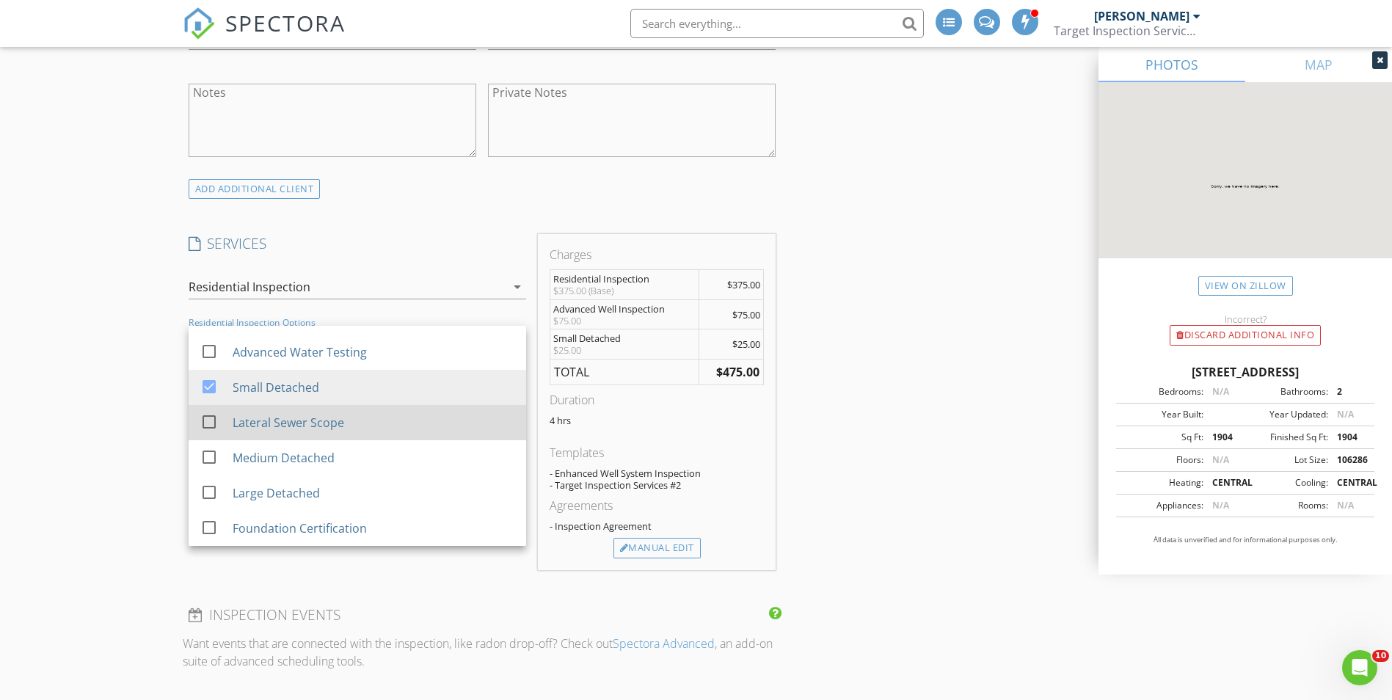
click at [206, 421] on div at bounding box center [209, 422] width 25 height 25
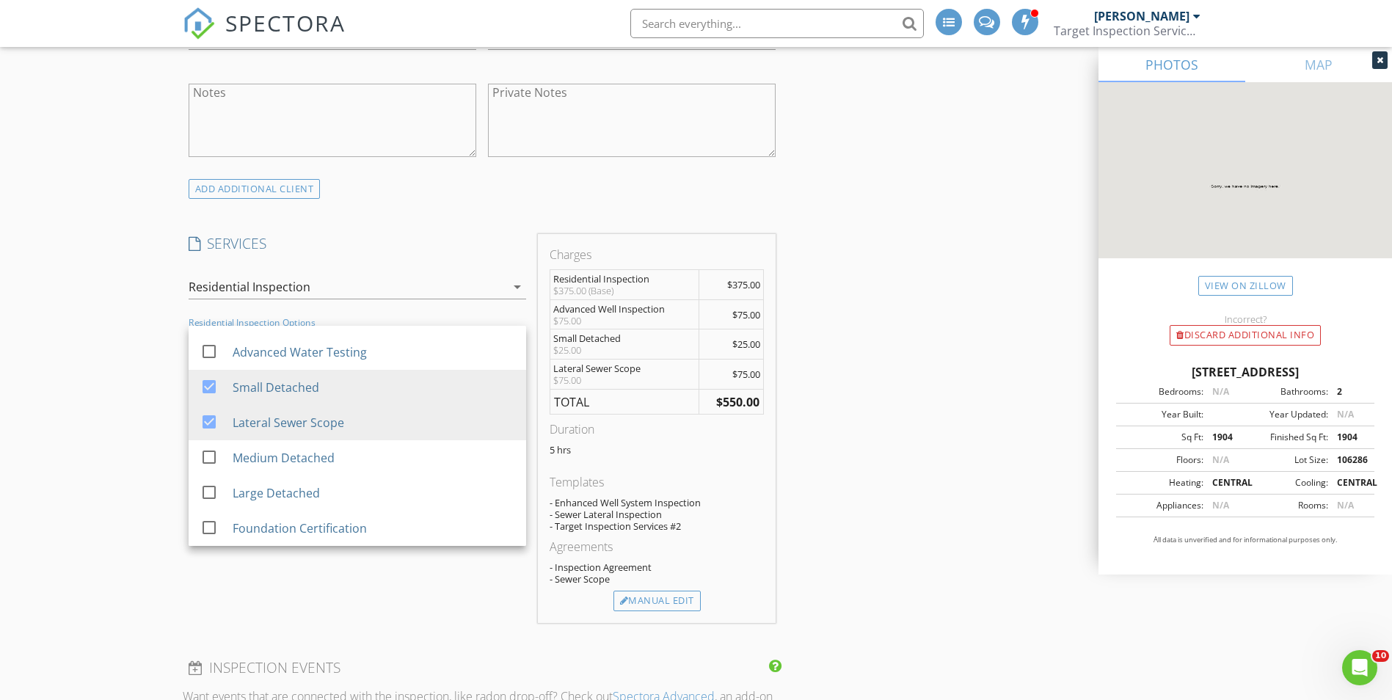
click at [124, 467] on div "New Inspection INSPECTOR(S) check_box Jesse Gilliam PRIMARY Jesse Gilliam arrow…" at bounding box center [696, 640] width 1392 height 3016
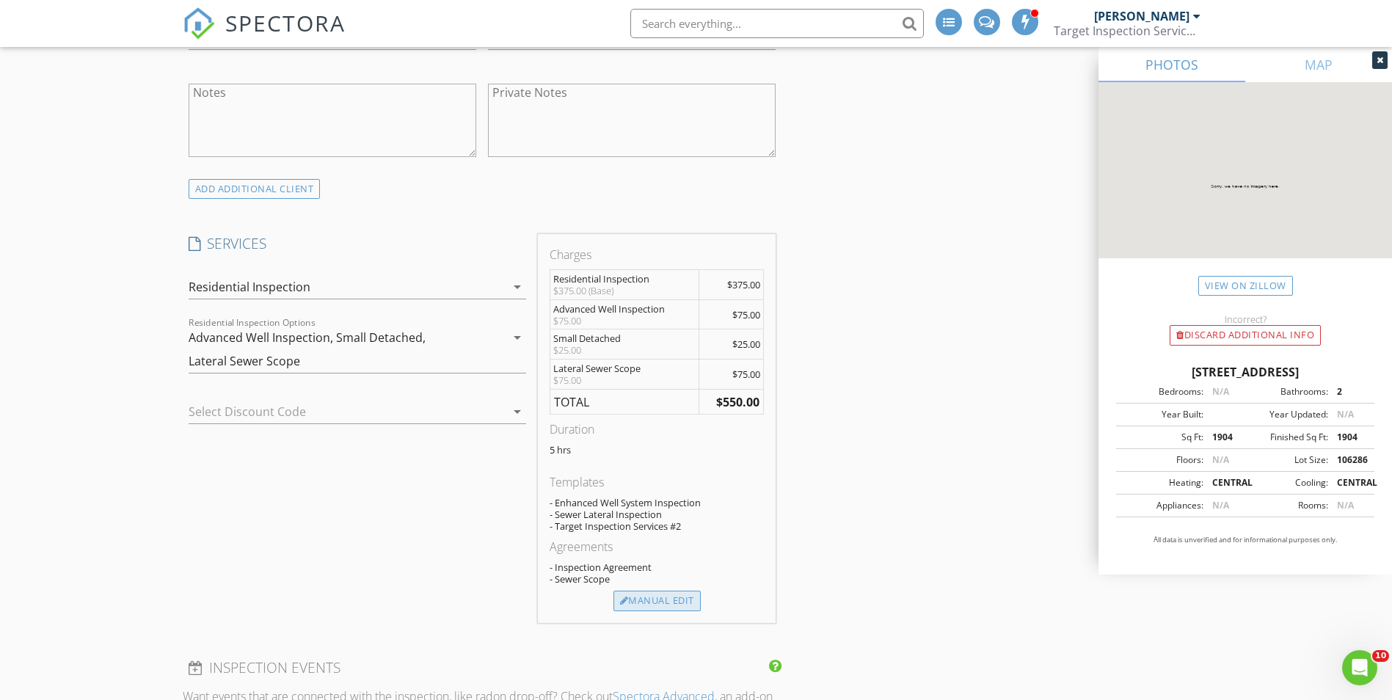
click at [672, 602] on div "Manual Edit" at bounding box center [657, 601] width 87 height 21
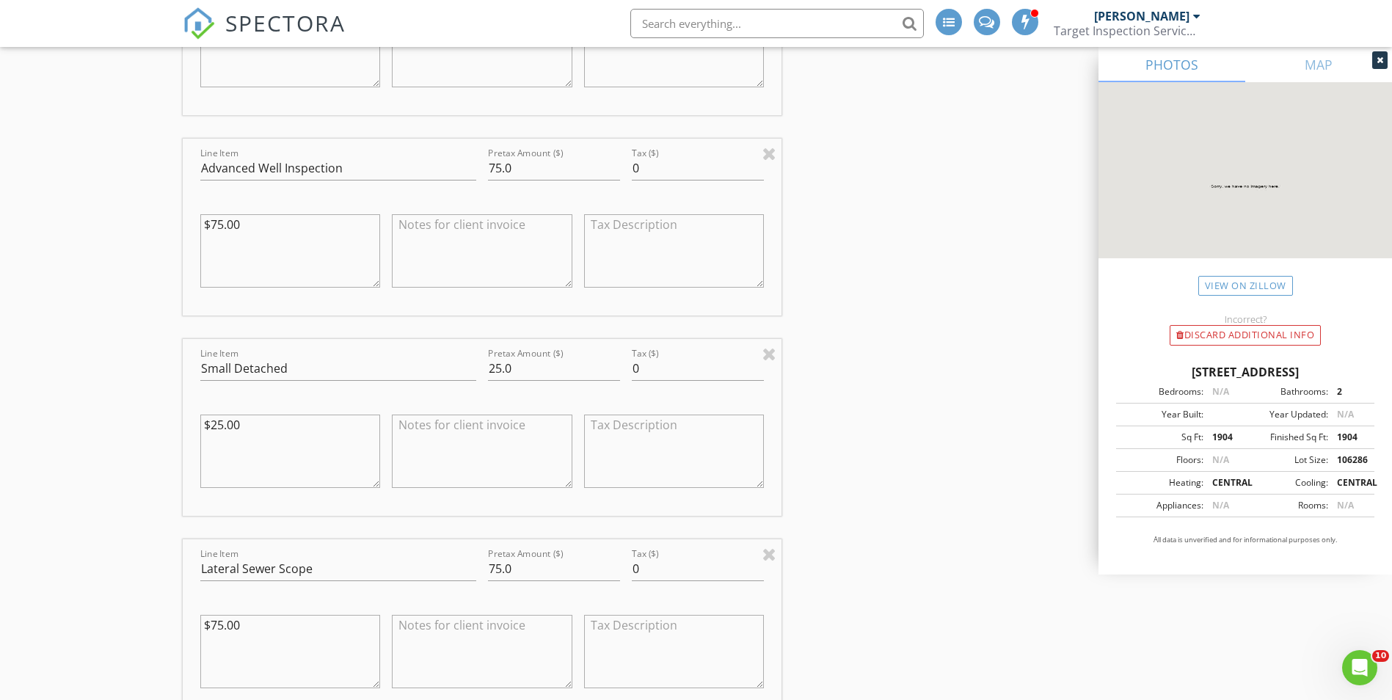
scroll to position [1468, 0]
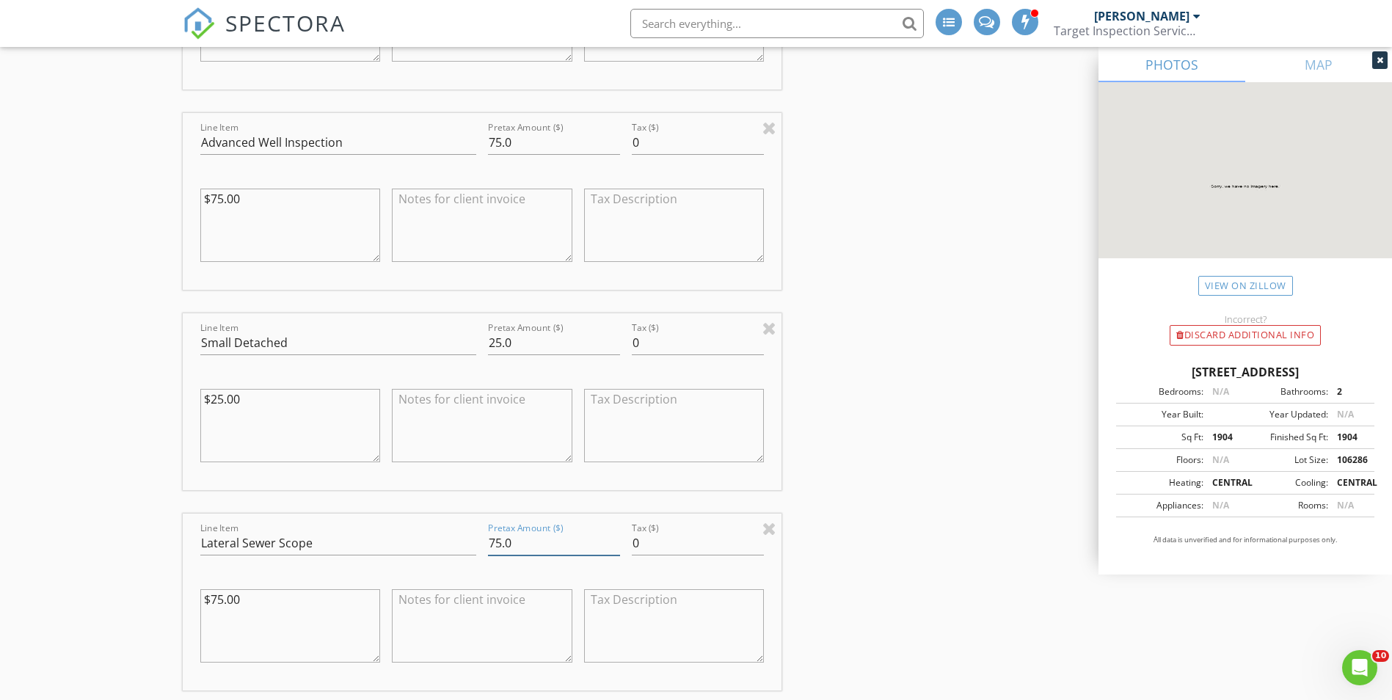
click at [496, 537] on input "75.0" at bounding box center [554, 543] width 132 height 24
type input "50.0"
click at [496, 344] on input "25.0" at bounding box center [554, 343] width 132 height 24
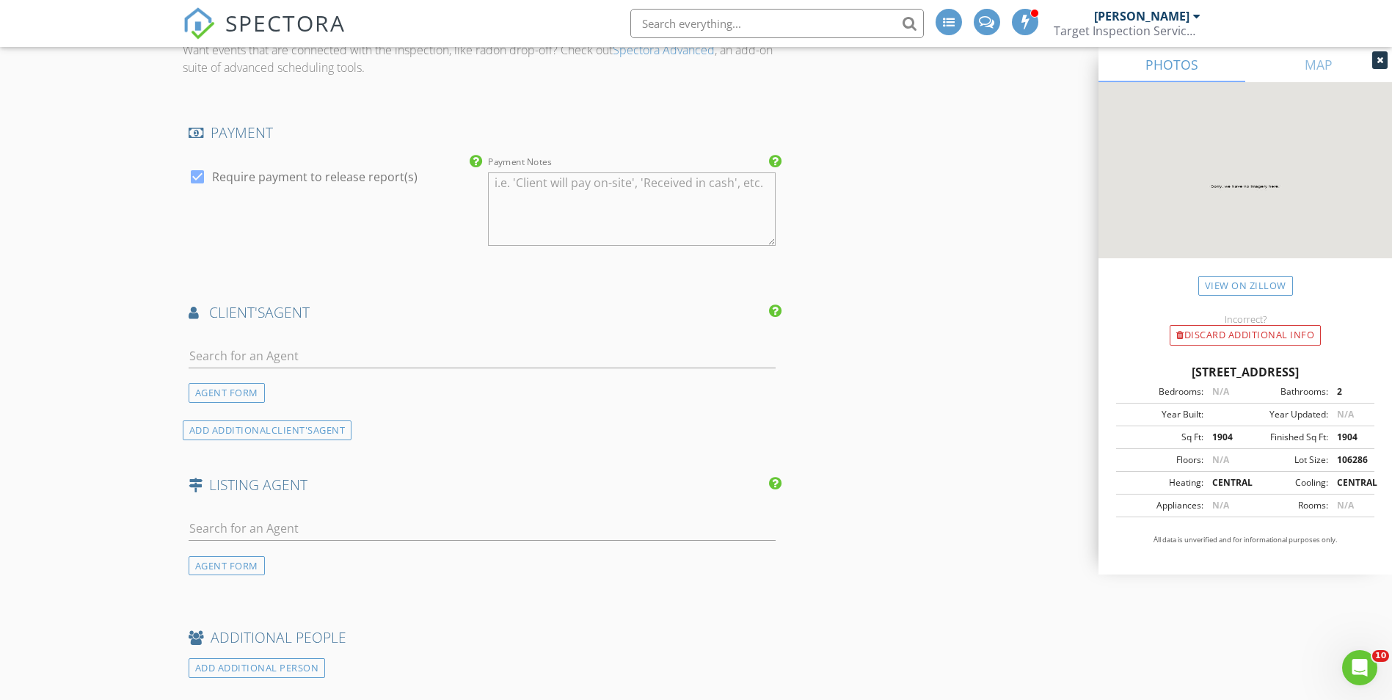
scroll to position [2275, 0]
type input "50.0"
click at [312, 356] on input "text" at bounding box center [483, 355] width 588 height 24
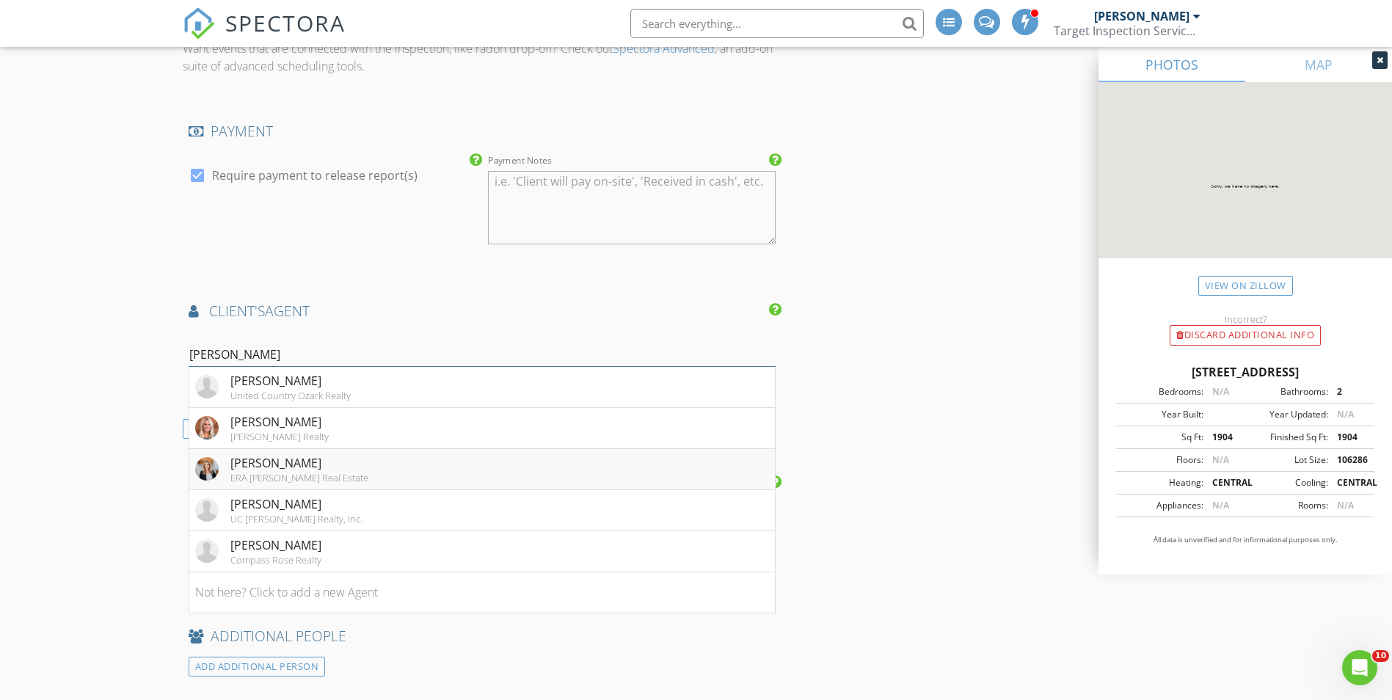
type input "Alex"
click at [497, 464] on li "Alex Hoffmann ERA DOTY Real Estate" at bounding box center [482, 469] width 586 height 41
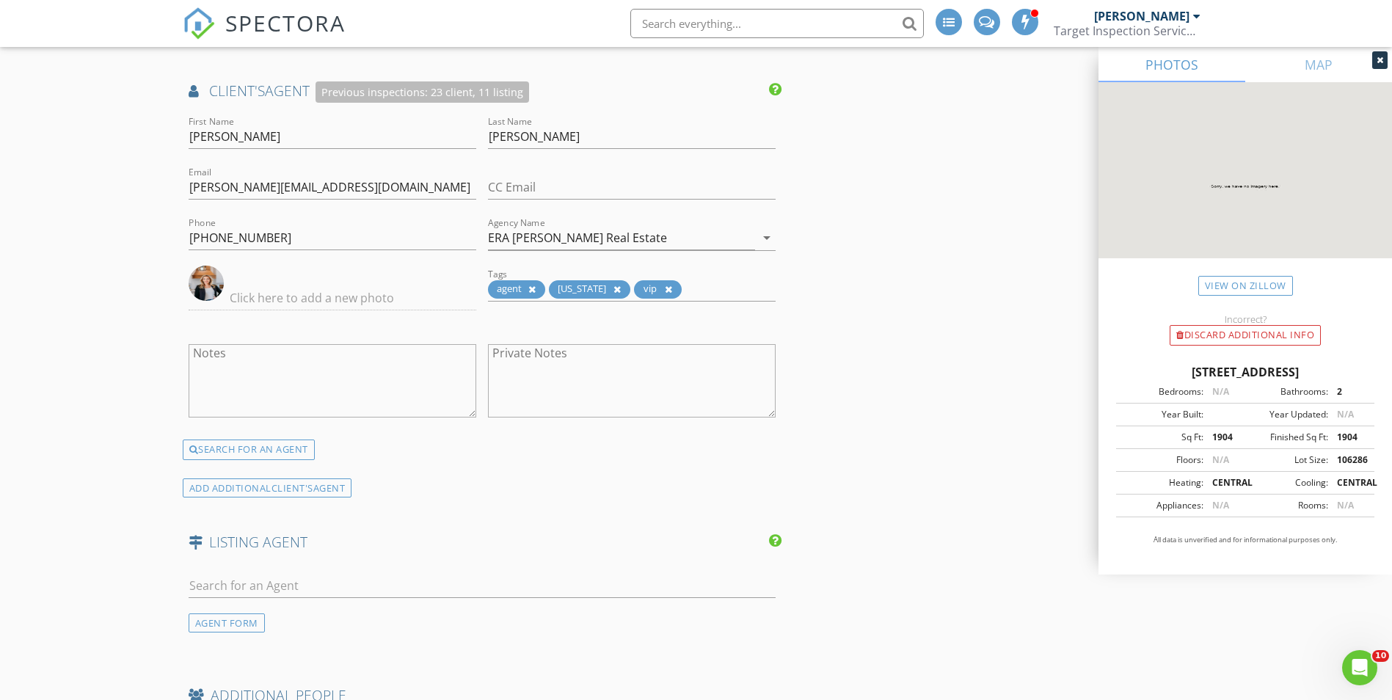
scroll to position [2642, 0]
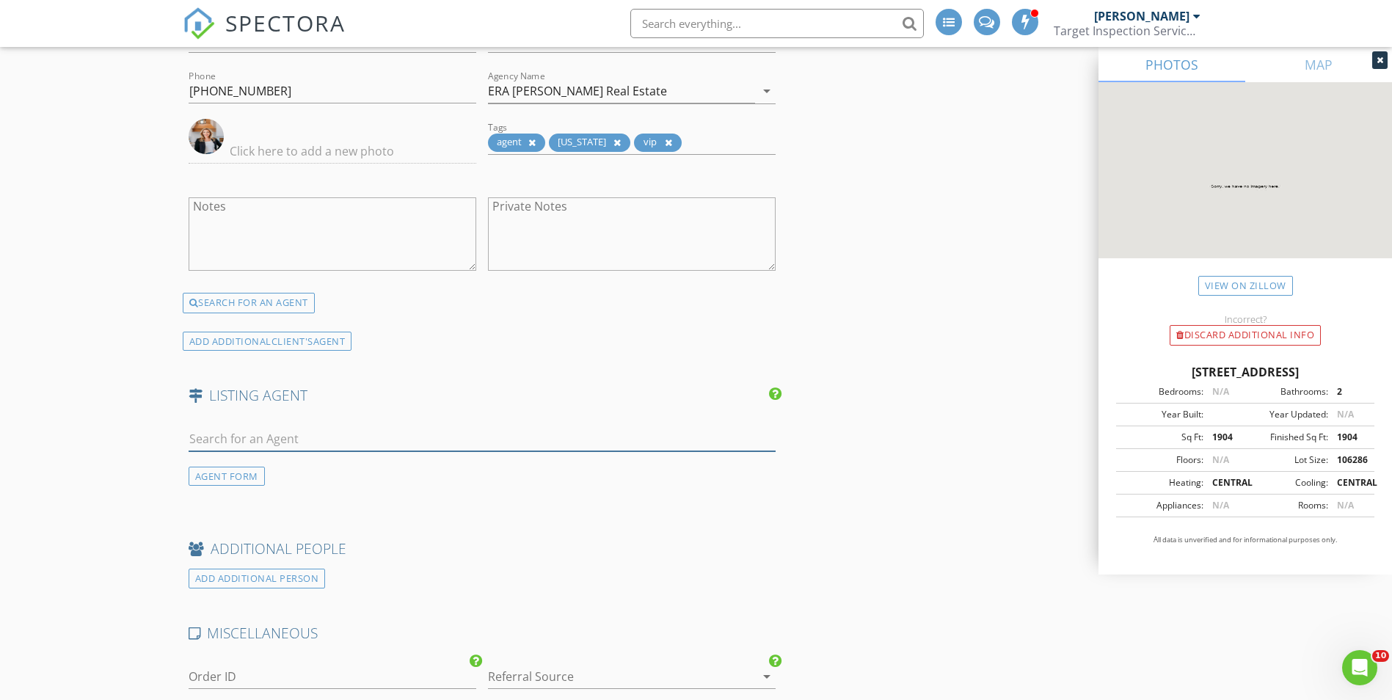
click at [281, 434] on input "text" at bounding box center [483, 439] width 588 height 24
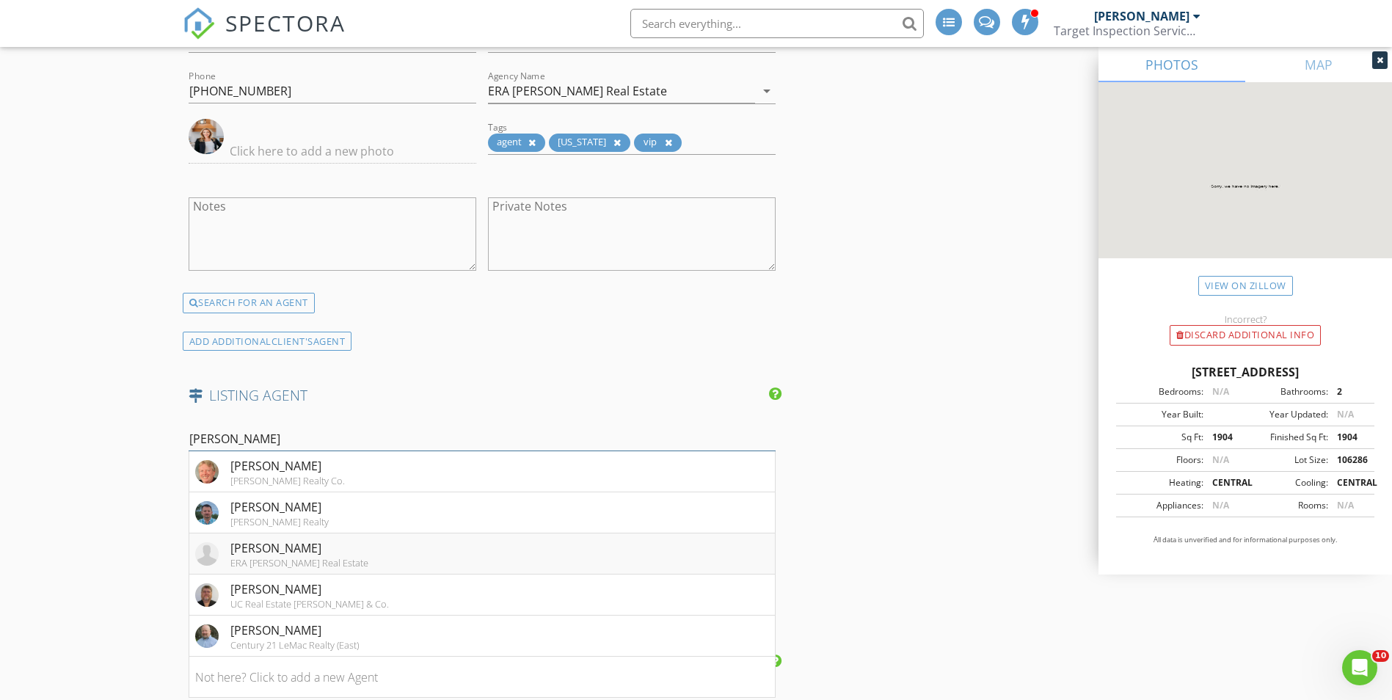
type input "Doug"
click at [306, 556] on div "Doug Pettit" at bounding box center [299, 548] width 138 height 18
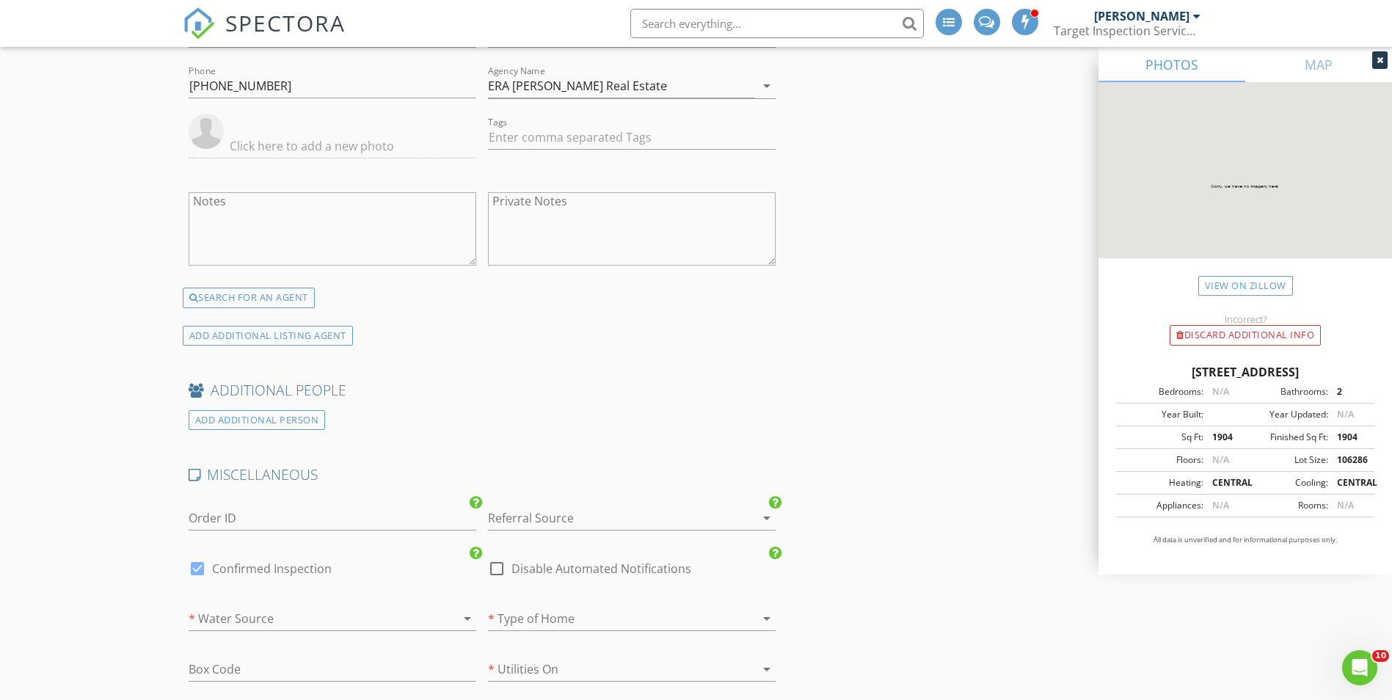
scroll to position [3156, 0]
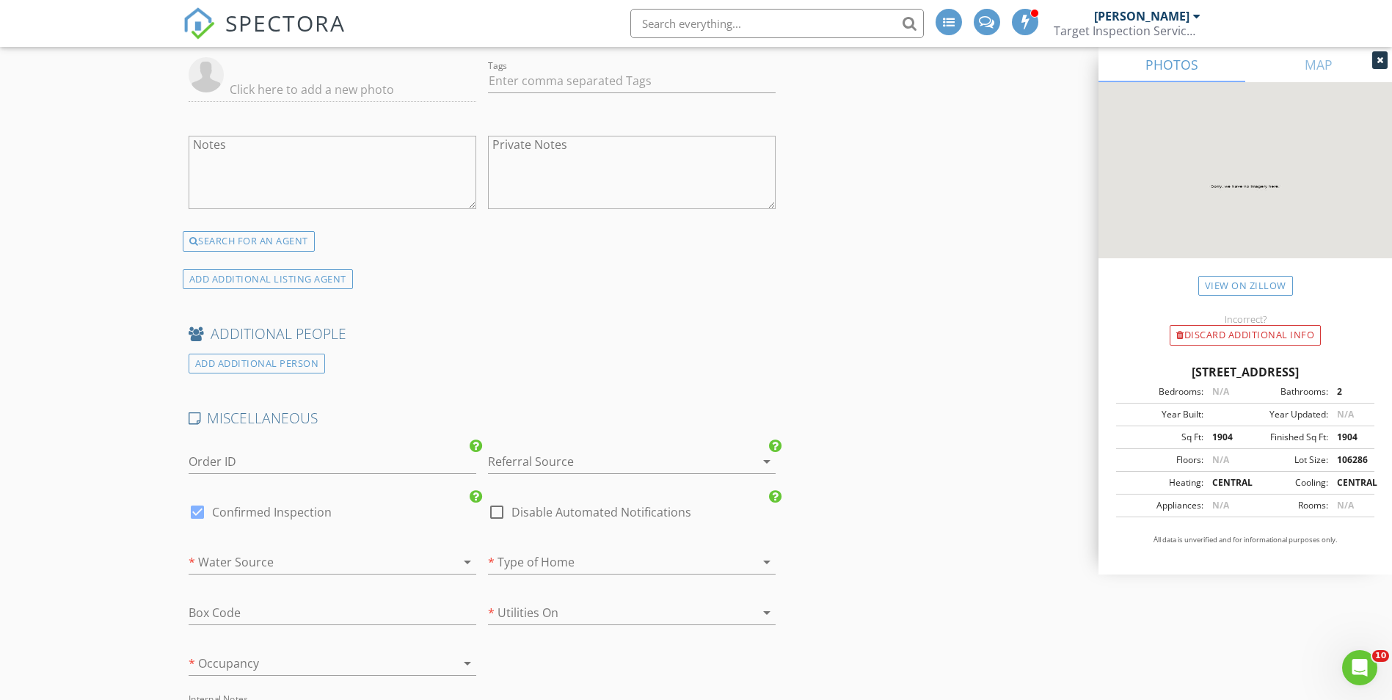
click at [537, 463] on div at bounding box center [611, 461] width 247 height 23
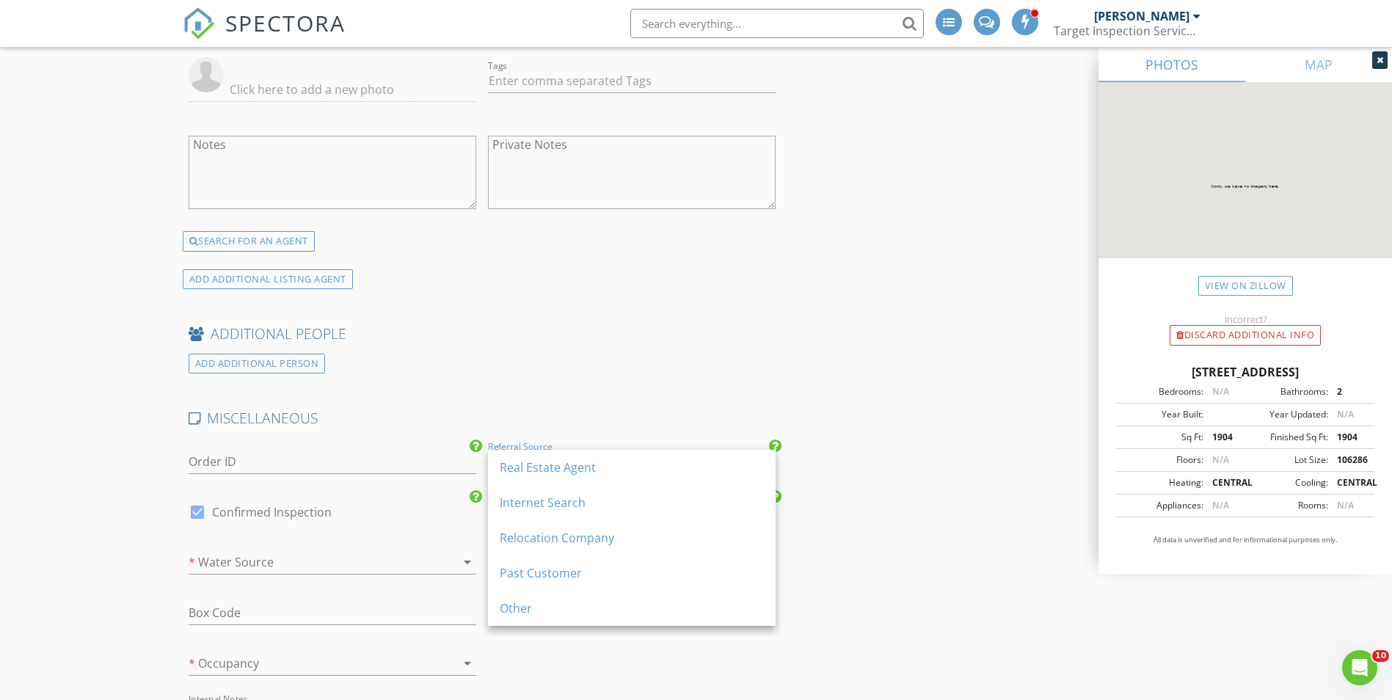
click at [537, 463] on div "Real Estate Agent" at bounding box center [632, 468] width 264 height 18
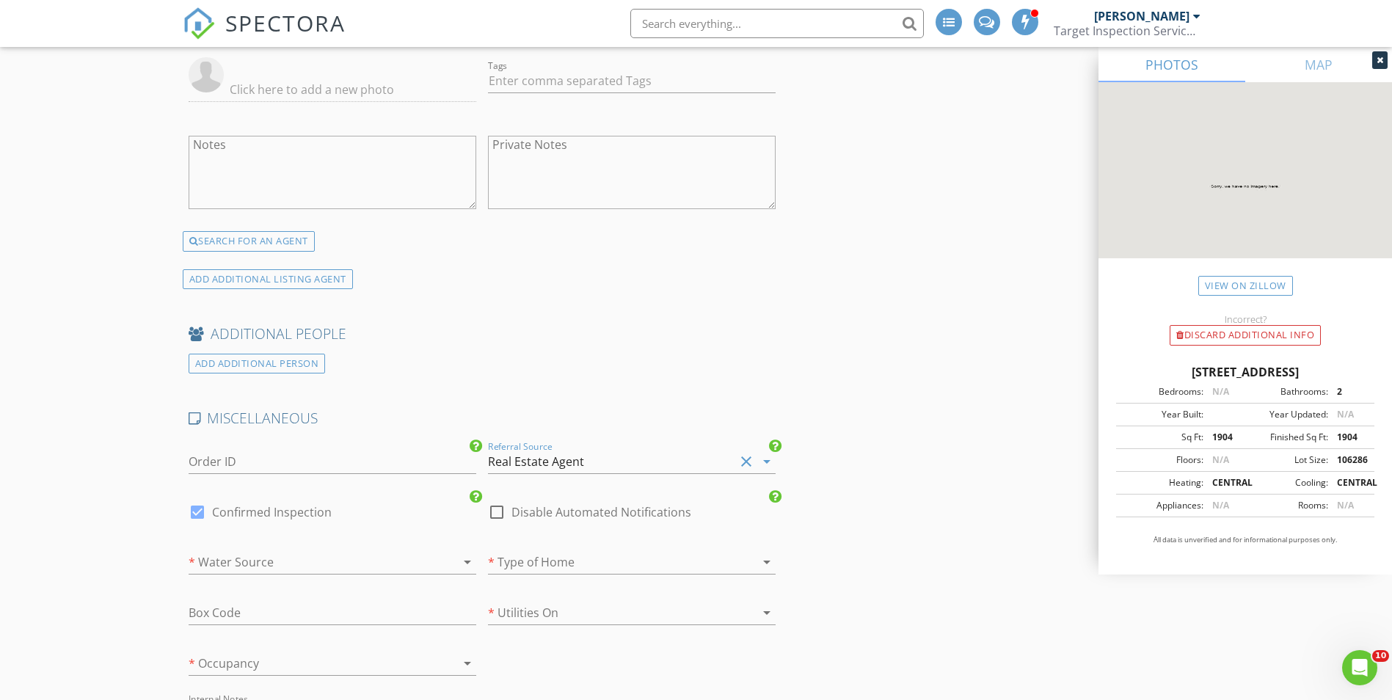
click at [517, 561] on div at bounding box center [611, 561] width 247 height 23
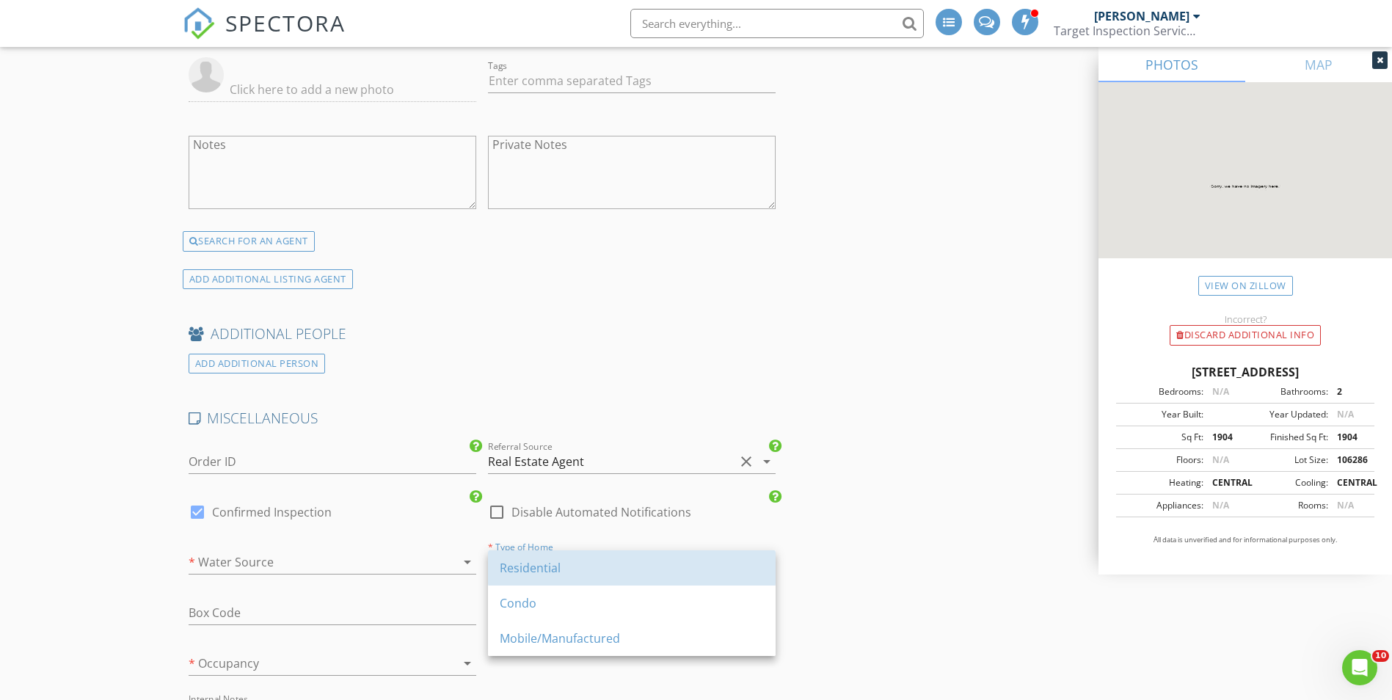
click at [517, 561] on div "Residential" at bounding box center [632, 568] width 264 height 18
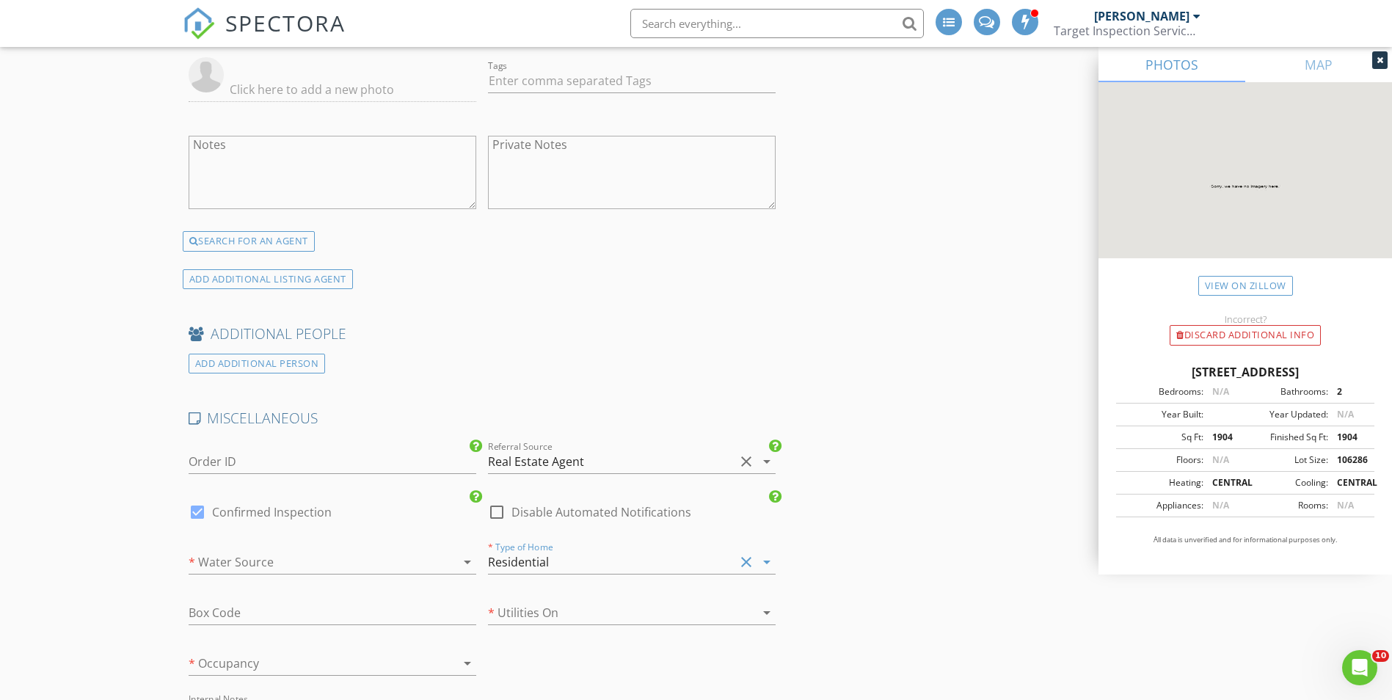
click at [363, 561] on div at bounding box center [312, 561] width 247 height 23
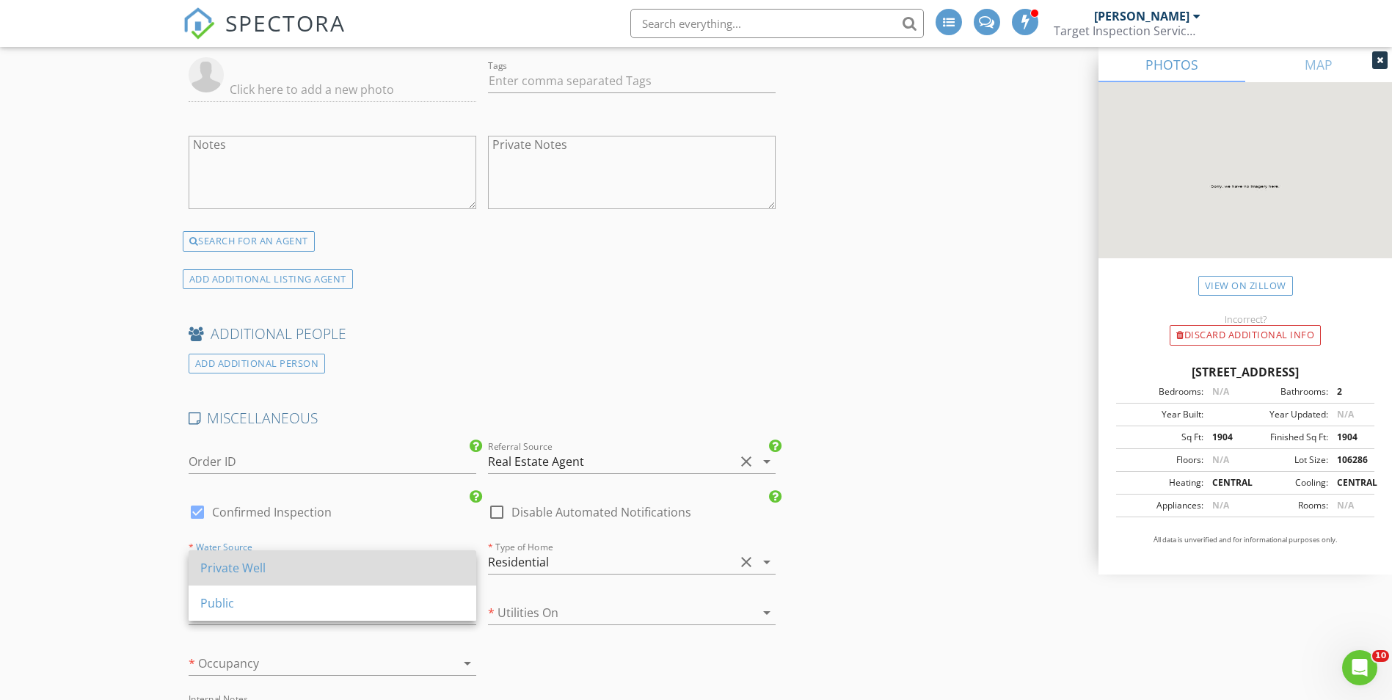
click at [302, 559] on div "Private Well" at bounding box center [332, 568] width 264 height 18
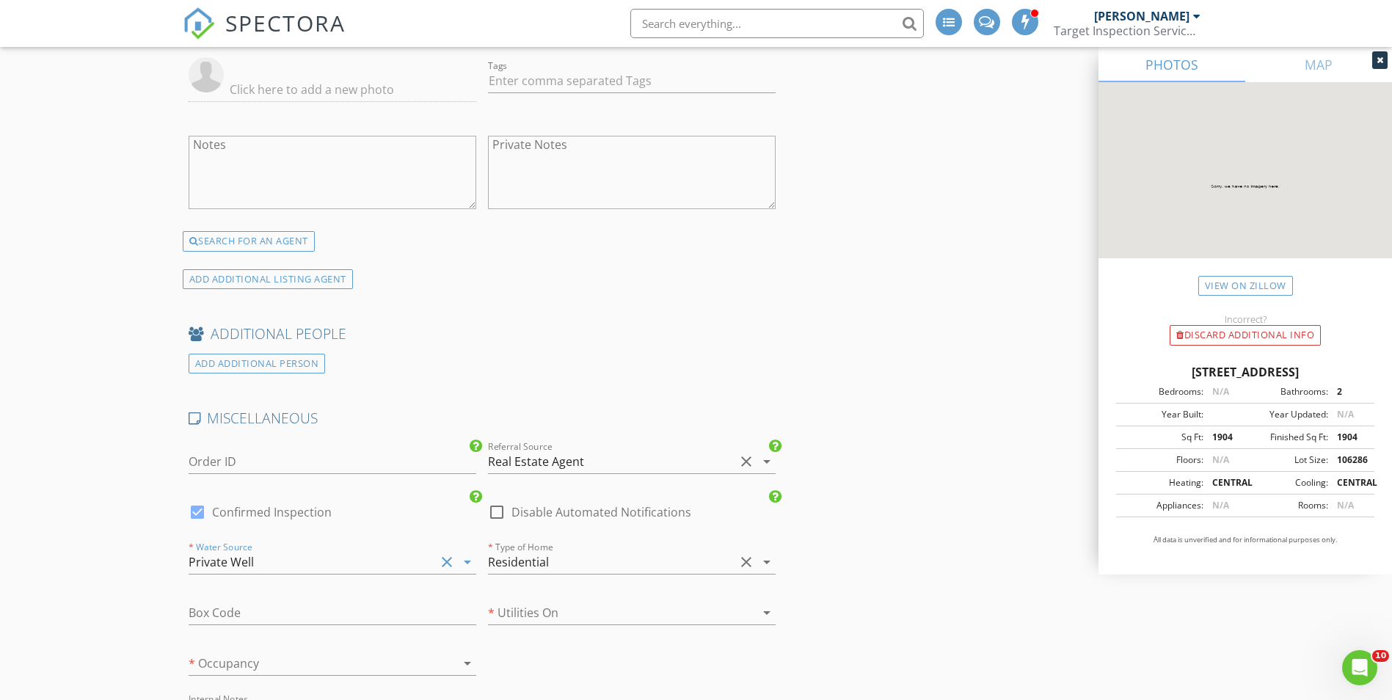
click at [548, 614] on div at bounding box center [611, 612] width 247 height 23
click at [545, 614] on div "Yes" at bounding box center [632, 619] width 264 height 18
click at [335, 665] on div at bounding box center [312, 663] width 247 height 23
drag, startPoint x: 260, startPoint y: 665, endPoint x: 214, endPoint y: 648, distance: 49.2
click at [259, 665] on div "Occupied" at bounding box center [332, 674] width 264 height 18
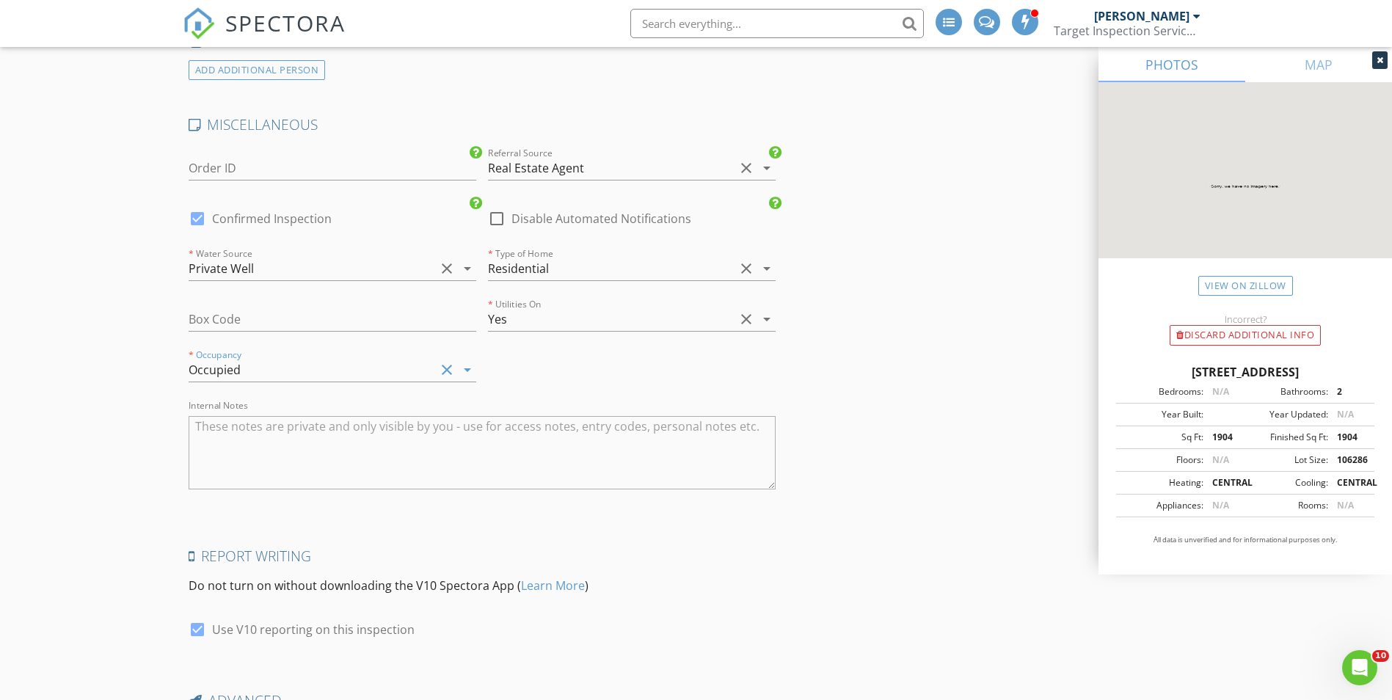
scroll to position [3653, 0]
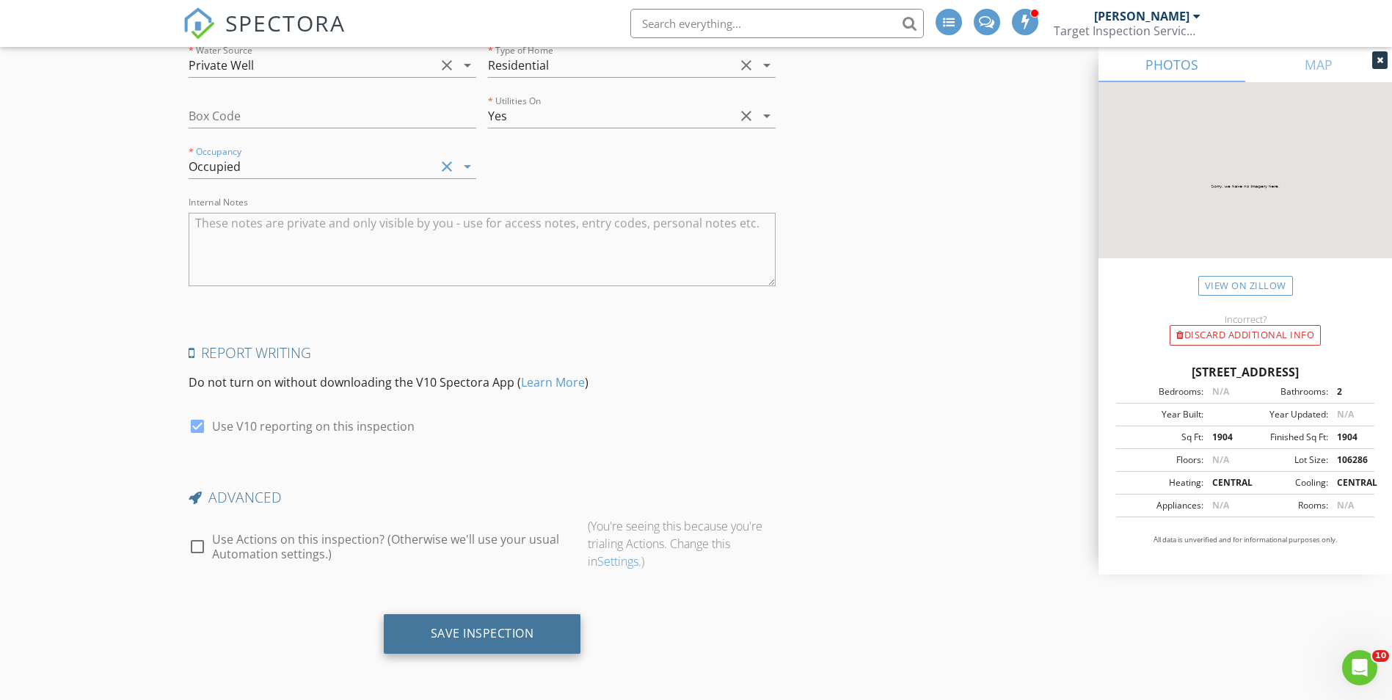
click at [507, 622] on div "Save Inspection" at bounding box center [482, 634] width 197 height 40
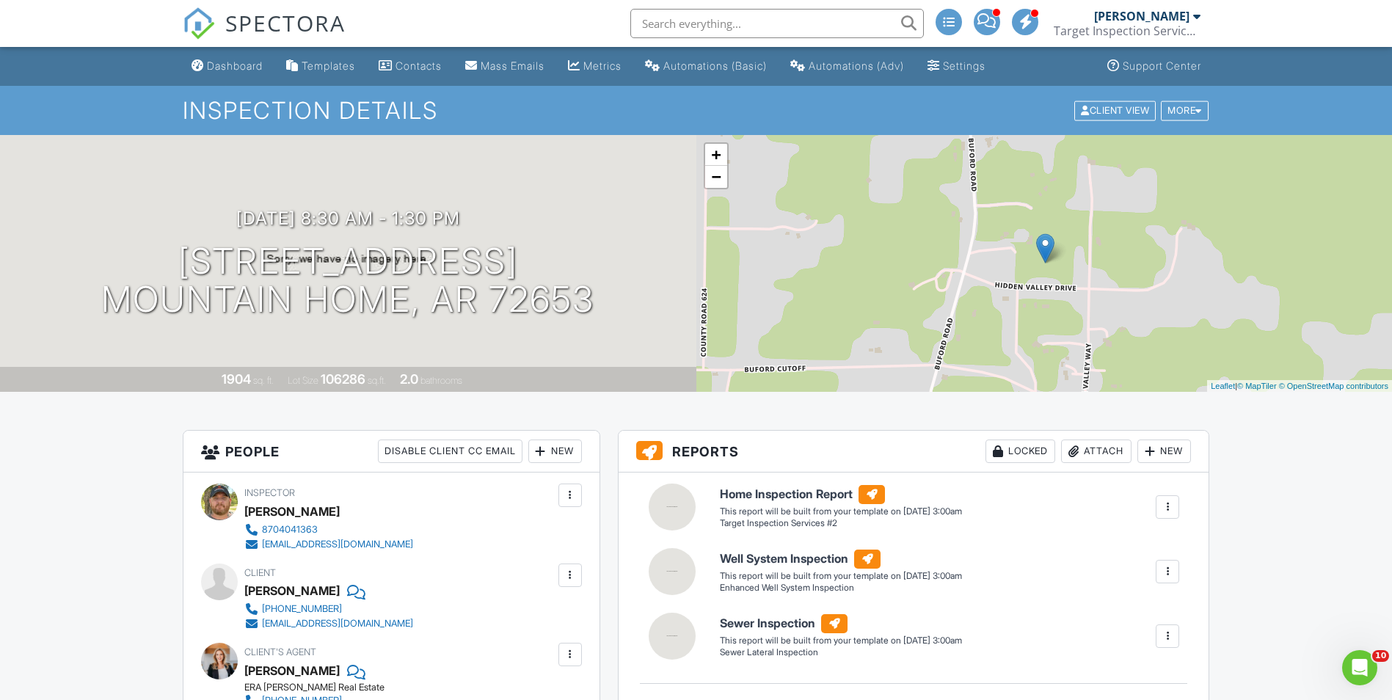
click at [993, 12] on div at bounding box center [996, 12] width 9 height 9
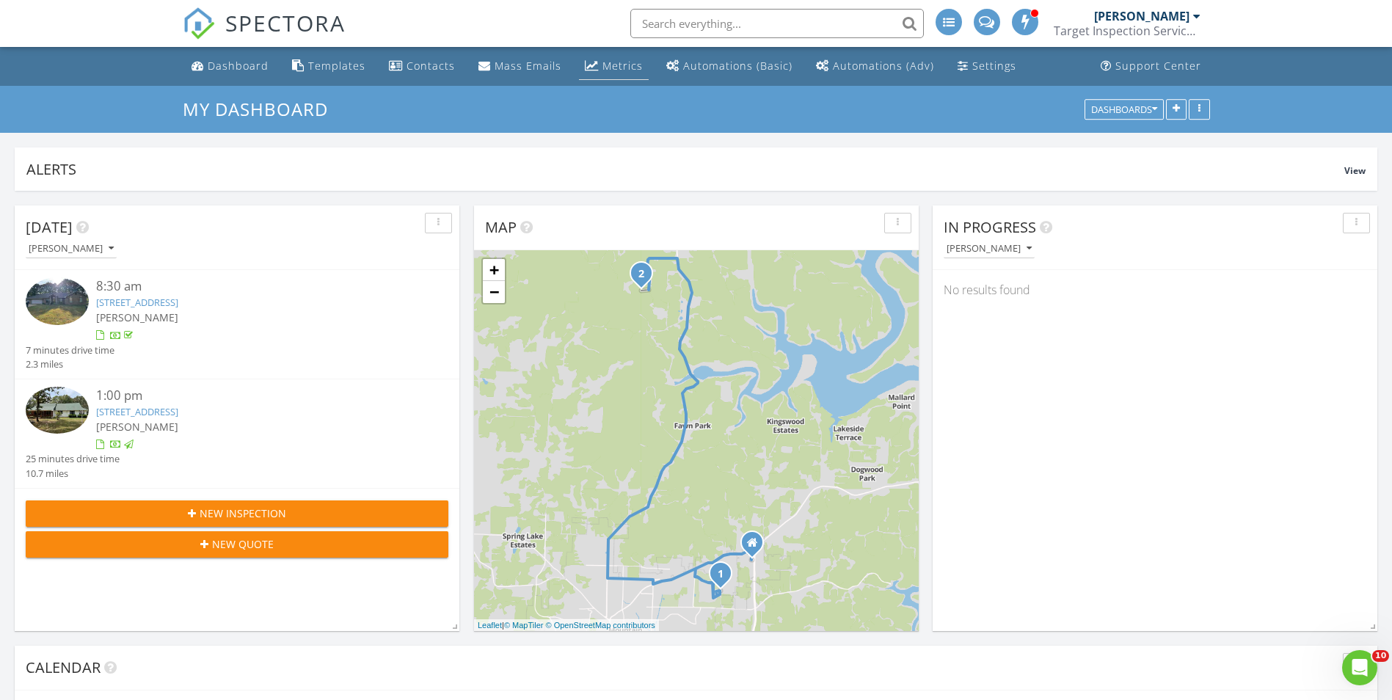
click at [608, 70] on div "Metrics" at bounding box center [623, 66] width 40 height 14
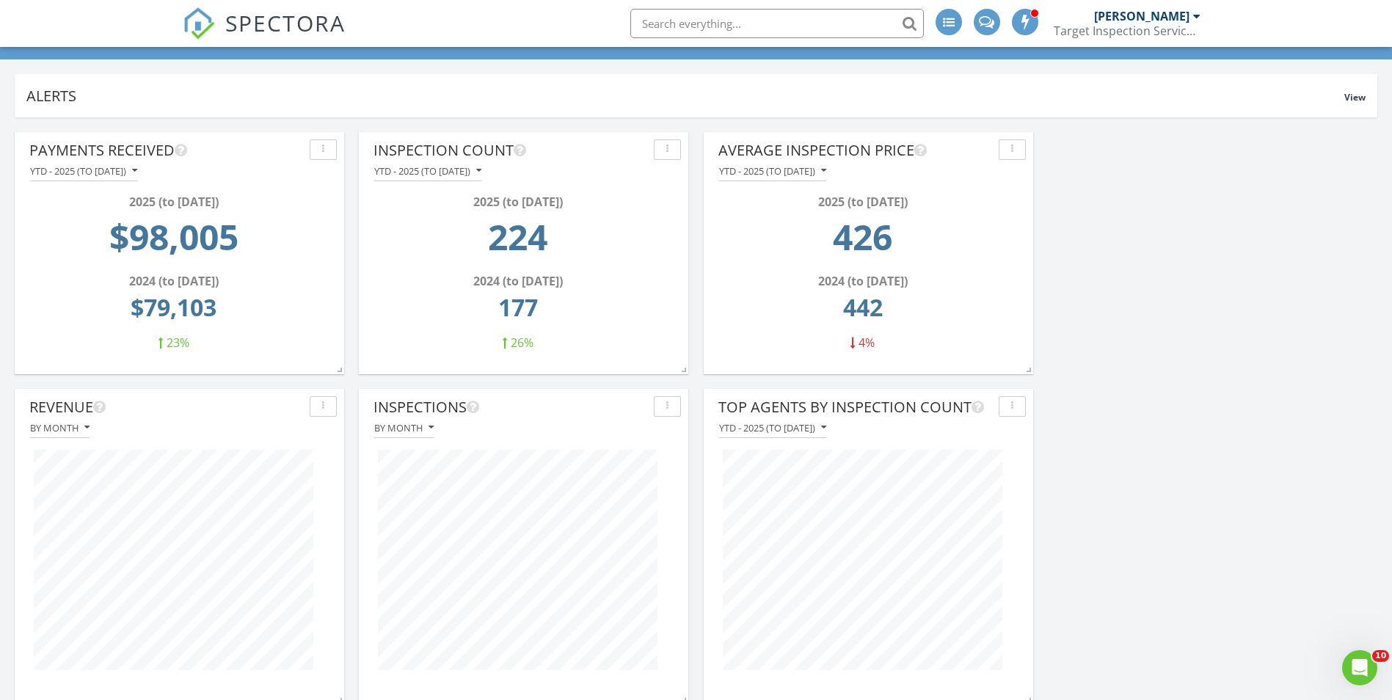
scroll to position [147, 0]
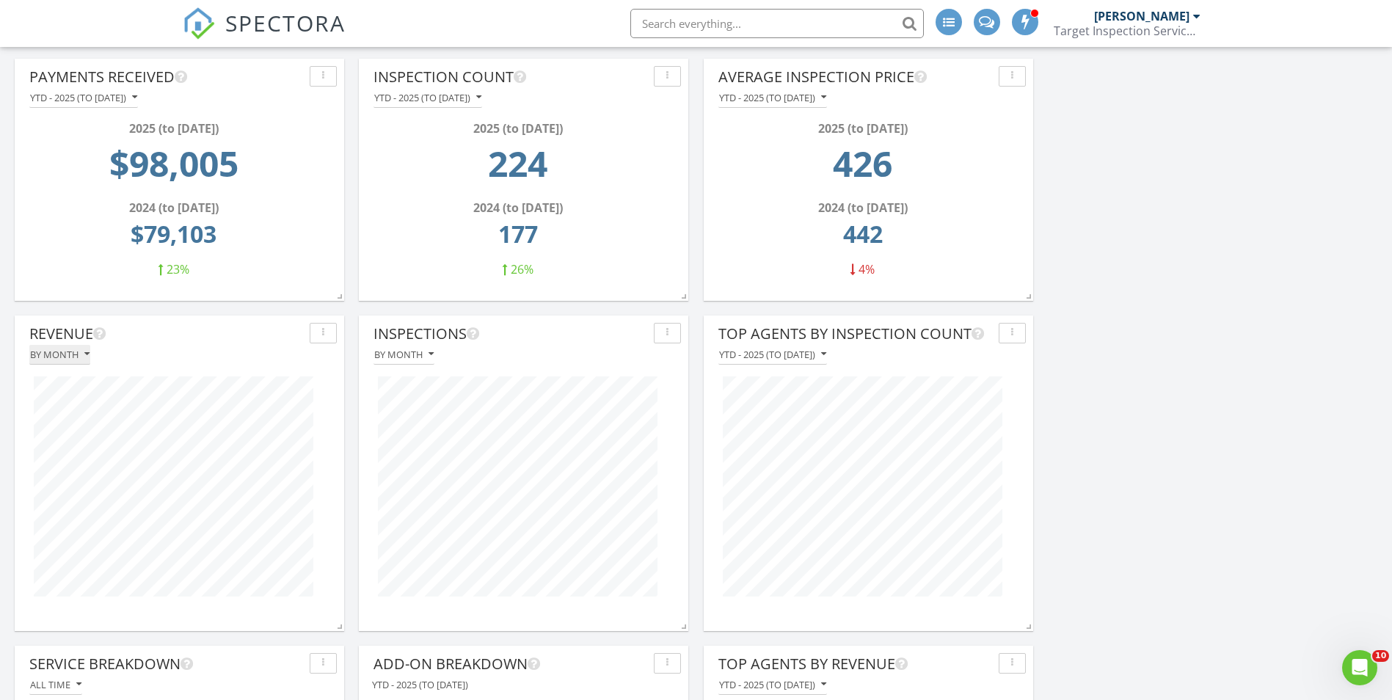
click at [69, 355] on div "By month" at bounding box center [59, 354] width 59 height 10
click at [68, 430] on div "By week" at bounding box center [90, 424] width 99 height 18
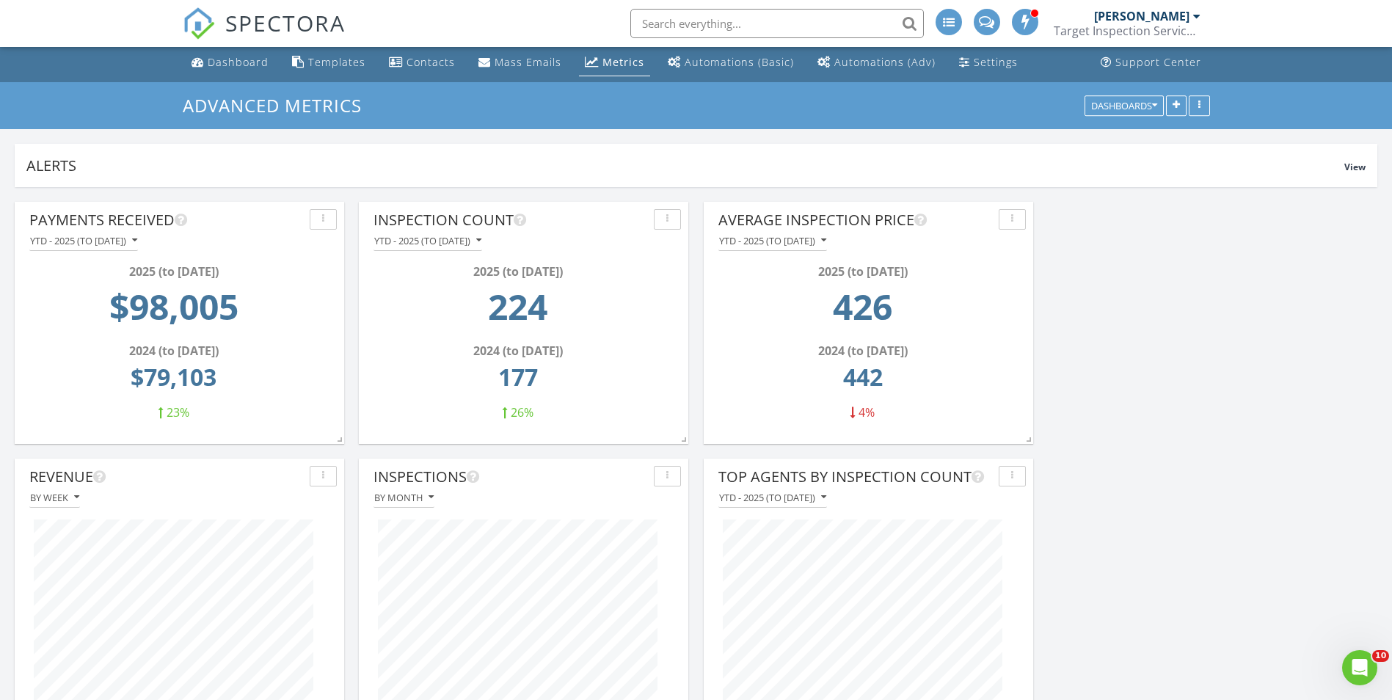
scroll to position [0, 0]
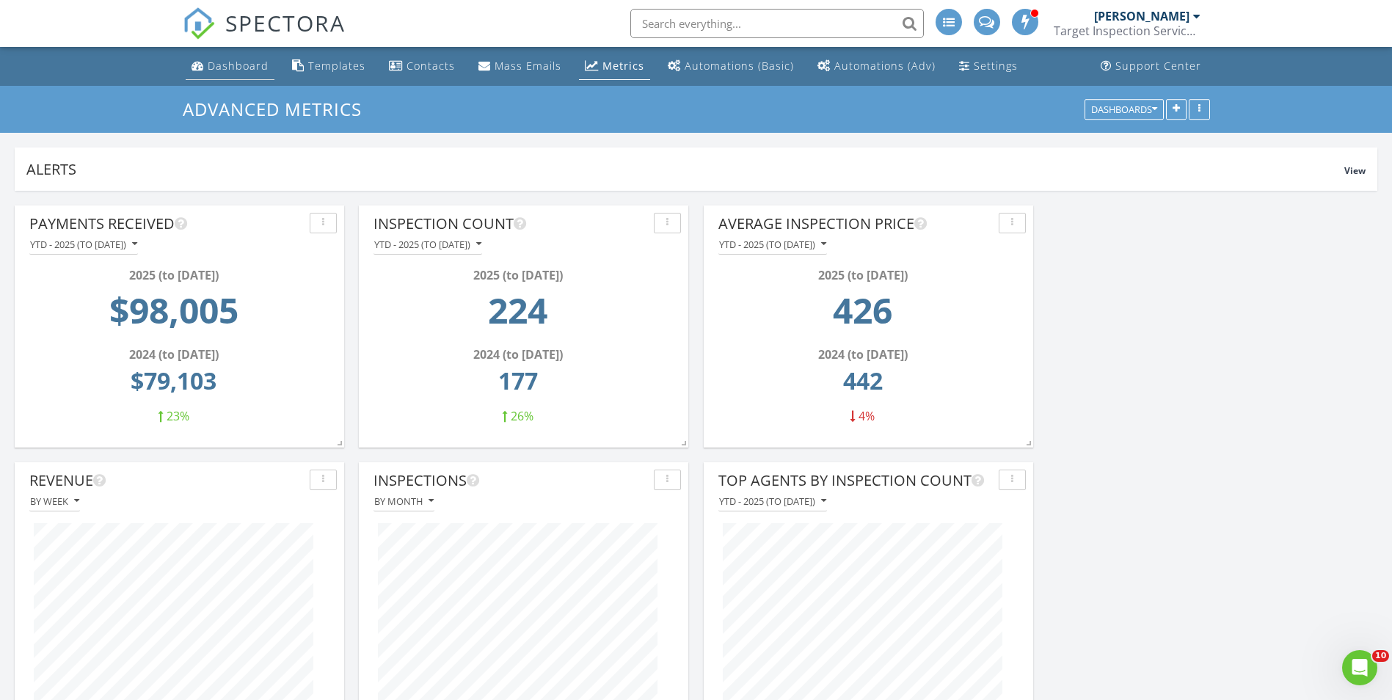
click at [239, 68] on div "Dashboard" at bounding box center [238, 66] width 61 height 14
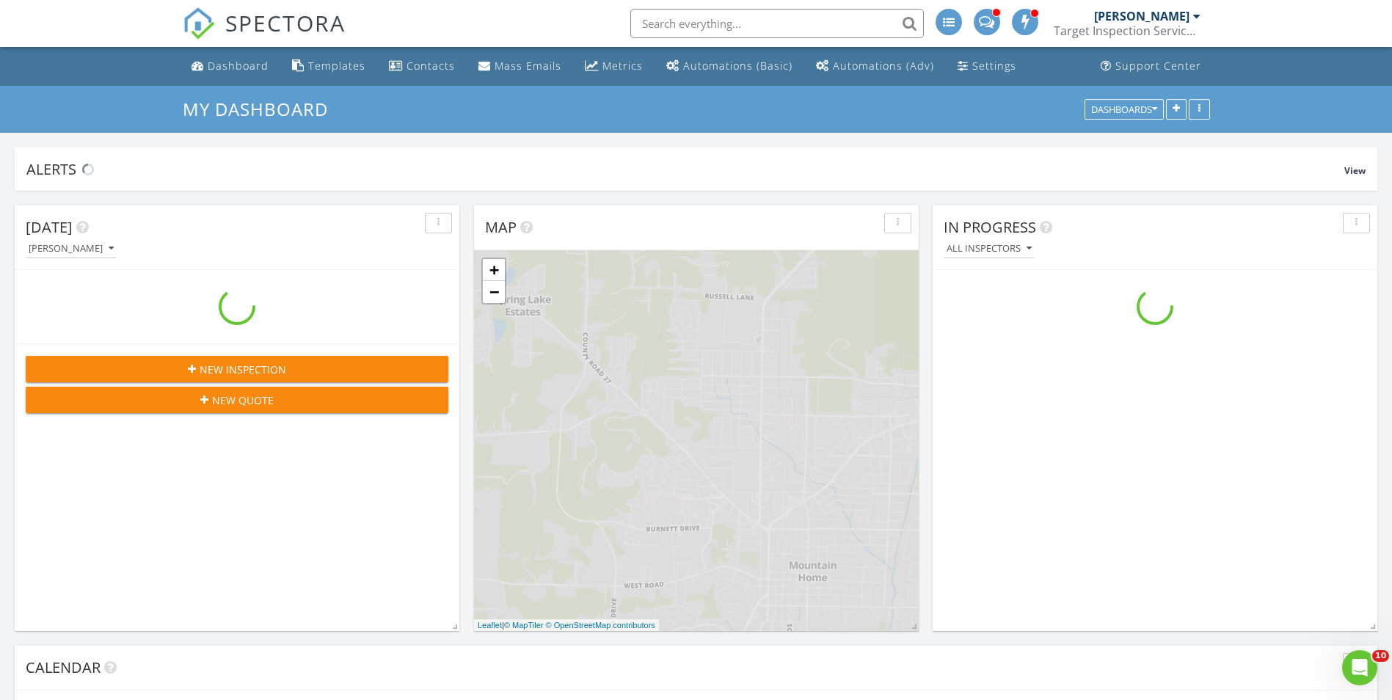
scroll to position [1358, 1415]
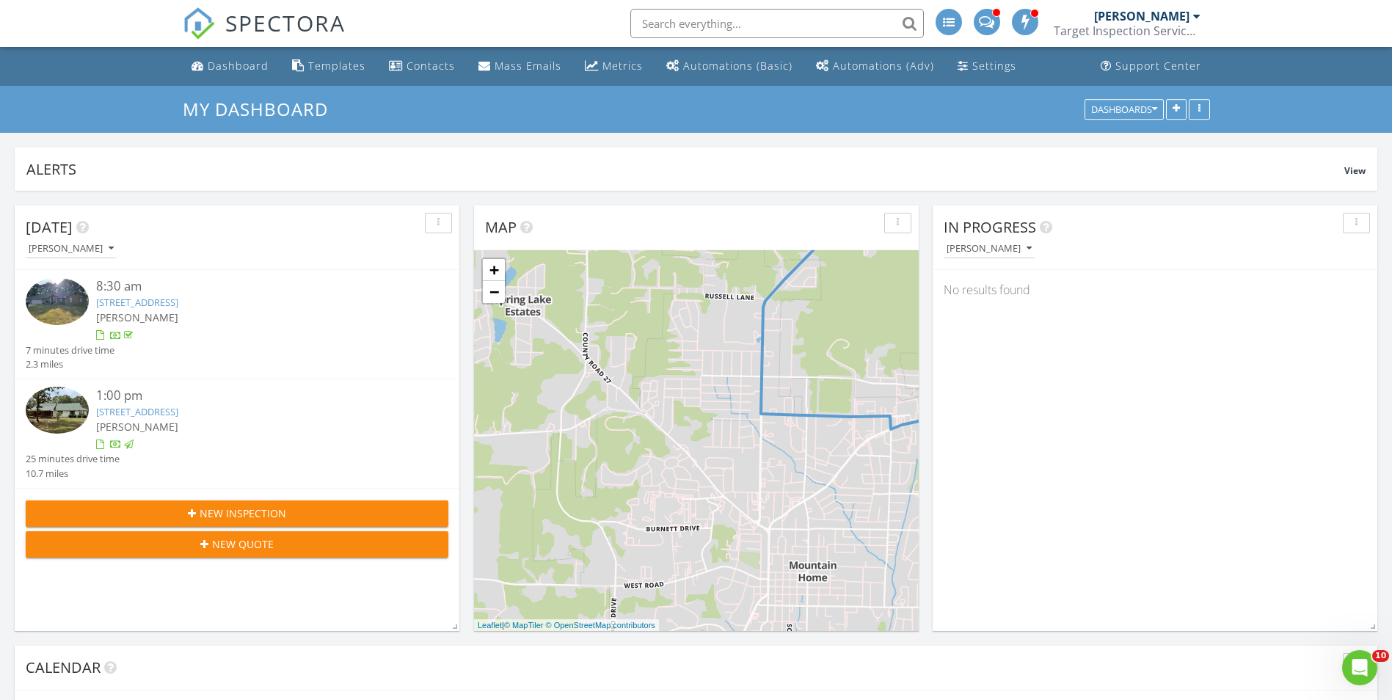
click at [987, 23] on span at bounding box center [986, 20] width 15 height 13
